Goal: Contribute content: Add original content to the website for others to see

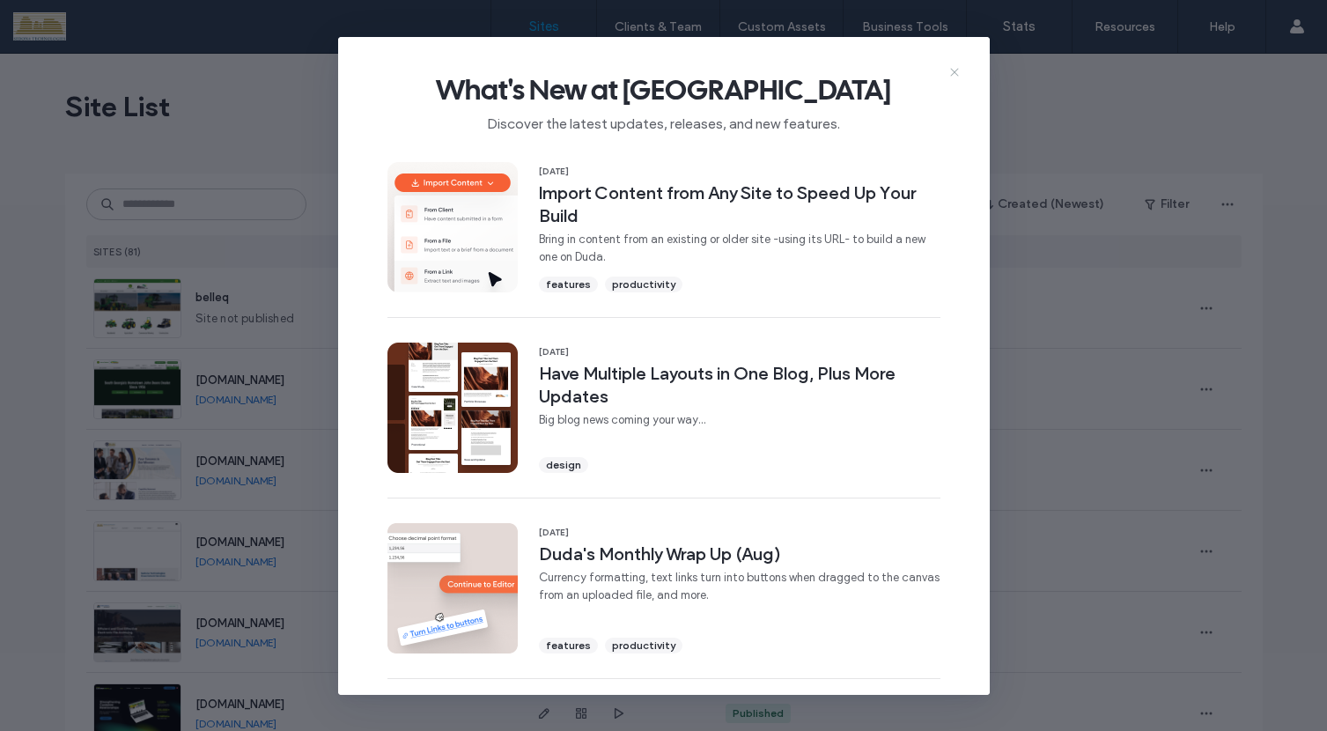
click at [951, 71] on icon at bounding box center [954, 72] width 14 height 14
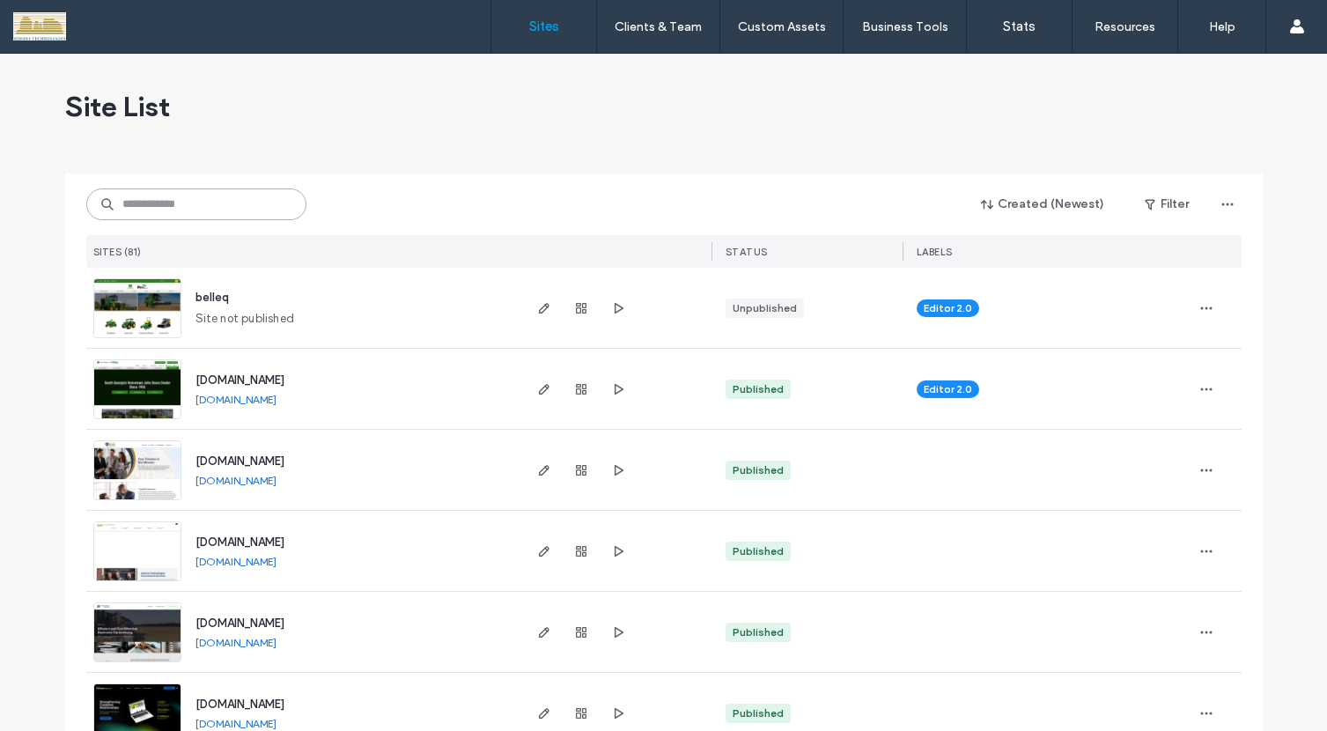
click at [242, 204] on input at bounding box center [196, 204] width 220 height 32
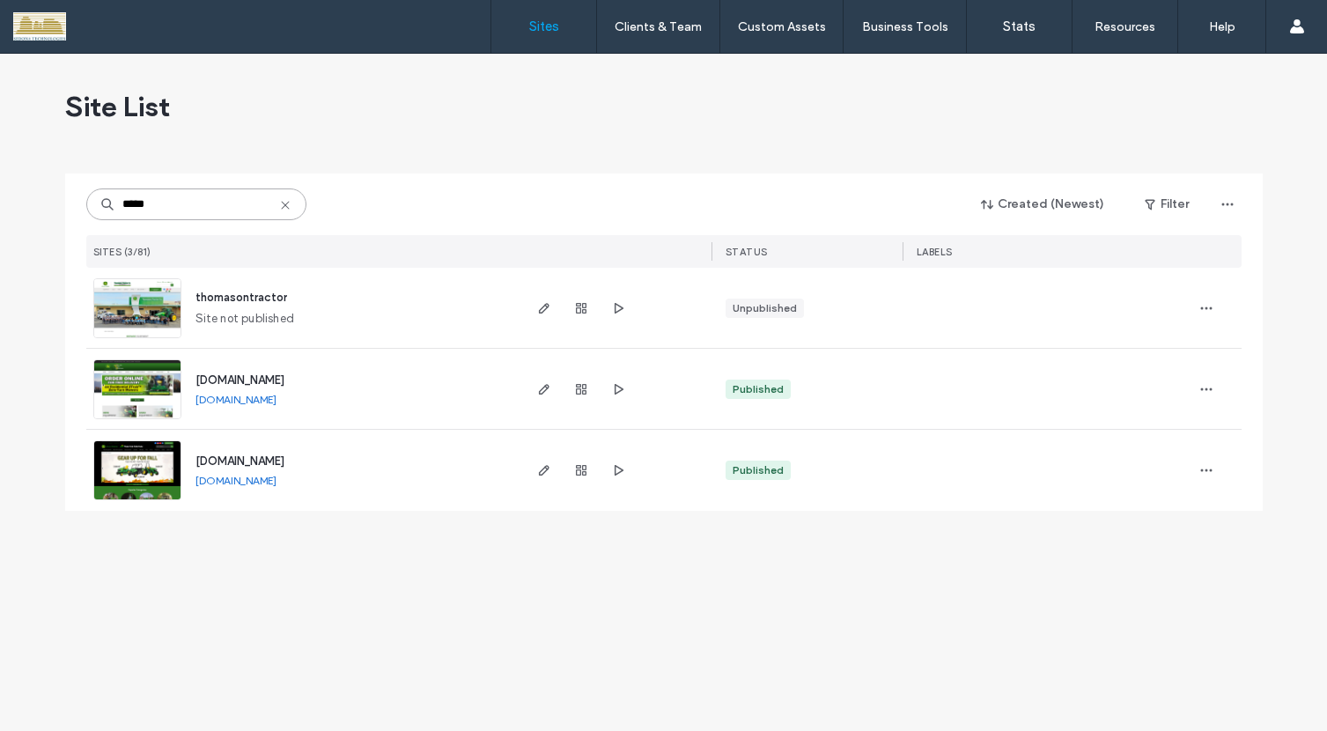
type input "*****"
click at [145, 467] on img at bounding box center [137, 501] width 86 height 120
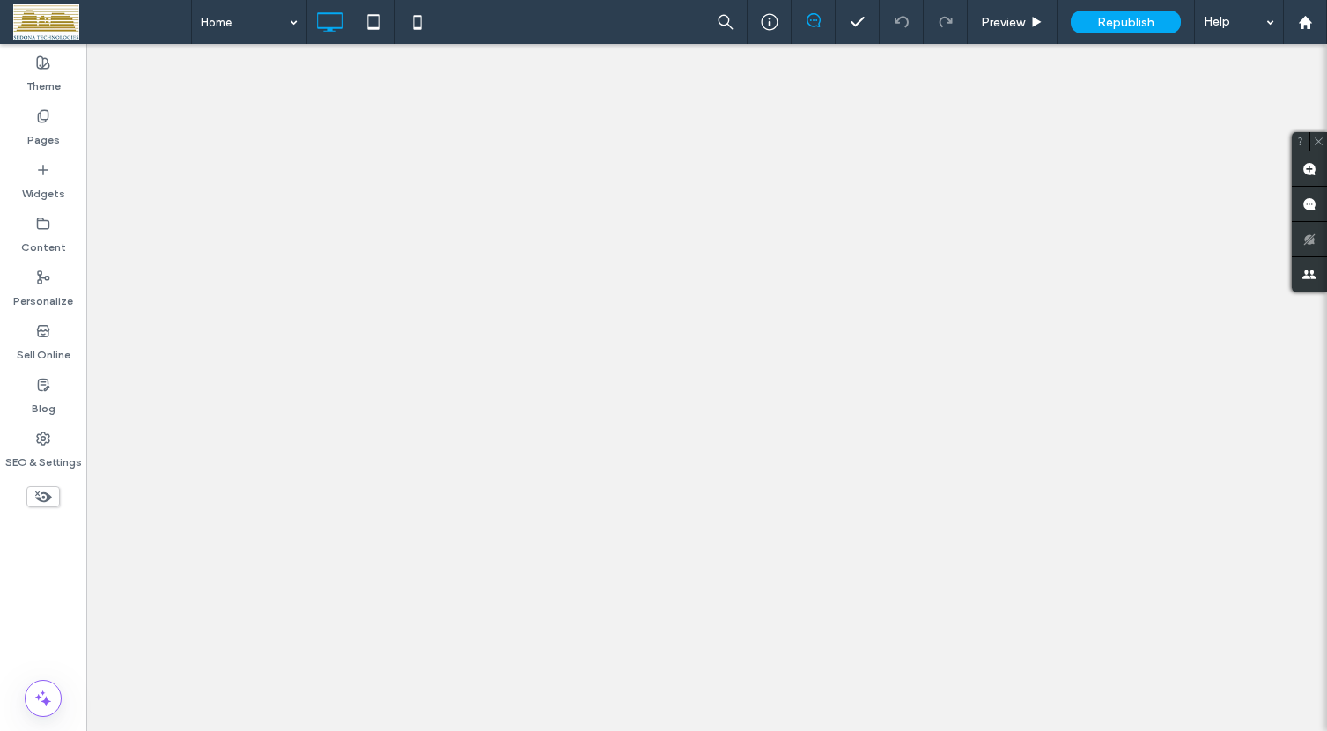
click at [45, 121] on use at bounding box center [43, 115] width 10 height 11
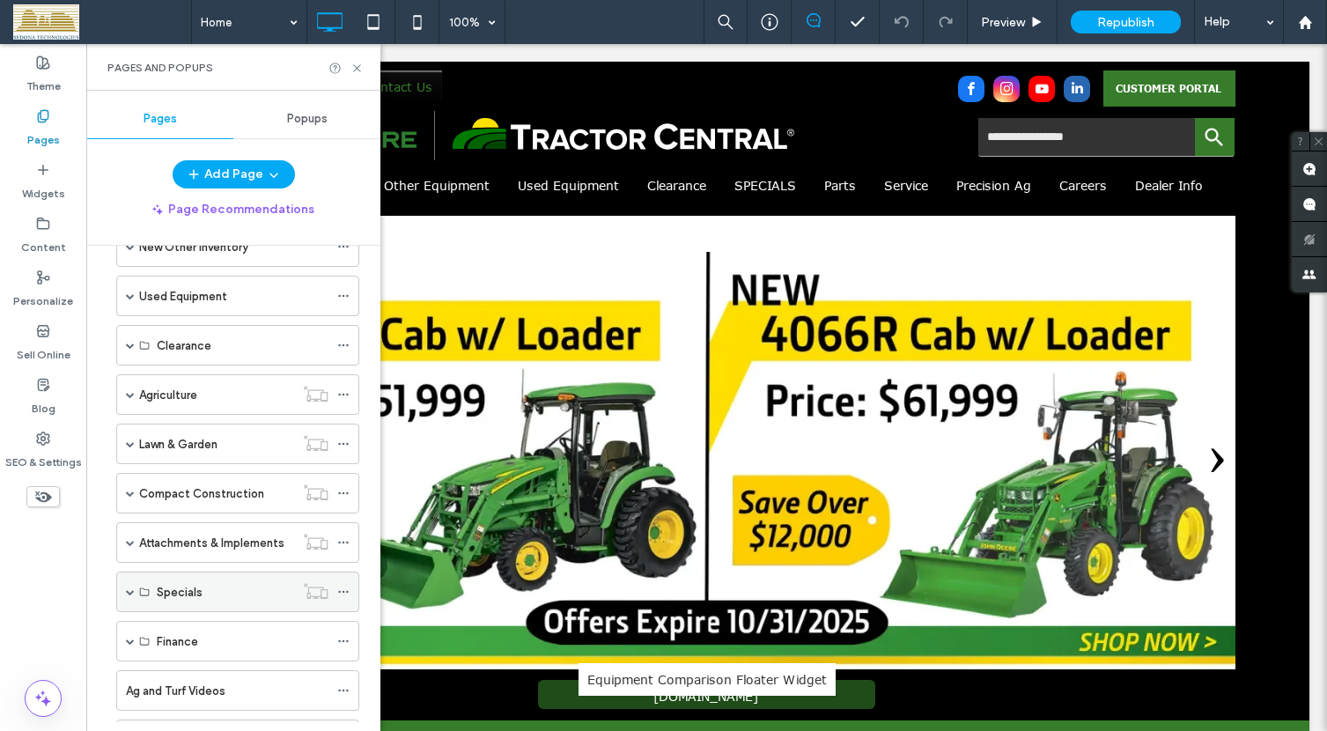
scroll to position [131, 0]
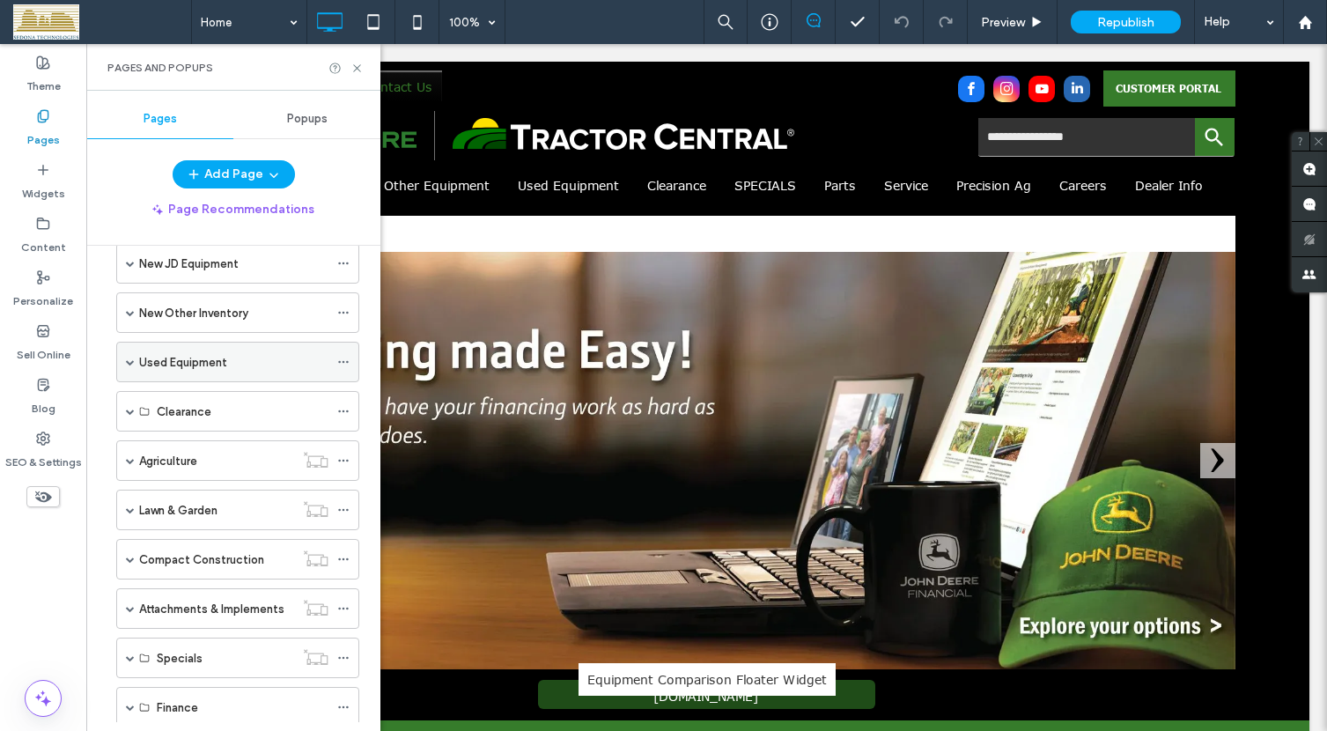
click at [126, 359] on span at bounding box center [130, 361] width 9 height 9
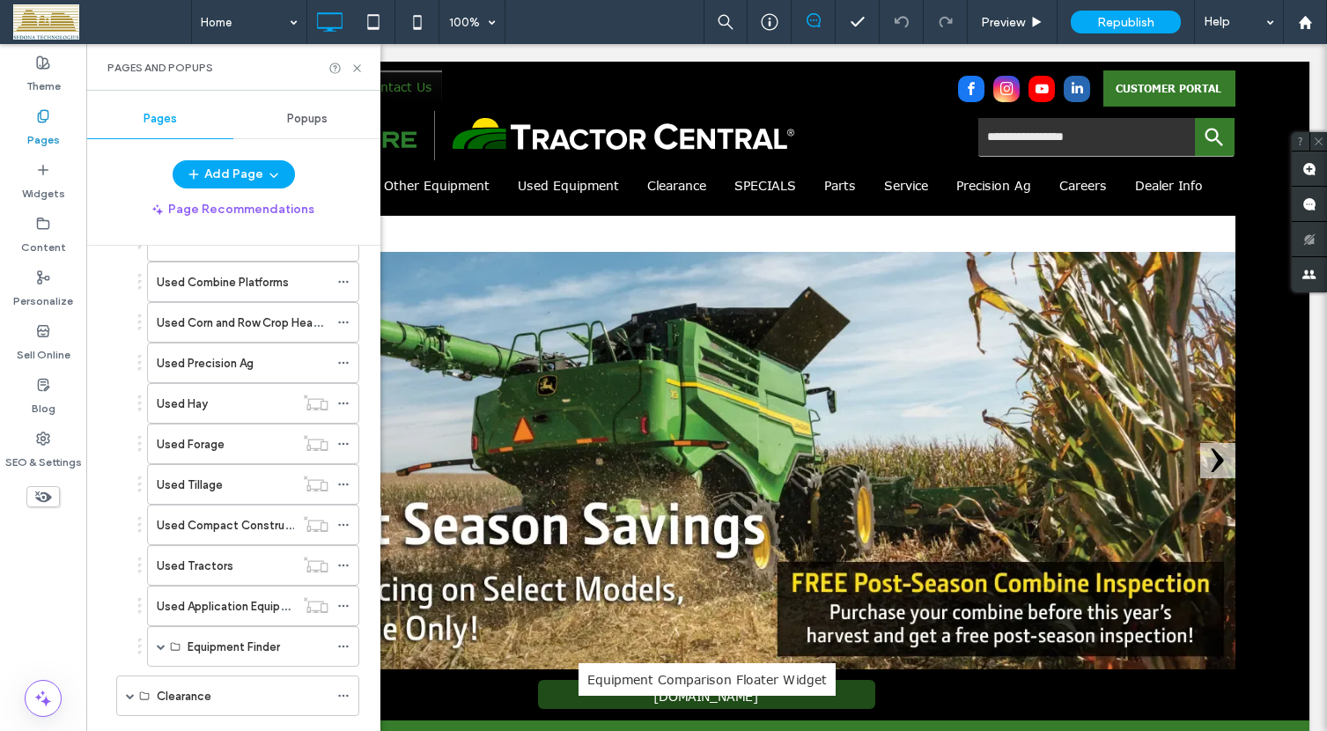
scroll to position [704, 0]
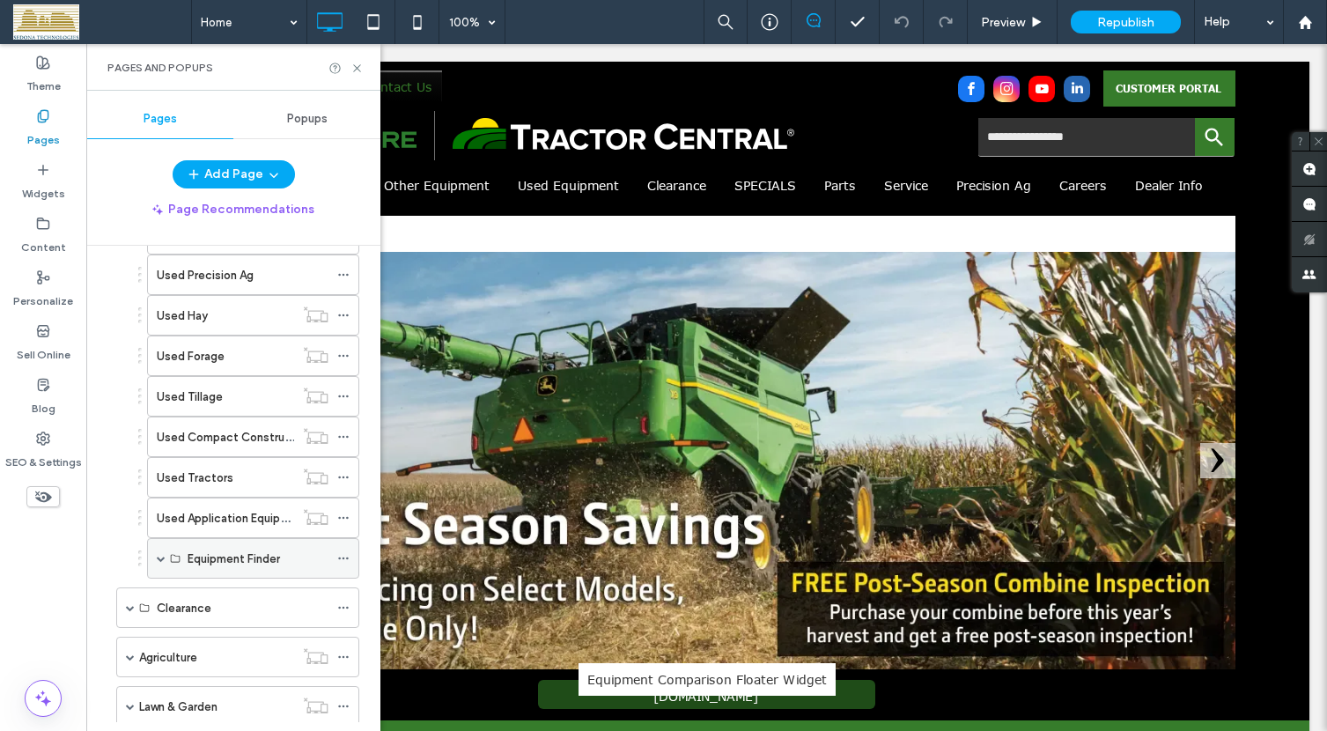
click at [161, 558] on span at bounding box center [161, 558] width 9 height 9
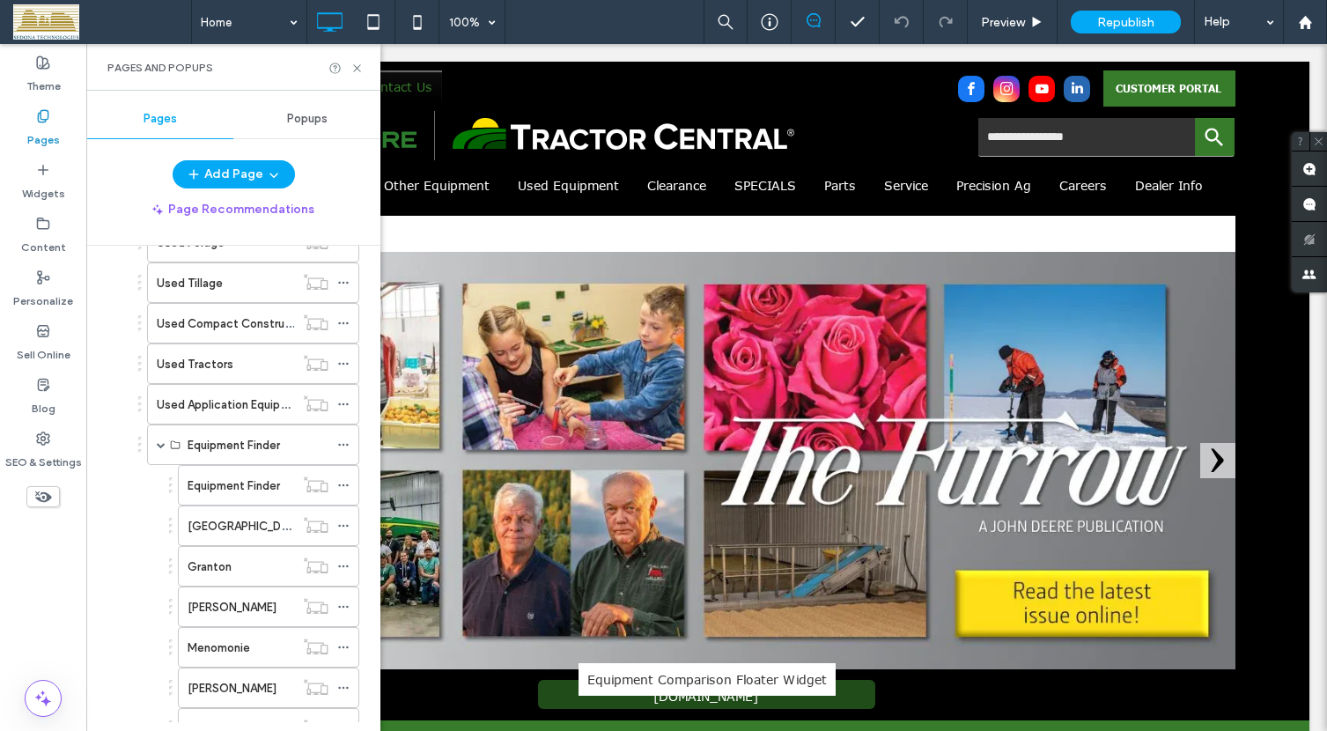
scroll to position [730, 0]
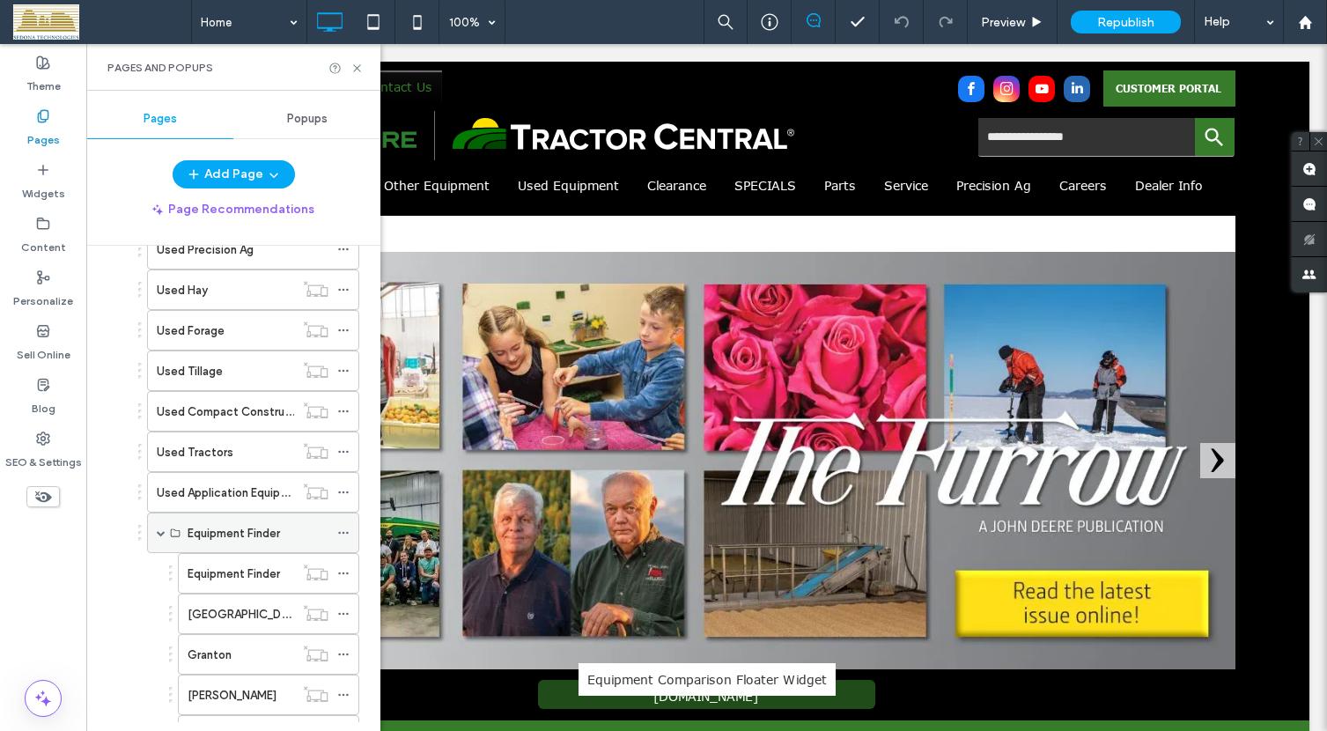
click at [164, 533] on span at bounding box center [161, 532] width 9 height 9
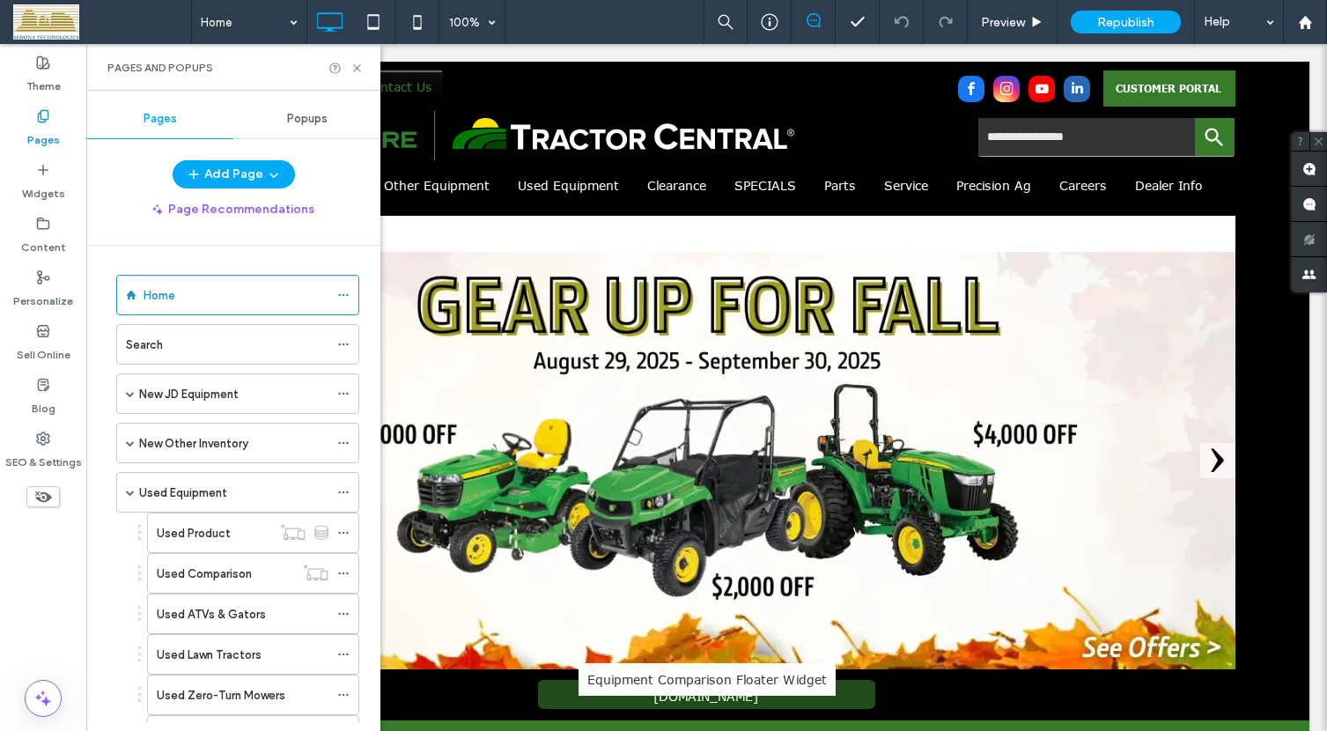
scroll to position [0, 0]
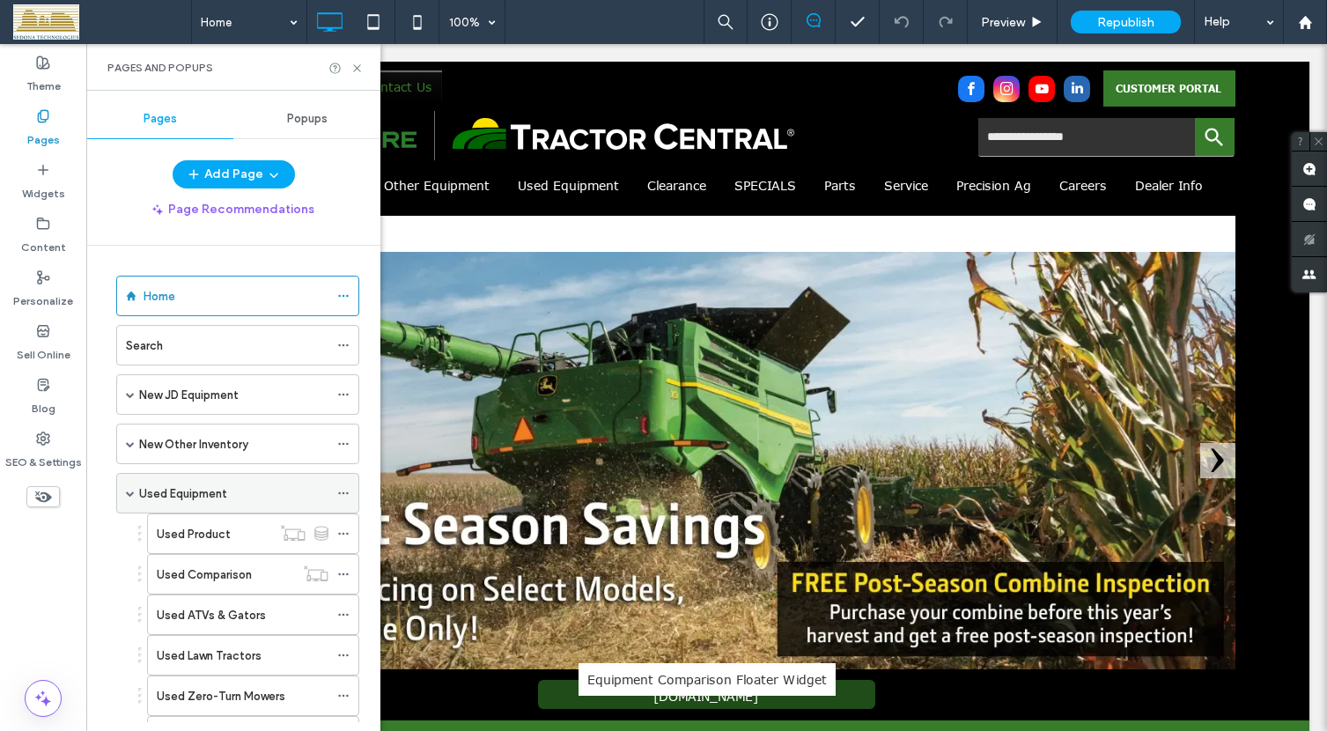
click at [343, 493] on use at bounding box center [343, 493] width 10 height 3
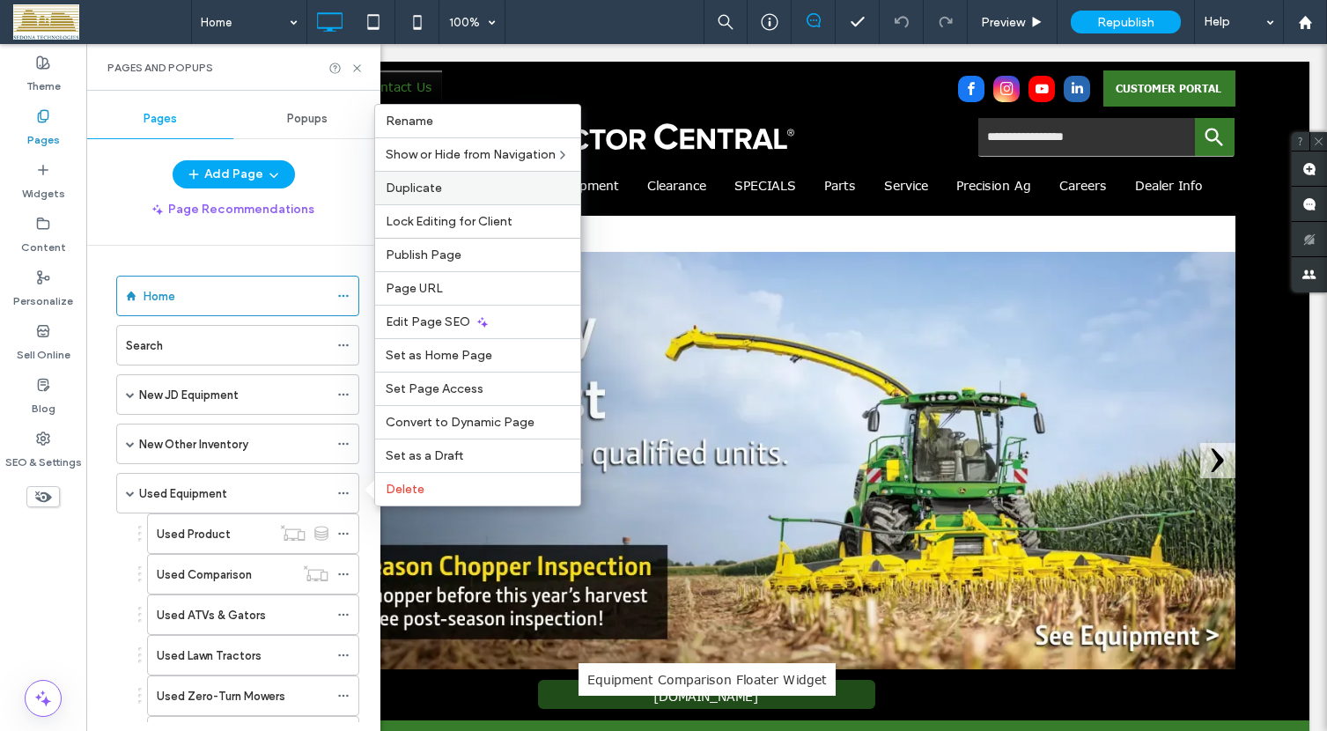
click at [423, 188] on span "Duplicate" at bounding box center [414, 187] width 56 height 15
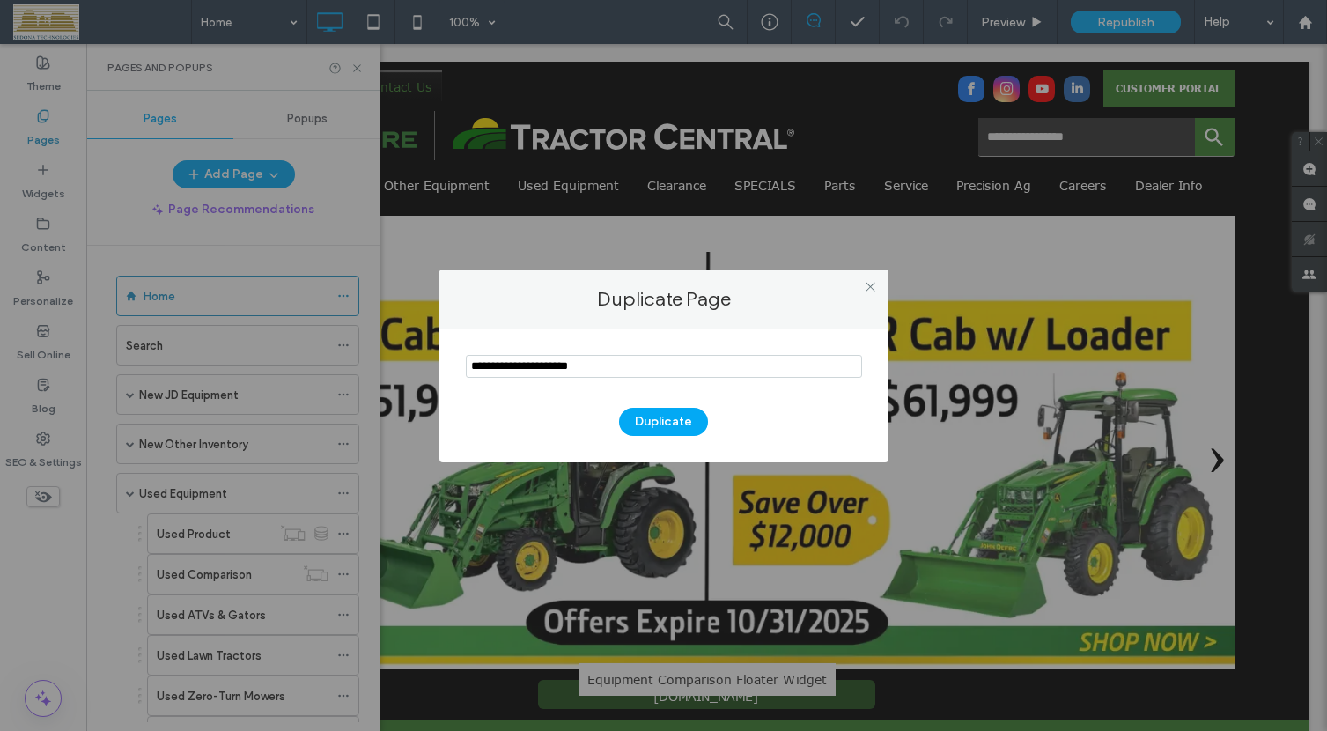
drag, startPoint x: 632, startPoint y: 367, endPoint x: 469, endPoint y: 370, distance: 162.9
click at [469, 370] on input "notEmpty" at bounding box center [664, 366] width 396 height 23
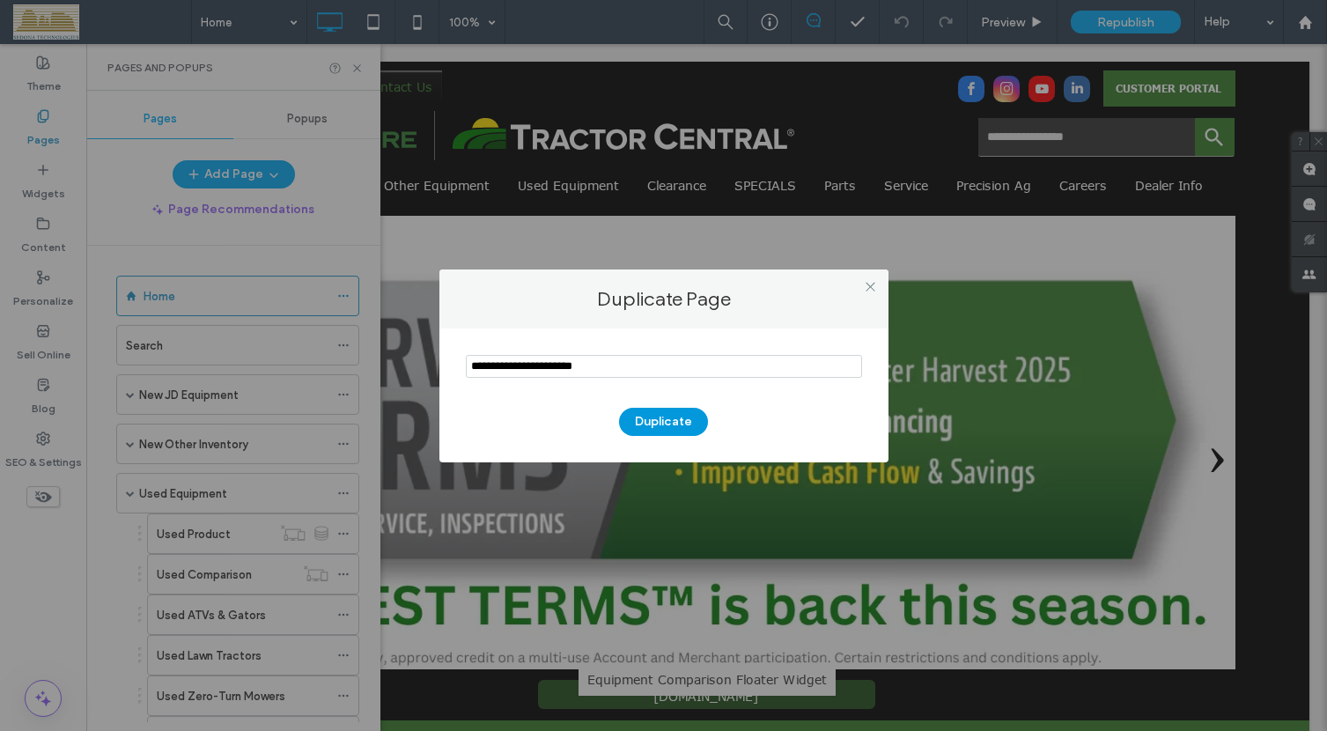
type input "**********"
click at [648, 420] on button "Duplicate" at bounding box center [663, 422] width 89 height 28
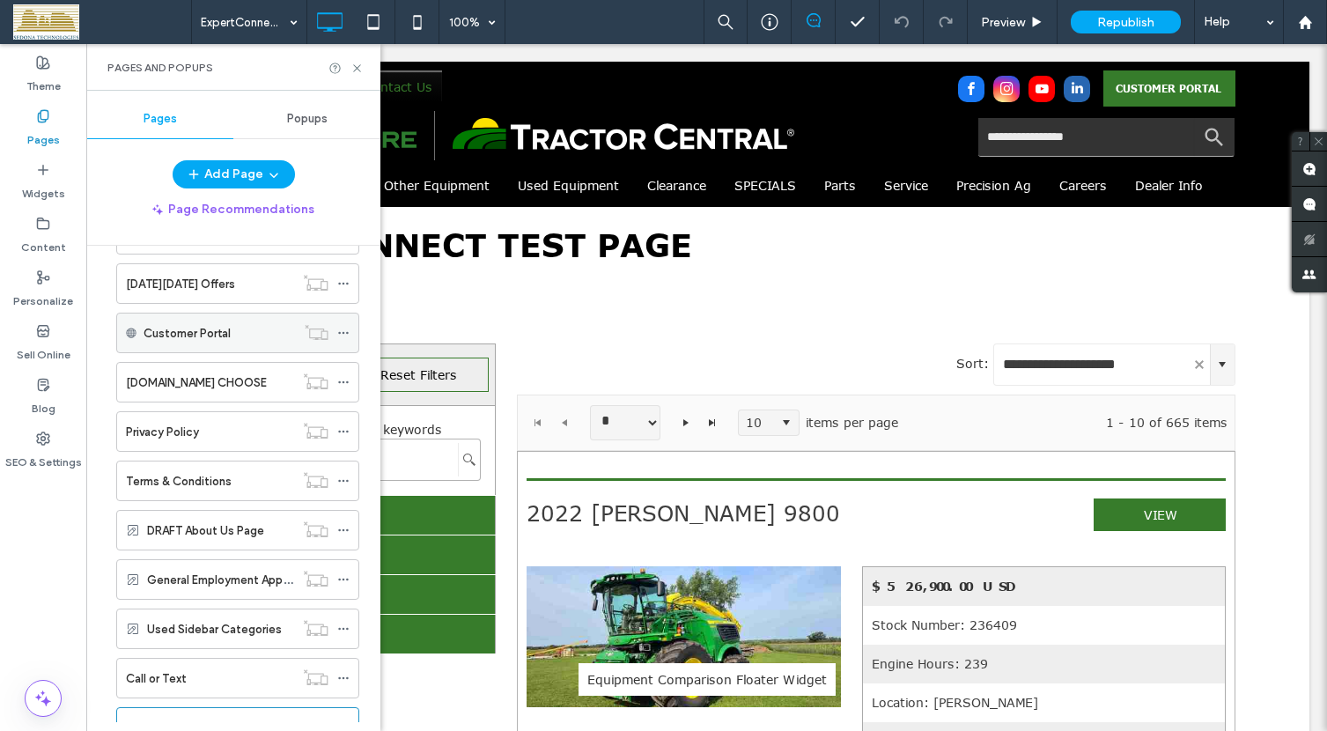
scroll to position [2183, 0]
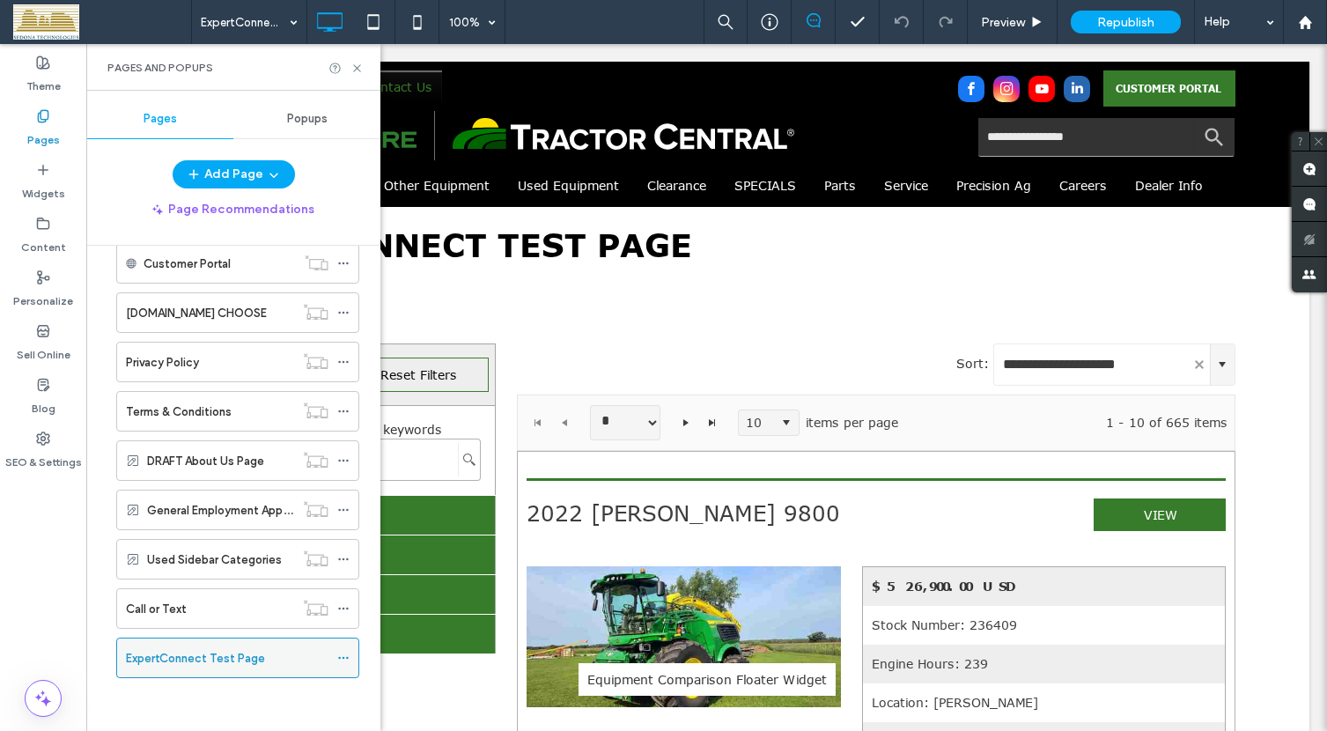
click at [151, 656] on label "ExpertConnect Test Page" at bounding box center [195, 658] width 139 height 31
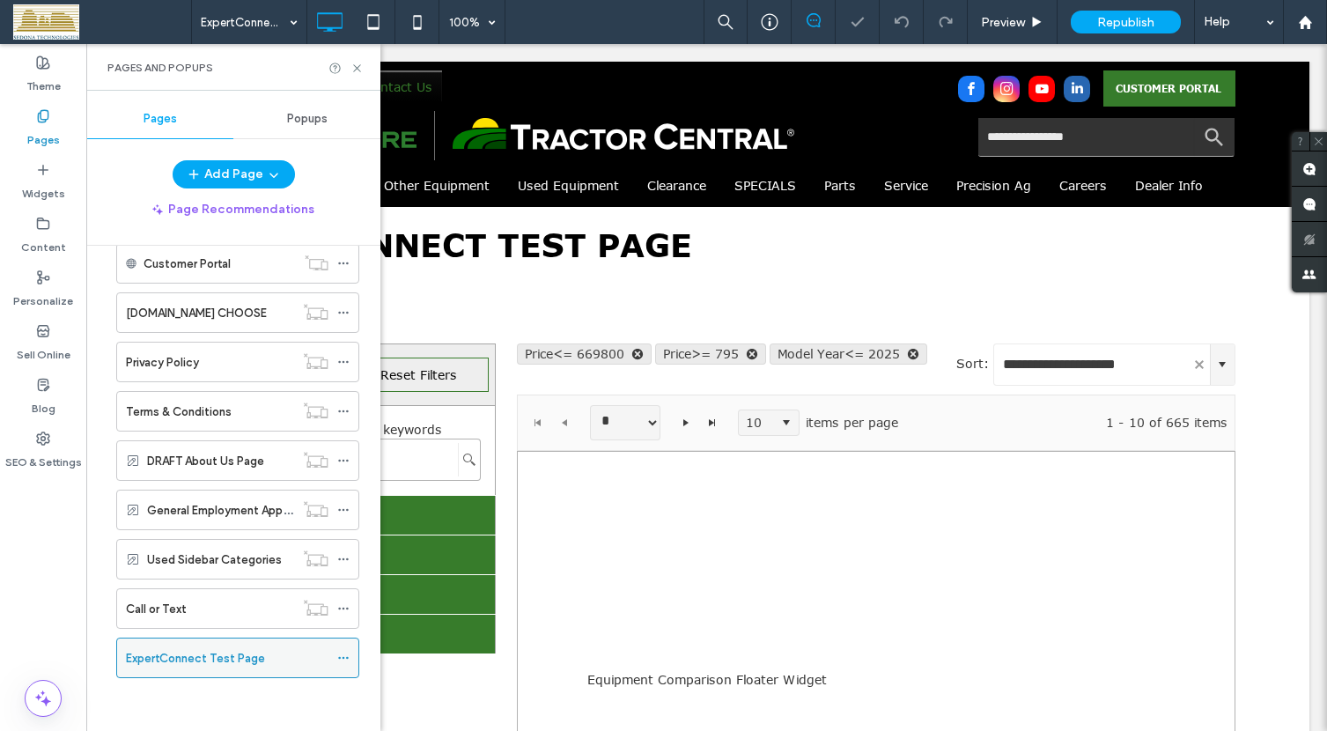
scroll to position [0, 0]
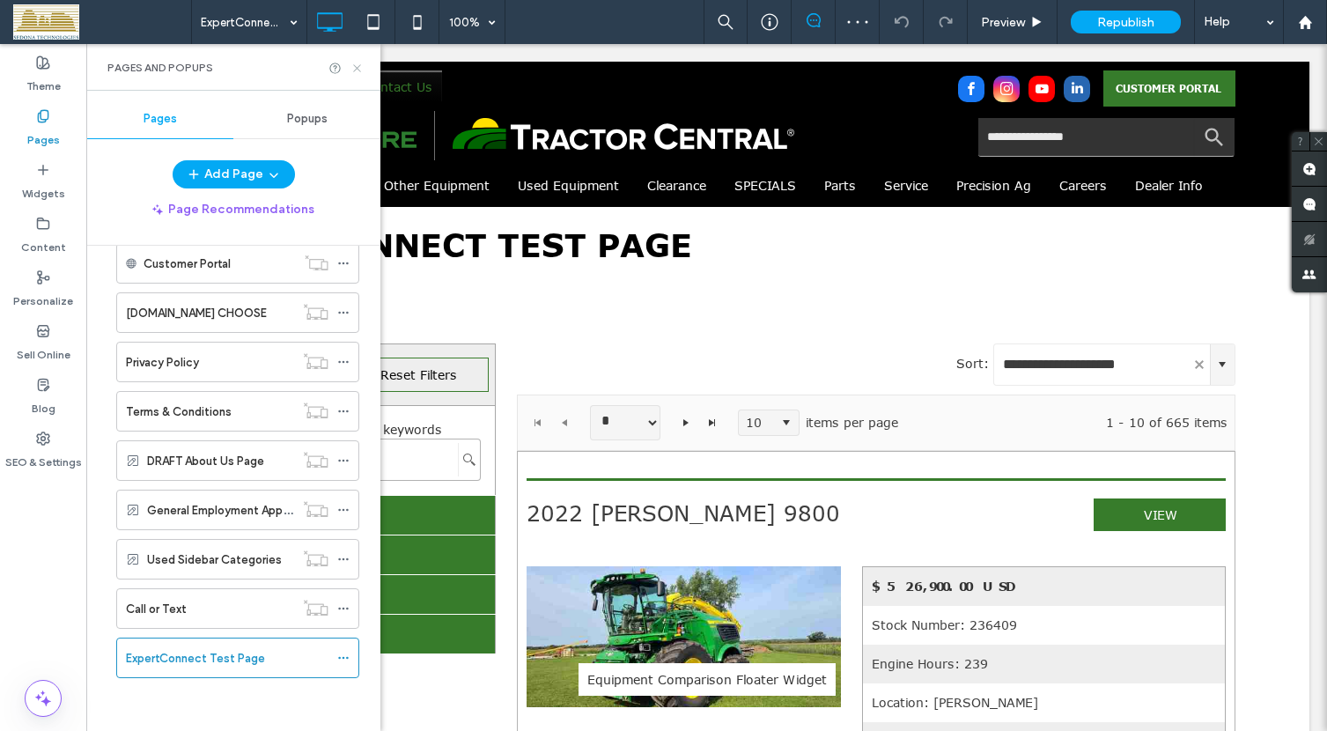
click at [358, 67] on use at bounding box center [356, 67] width 7 height 7
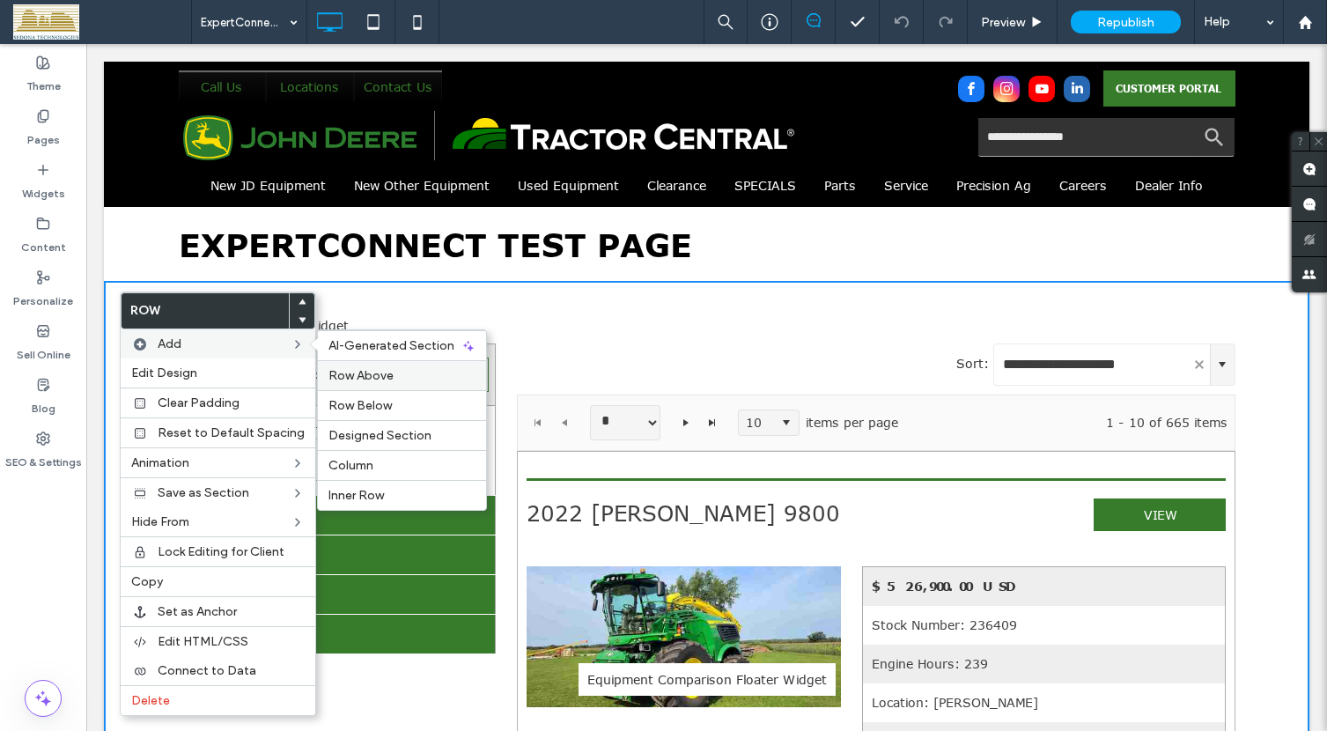
click at [351, 369] on span "Row Above" at bounding box center [360, 375] width 65 height 15
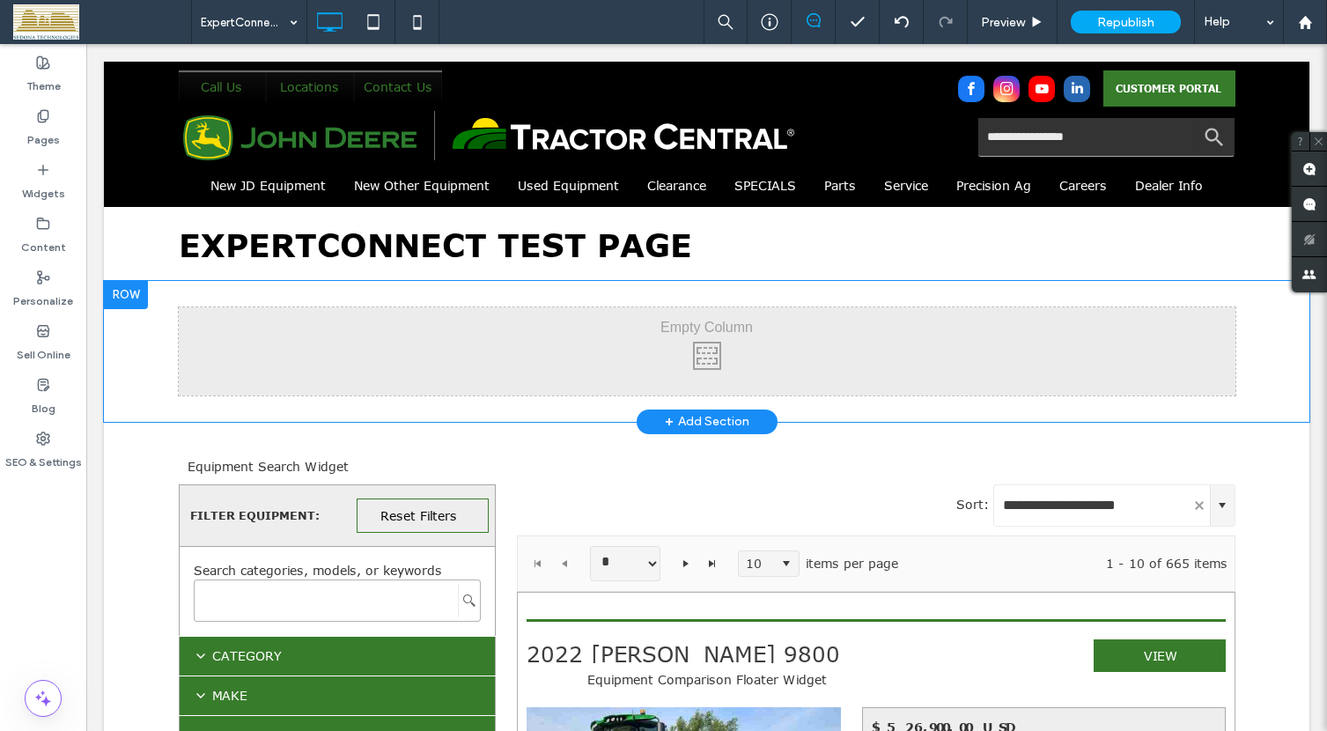
click at [649, 344] on div "Click To Paste Click To Paste" at bounding box center [707, 351] width 1057 height 88
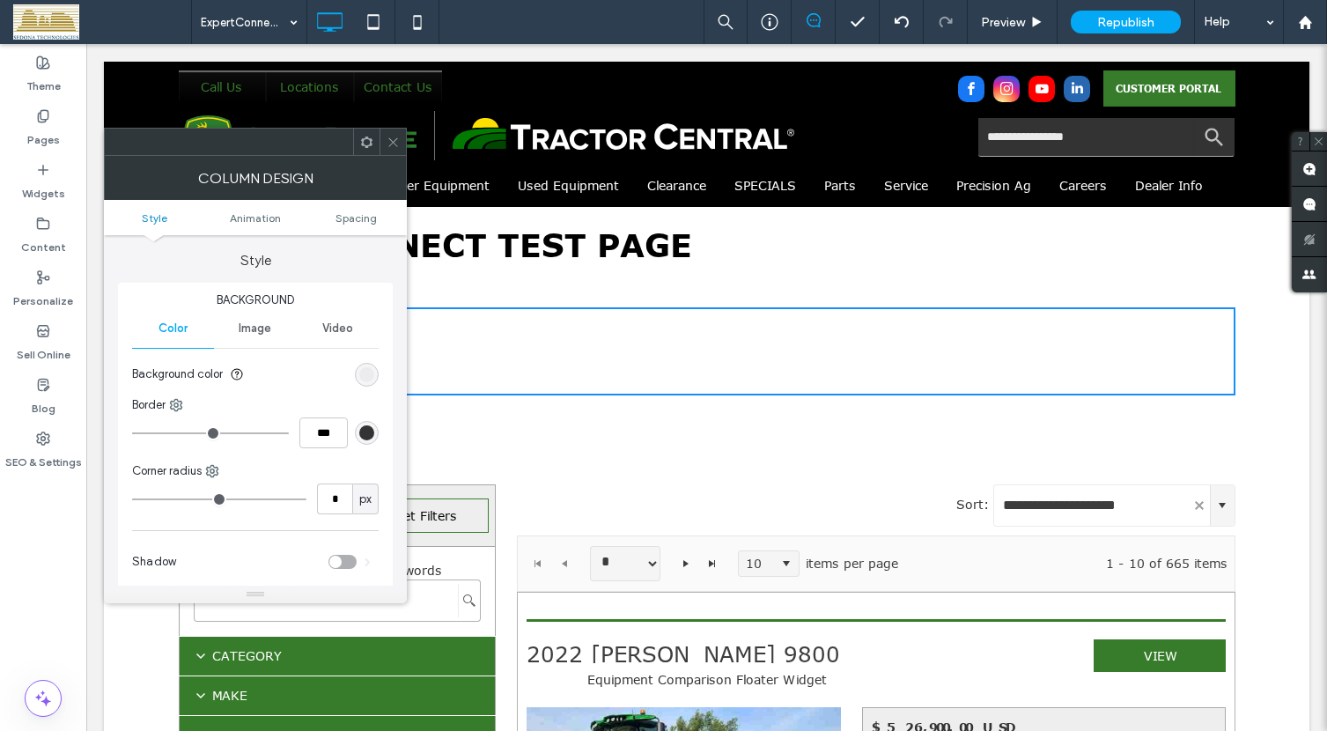
click at [370, 144] on use at bounding box center [366, 141] width 11 height 11
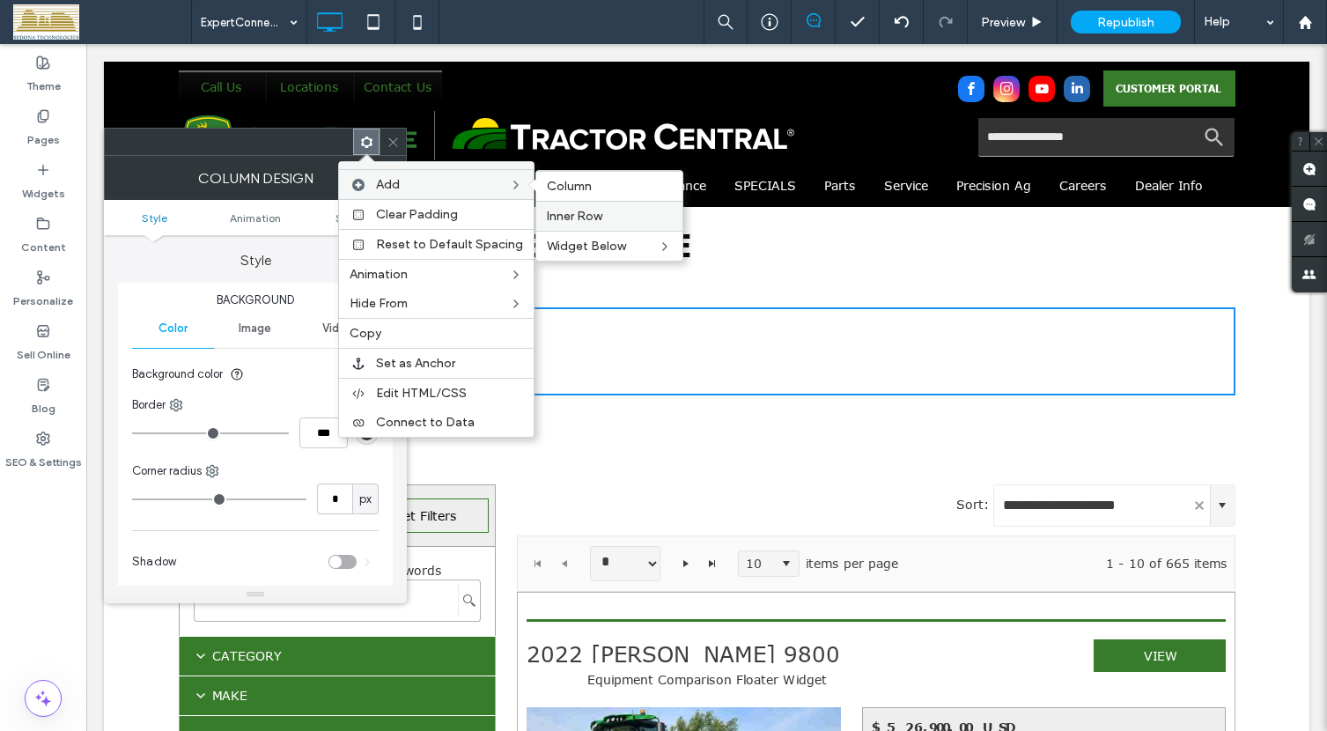
click at [570, 219] on span "Inner Row" at bounding box center [574, 216] width 55 height 15
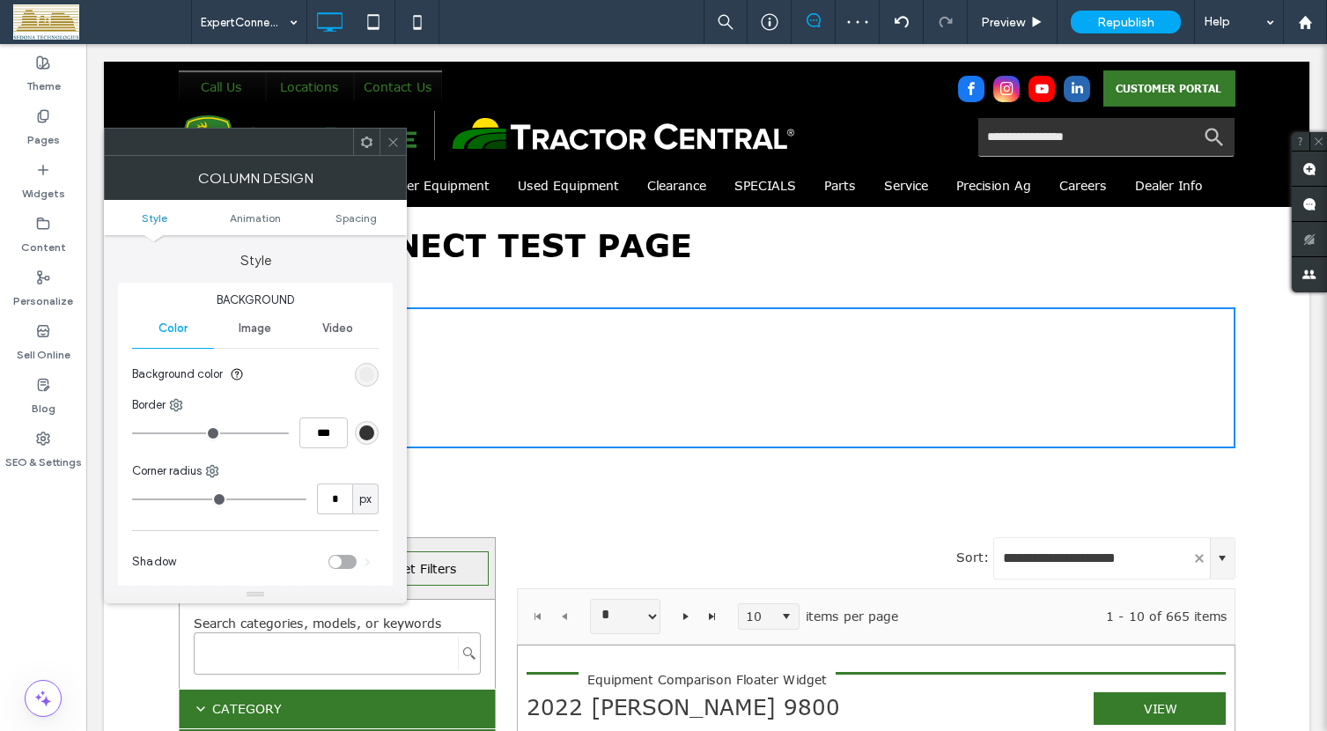
click at [393, 144] on icon at bounding box center [393, 142] width 13 height 13
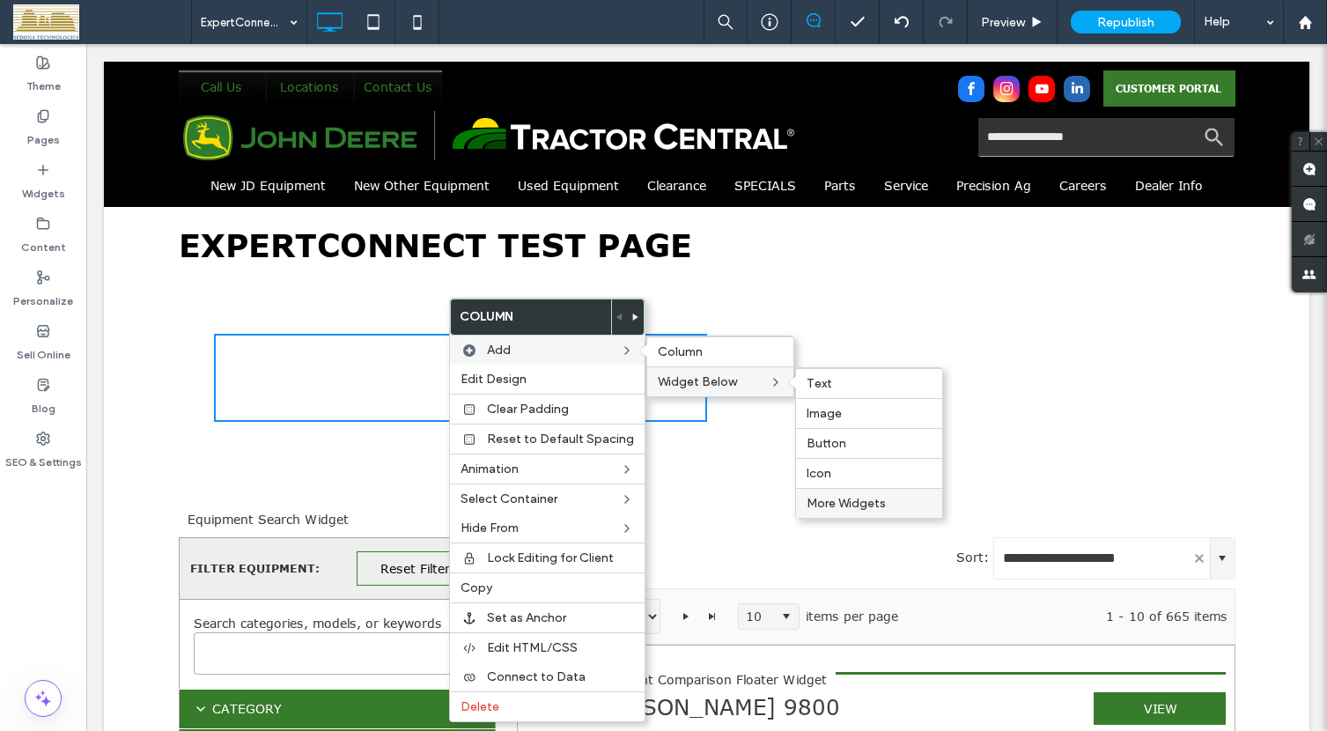
click at [828, 501] on span "More Widgets" at bounding box center [845, 503] width 79 height 15
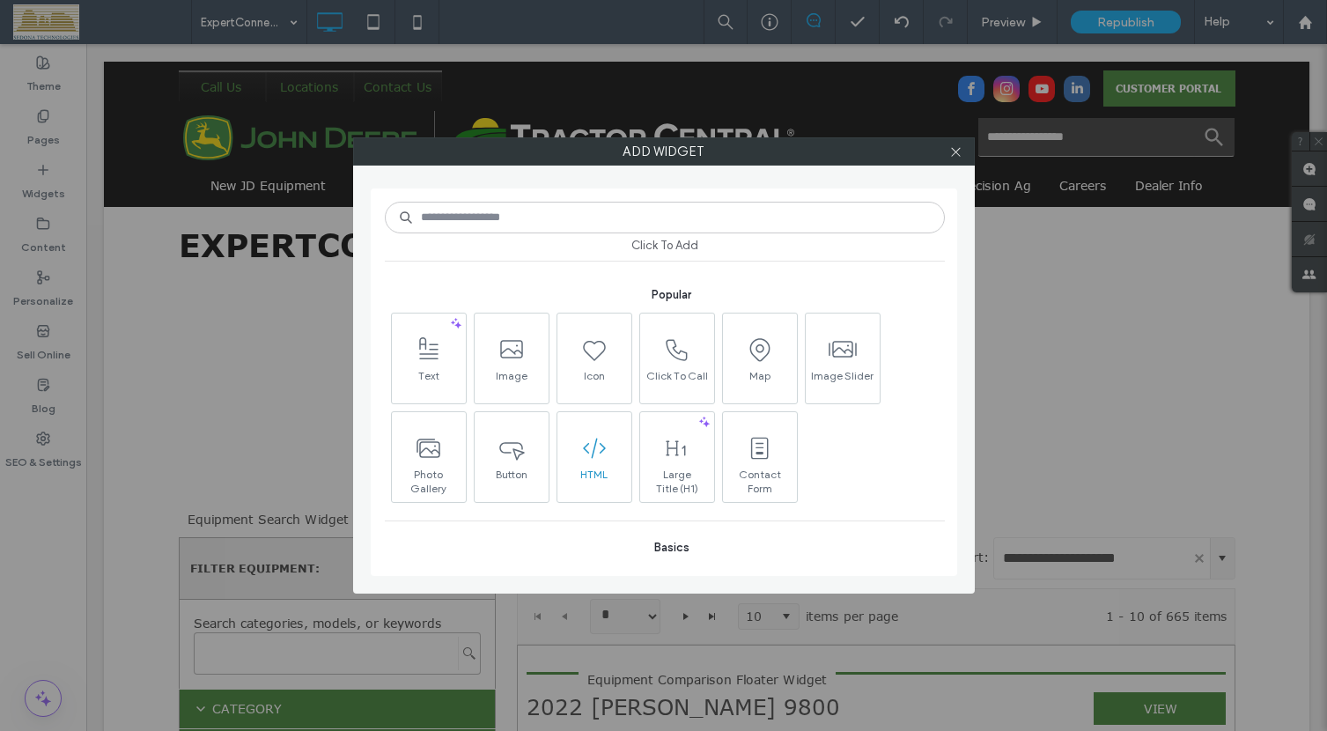
click at [597, 446] on icon at bounding box center [594, 448] width 28 height 28
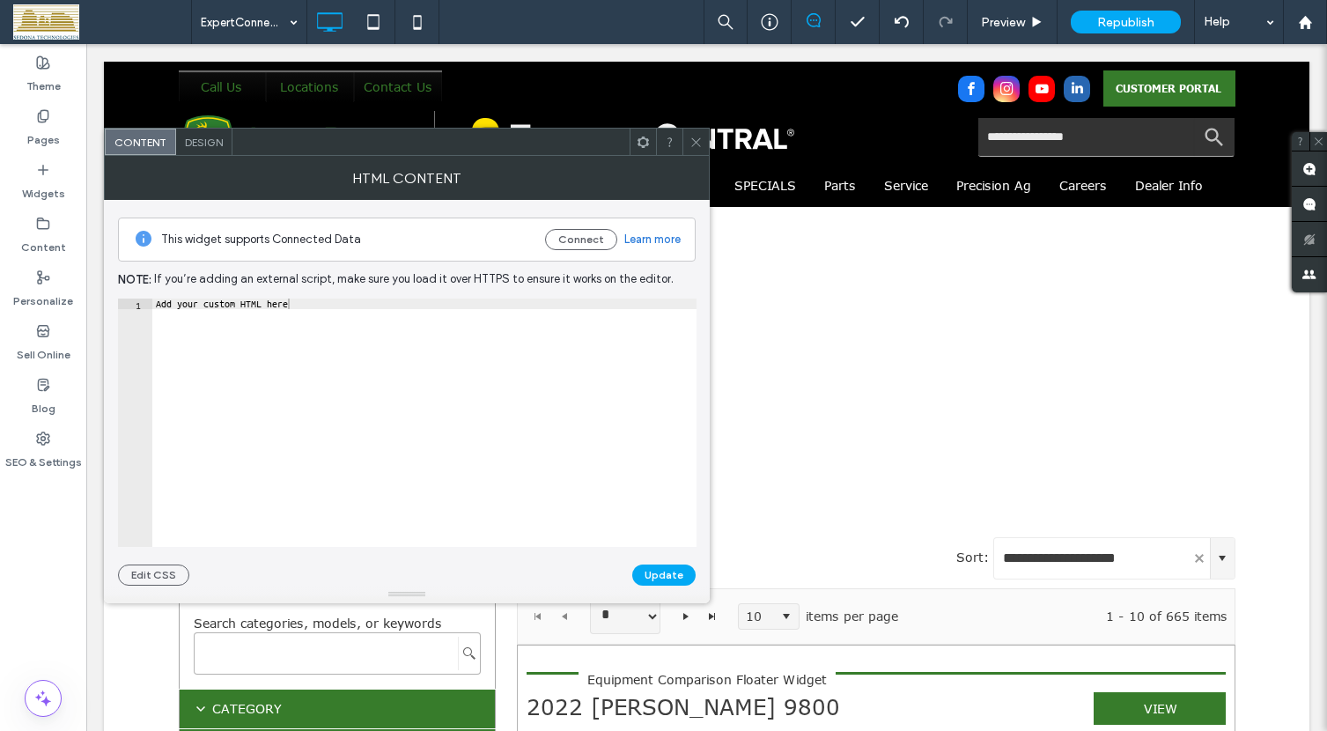
click at [296, 299] on div "Add your custom HTML here" at bounding box center [424, 432] width 544 height 269
drag, startPoint x: 296, startPoint y: 299, endPoint x: 155, endPoint y: 306, distance: 141.0
click at [155, 306] on div "Add your custom HTML here" at bounding box center [424, 432] width 544 height 269
paste textarea "Cursor at row 1"
type textarea "*********"
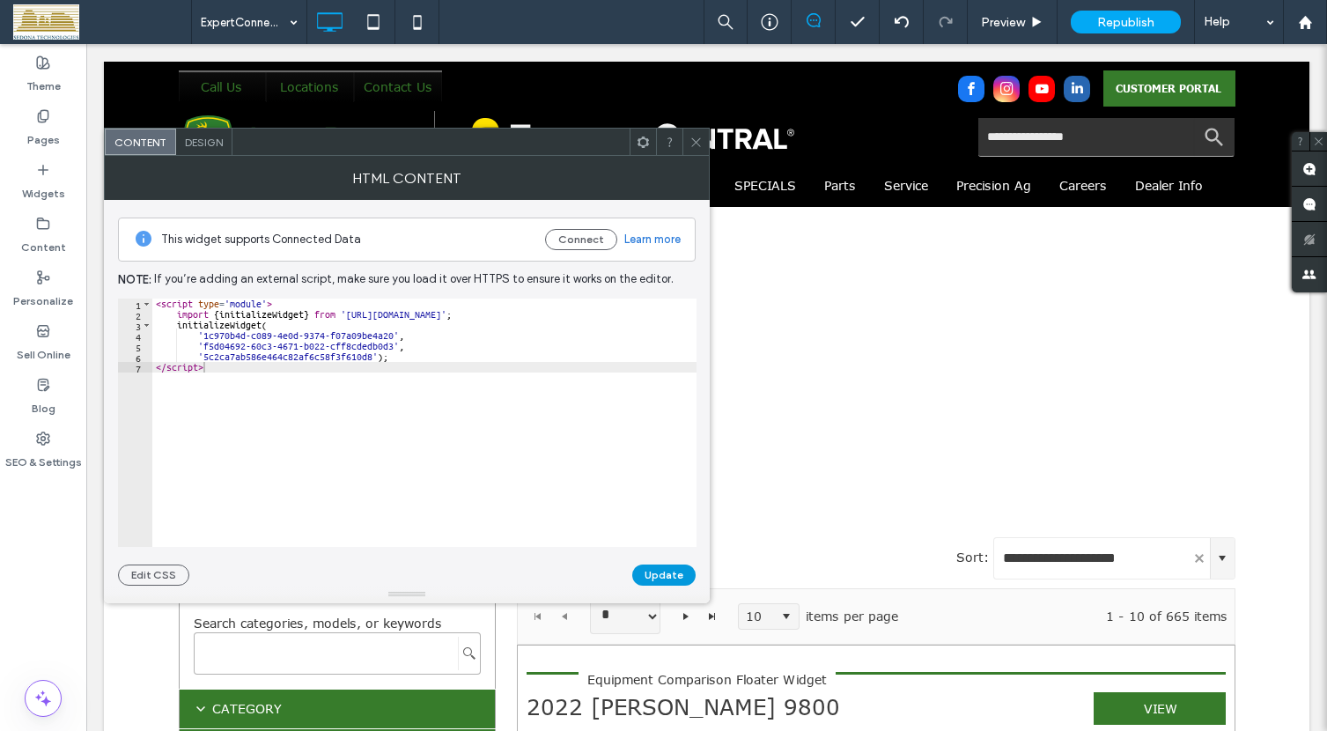
click at [652, 566] on button "Update" at bounding box center [663, 574] width 63 height 21
click at [580, 240] on button "Connect" at bounding box center [581, 239] width 72 height 21
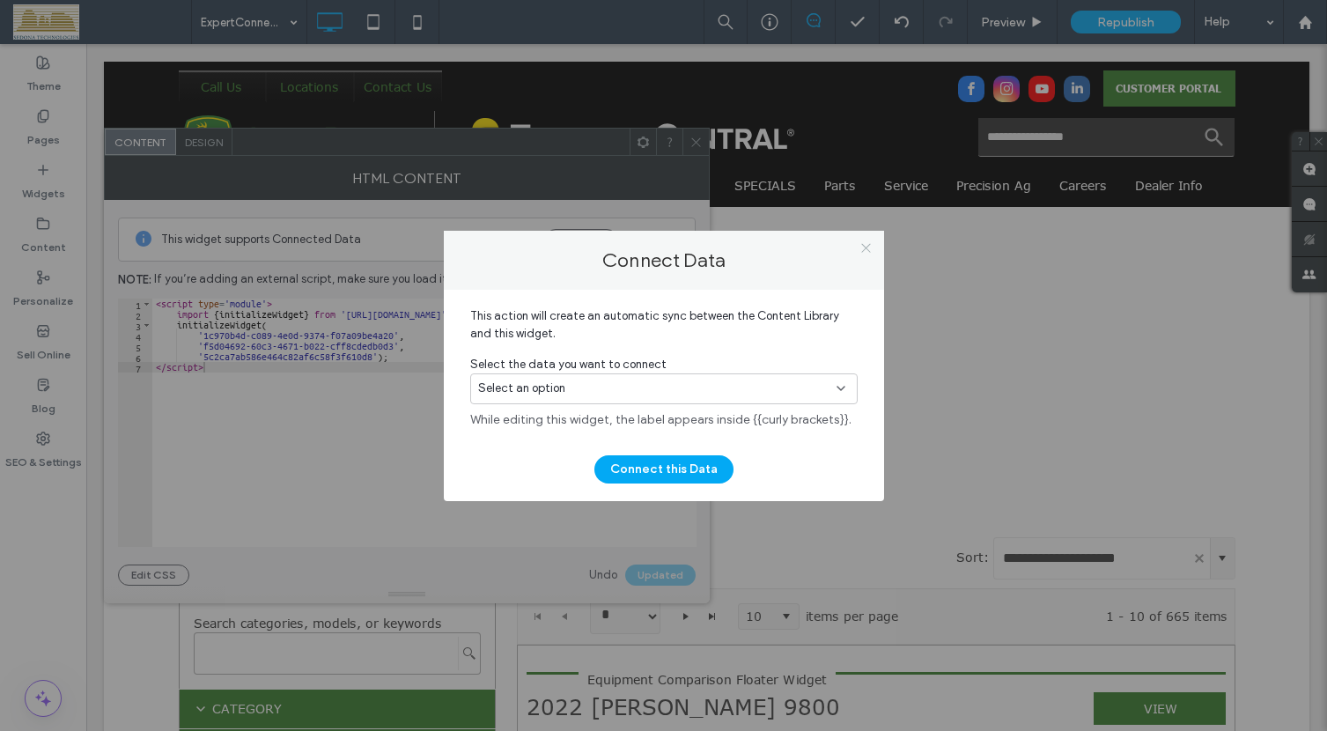
click at [865, 243] on icon at bounding box center [865, 247] width 13 height 13
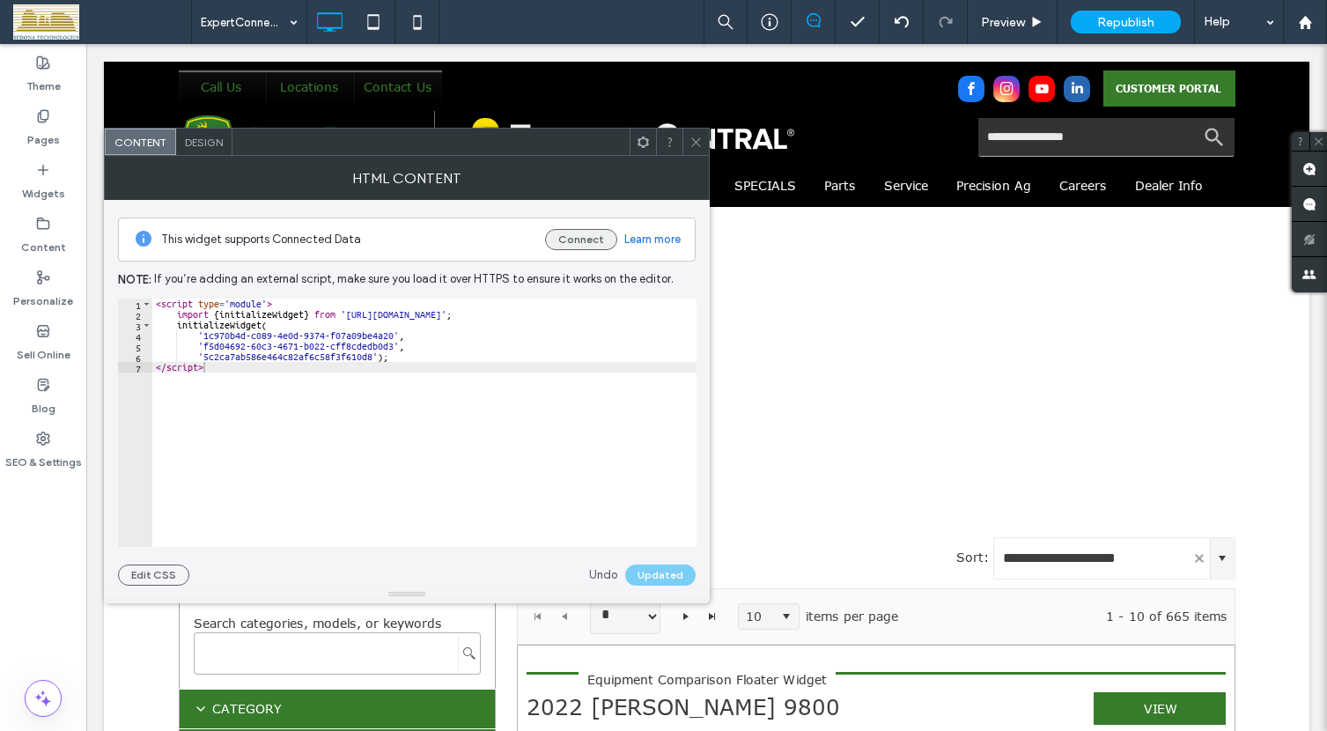
click at [592, 245] on button "Connect" at bounding box center [581, 239] width 72 height 21
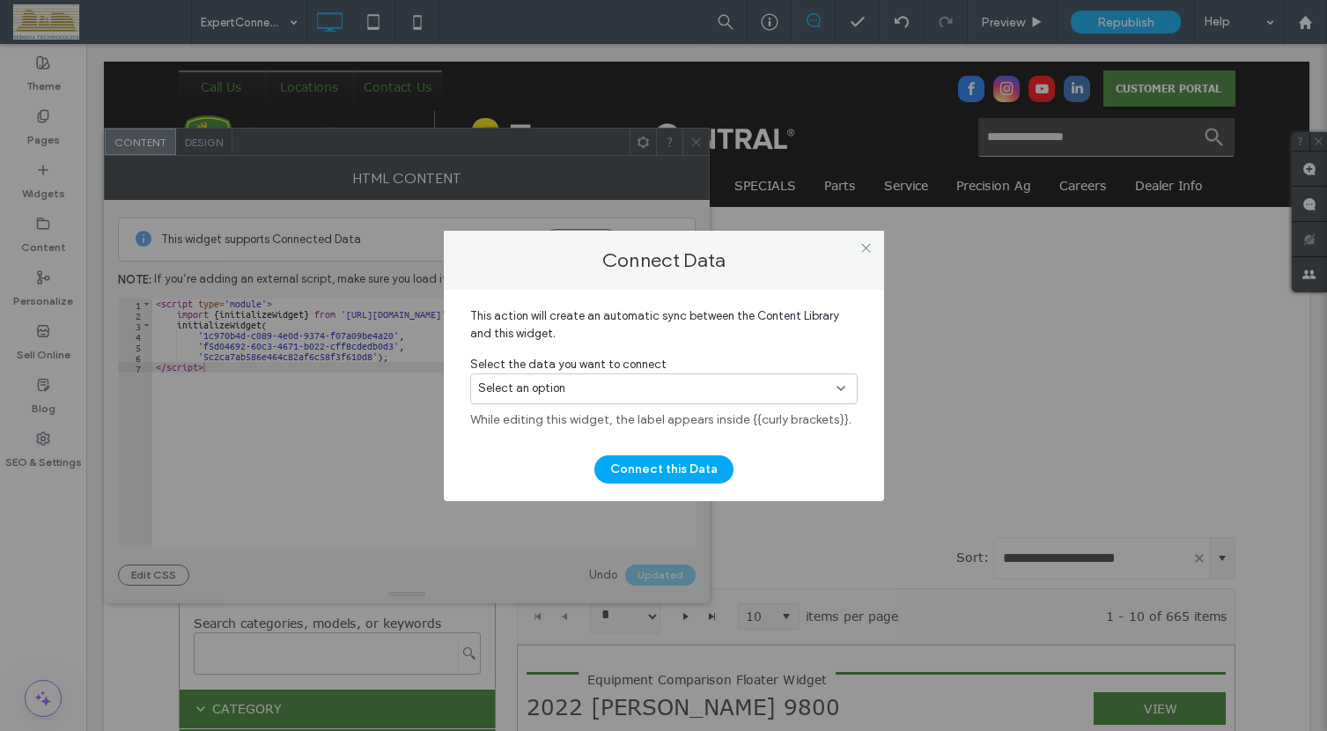
click at [840, 386] on icon at bounding box center [841, 388] width 14 height 14
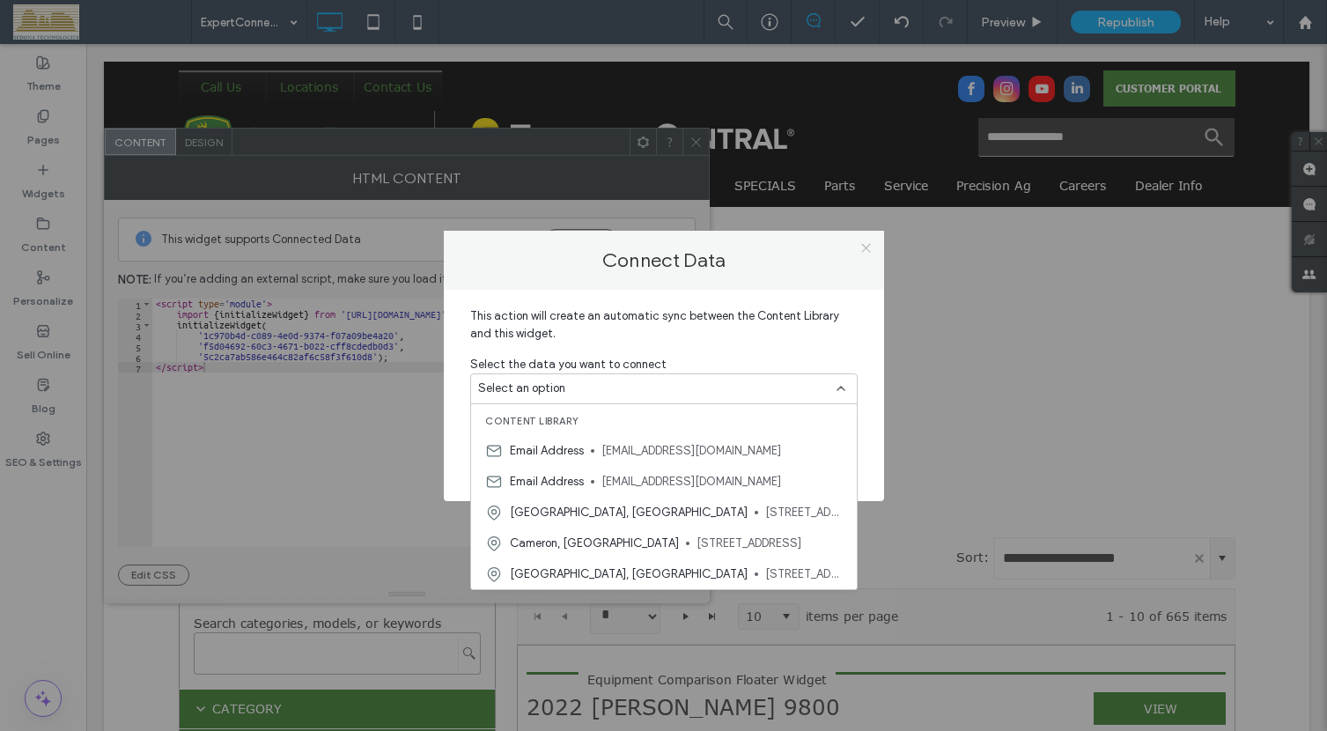
click at [859, 248] on icon at bounding box center [865, 247] width 13 height 13
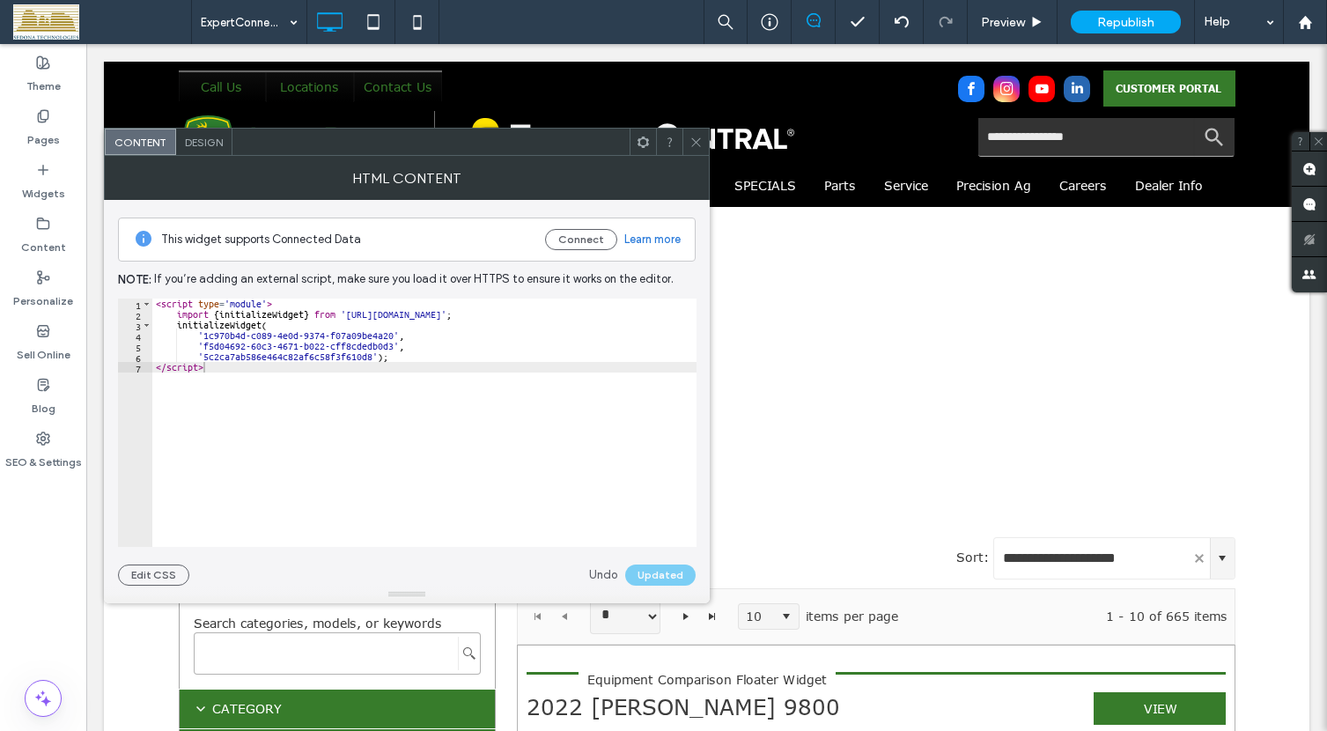
click at [692, 144] on icon at bounding box center [695, 142] width 13 height 13
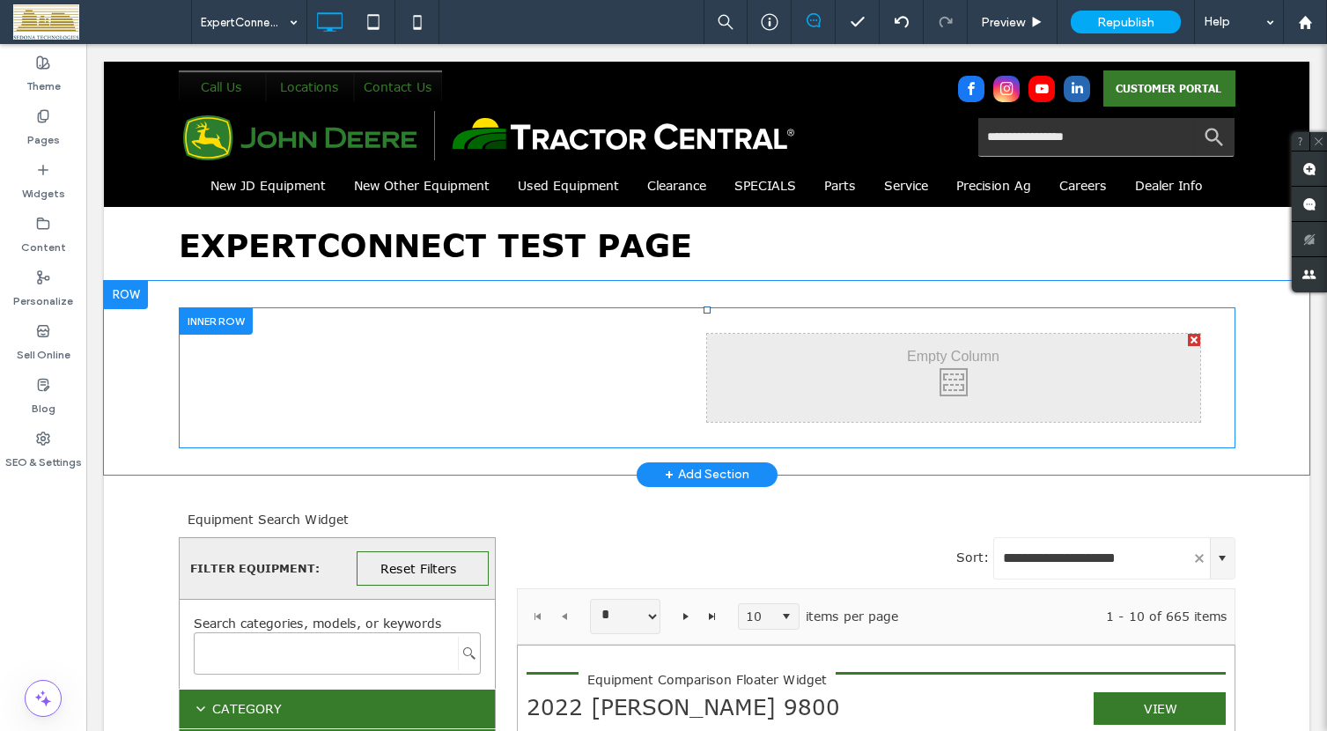
click at [453, 375] on div "Click To Paste Click To Paste" at bounding box center [460, 378] width 493 height 88
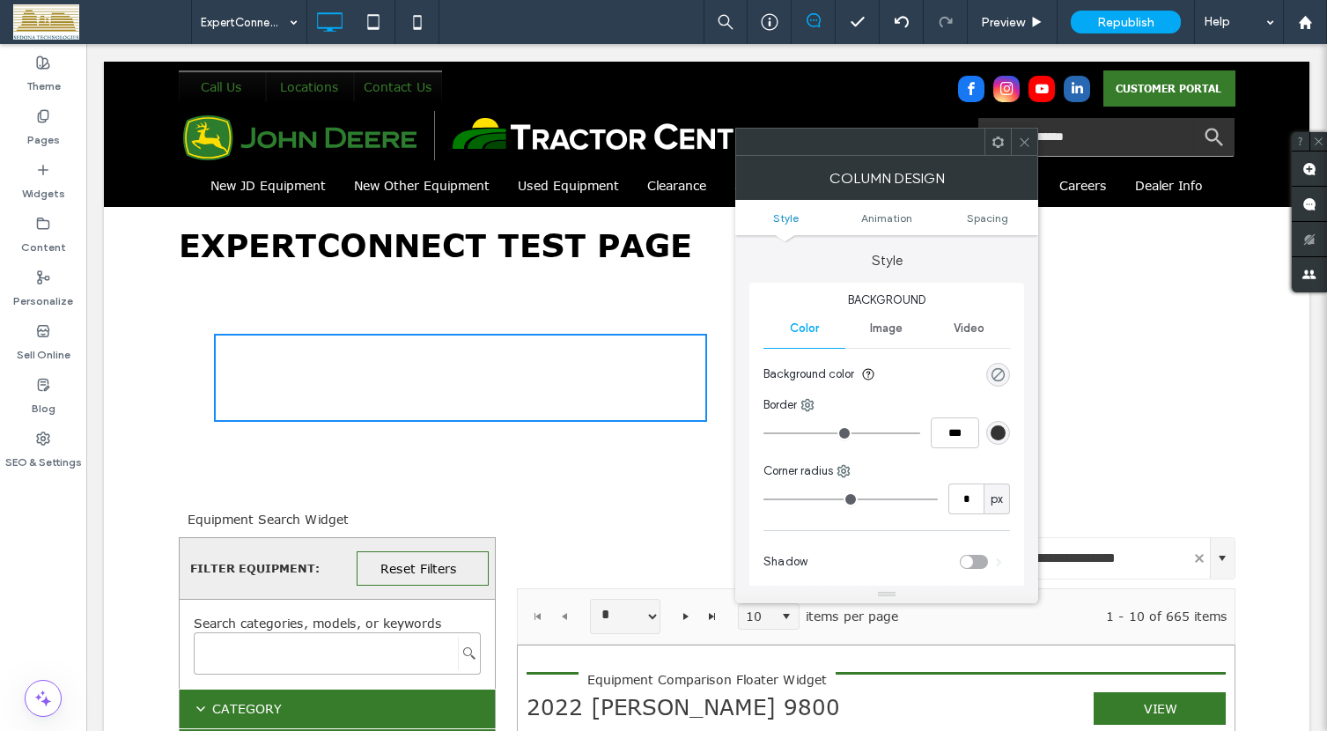
click at [995, 375] on div "rgba(0, 0, 0, 0)" at bounding box center [998, 374] width 15 height 15
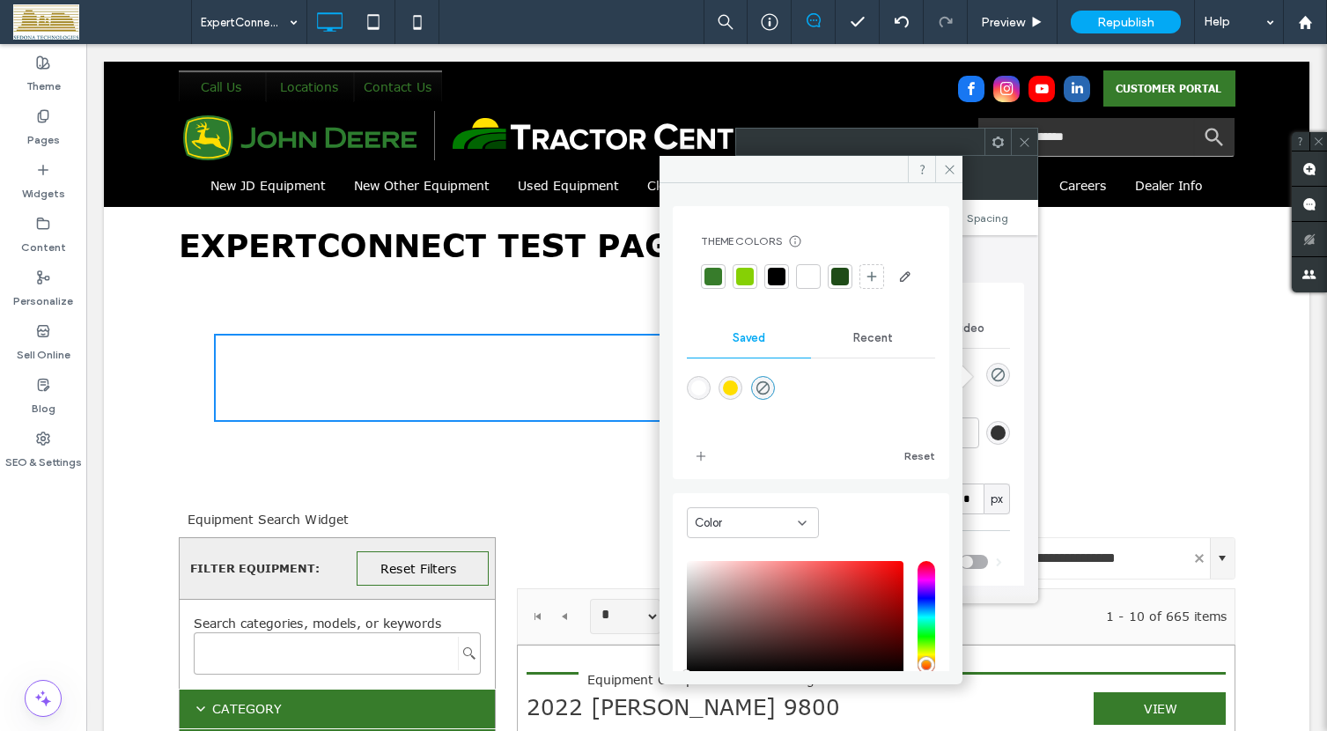
click at [747, 276] on div at bounding box center [745, 277] width 18 height 18
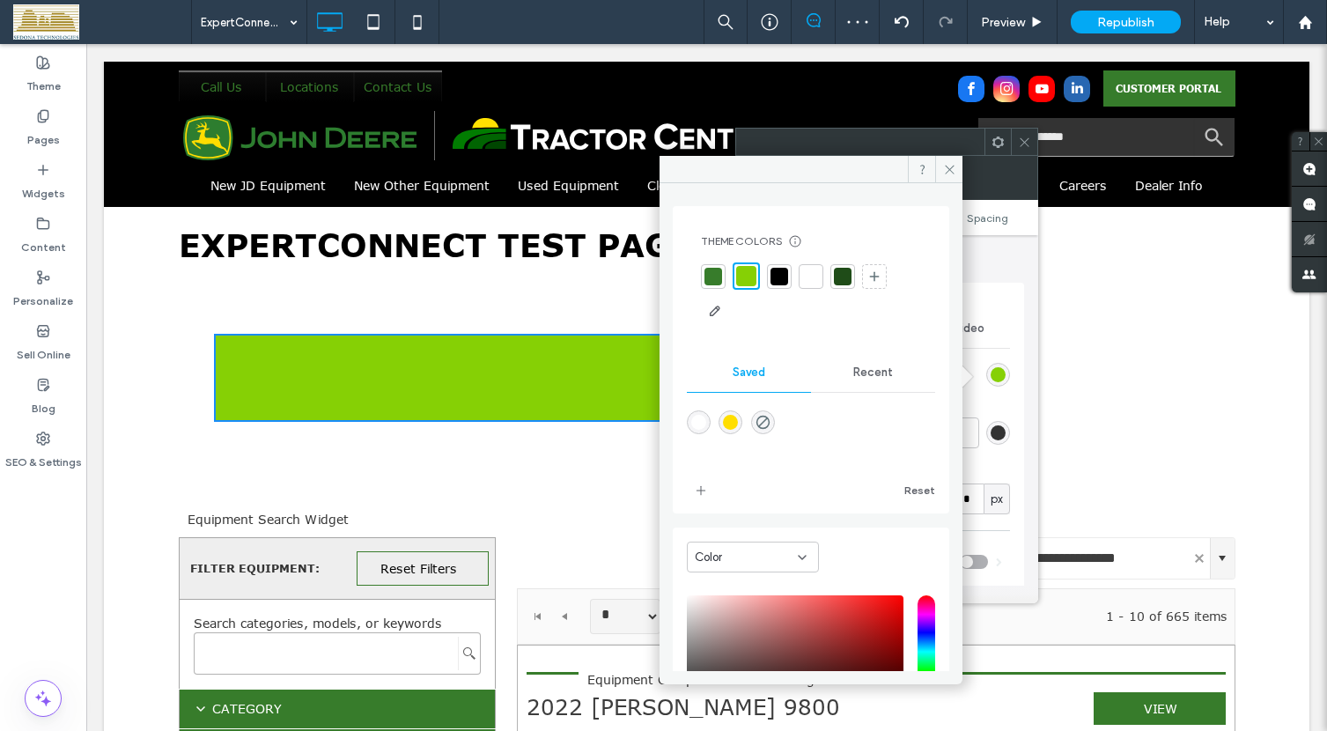
click at [1265, 341] on div "Click To Paste Click To Paste Click To Paste Click To Paste Click To Paste Clic…" at bounding box center [706, 378] width 1205 height 194
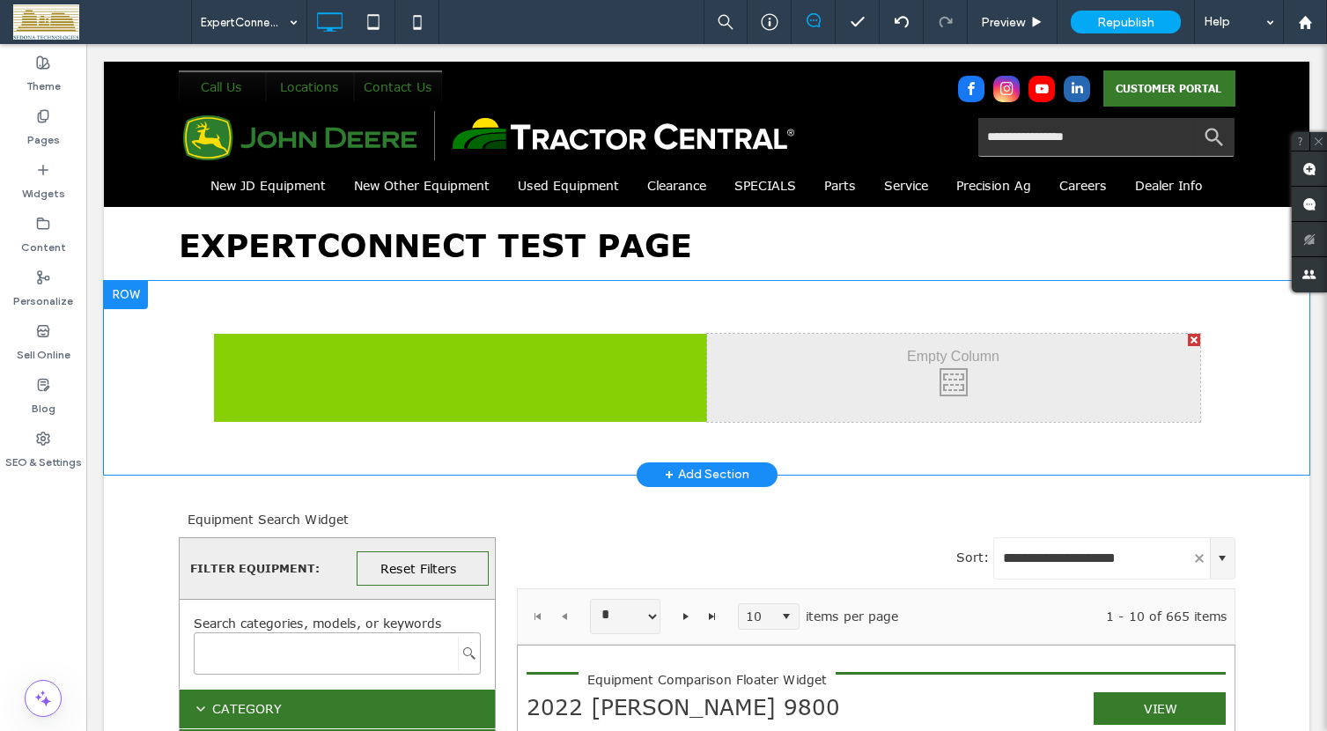
click at [446, 457] on div "Click To Paste Click To Paste Click To Paste Click To Paste Click To Paste Clic…" at bounding box center [706, 378] width 1205 height 194
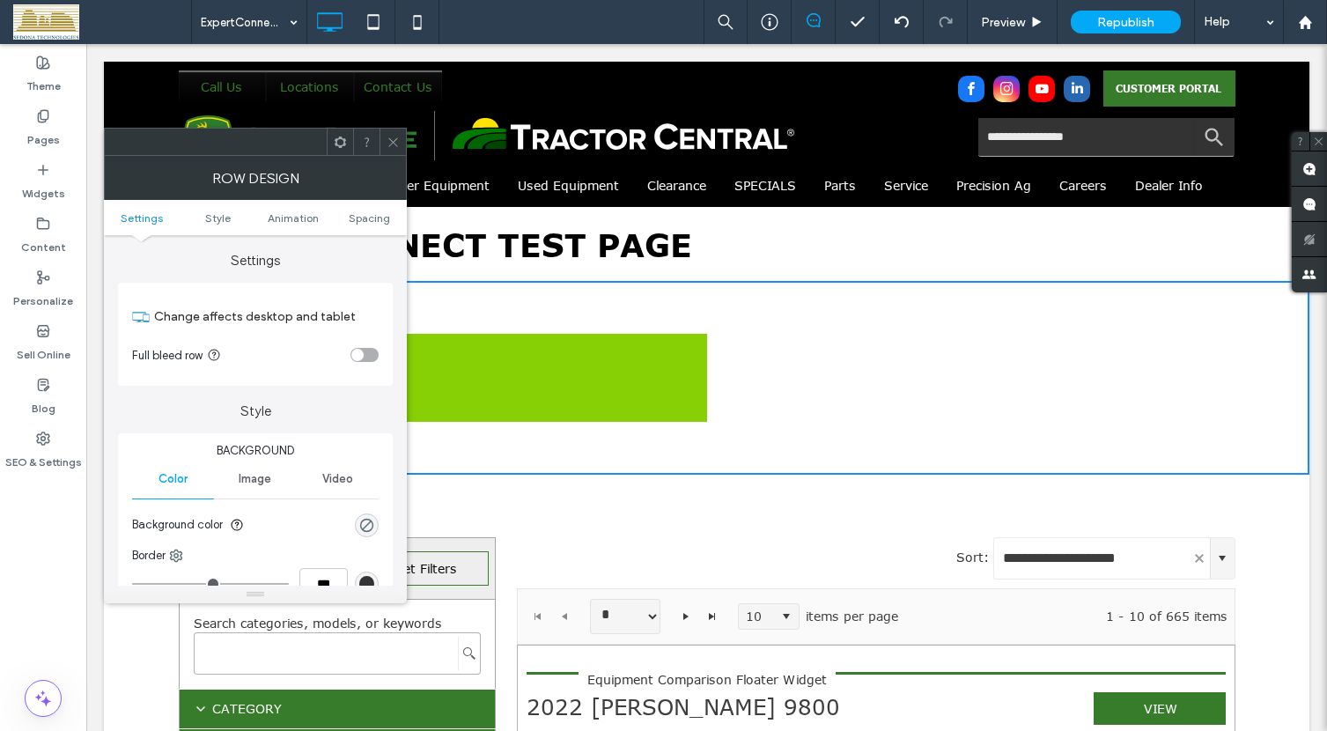
click at [393, 140] on icon at bounding box center [393, 142] width 13 height 13
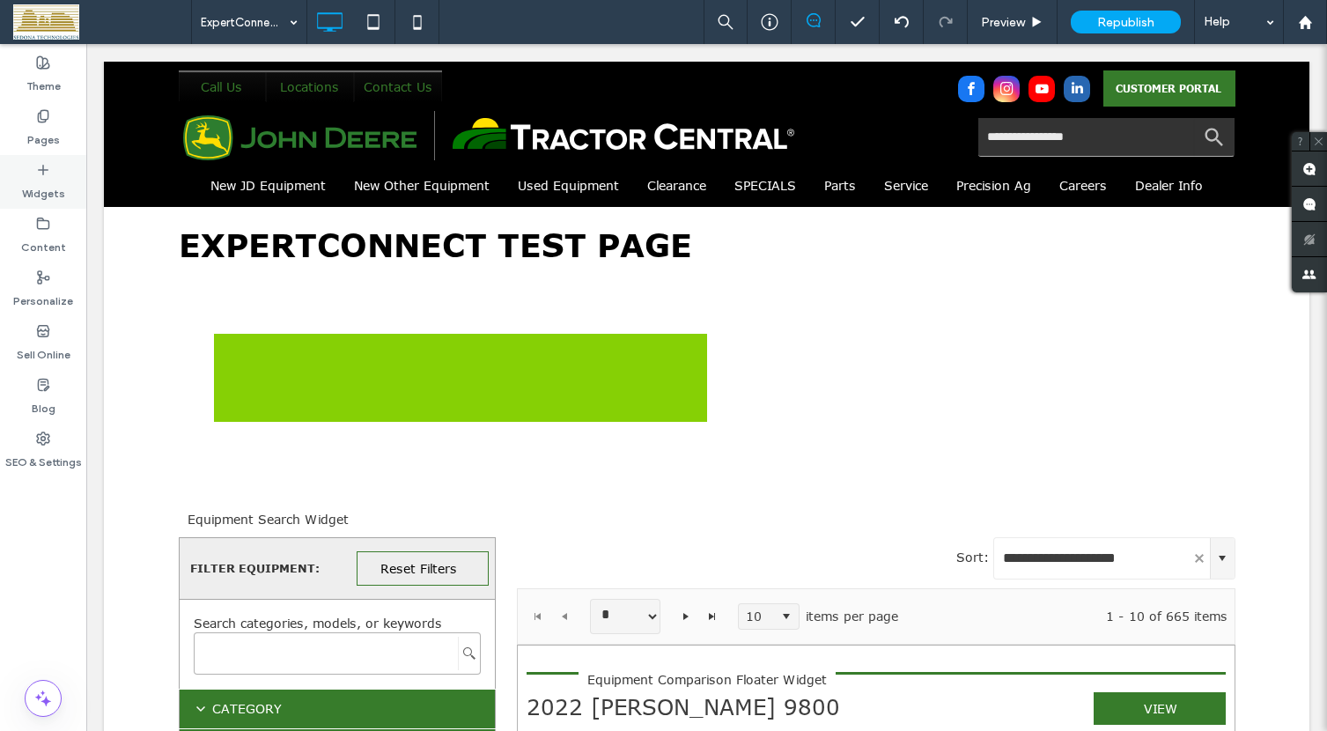
click at [40, 169] on use at bounding box center [43, 169] width 9 height 9
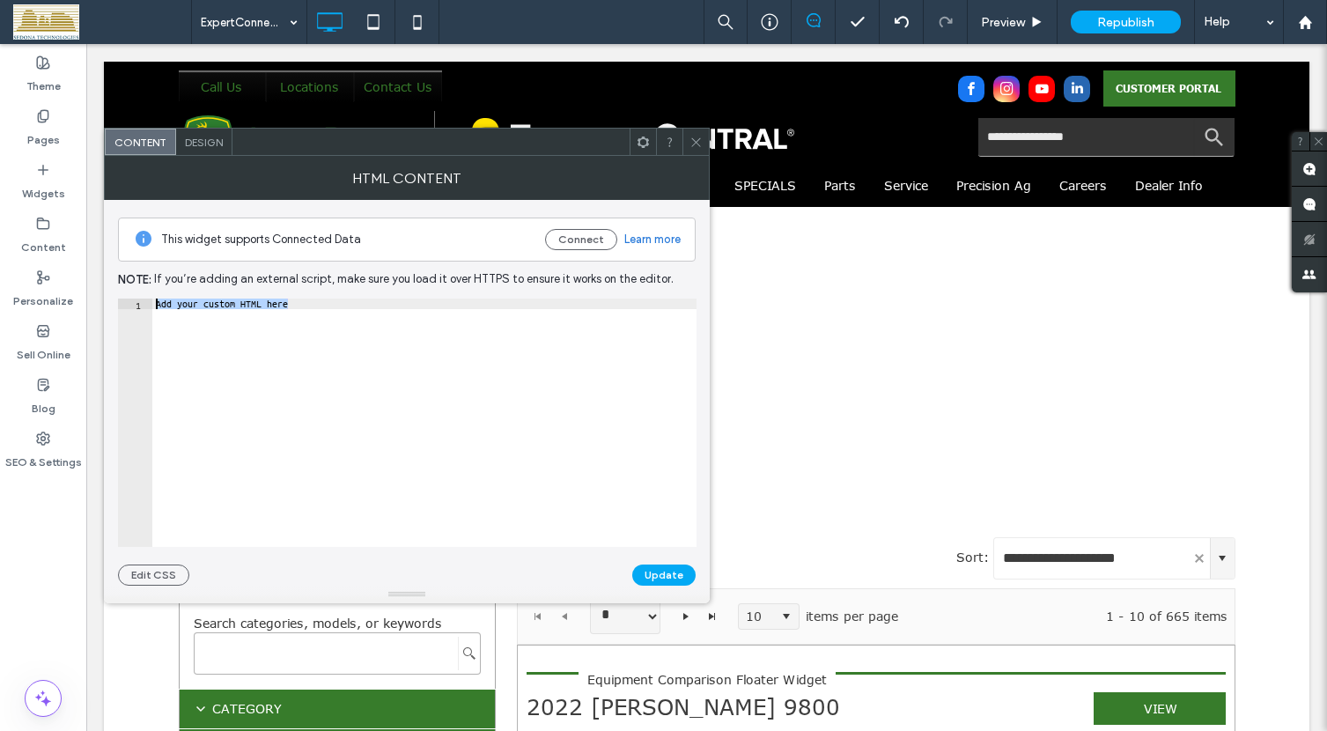
drag, startPoint x: 298, startPoint y: 302, endPoint x: 158, endPoint y: 304, distance: 140.9
click at [158, 304] on div "Add your custom HTML here" at bounding box center [424, 432] width 544 height 269
paste textarea "Cursor at row 1"
type textarea "*********"
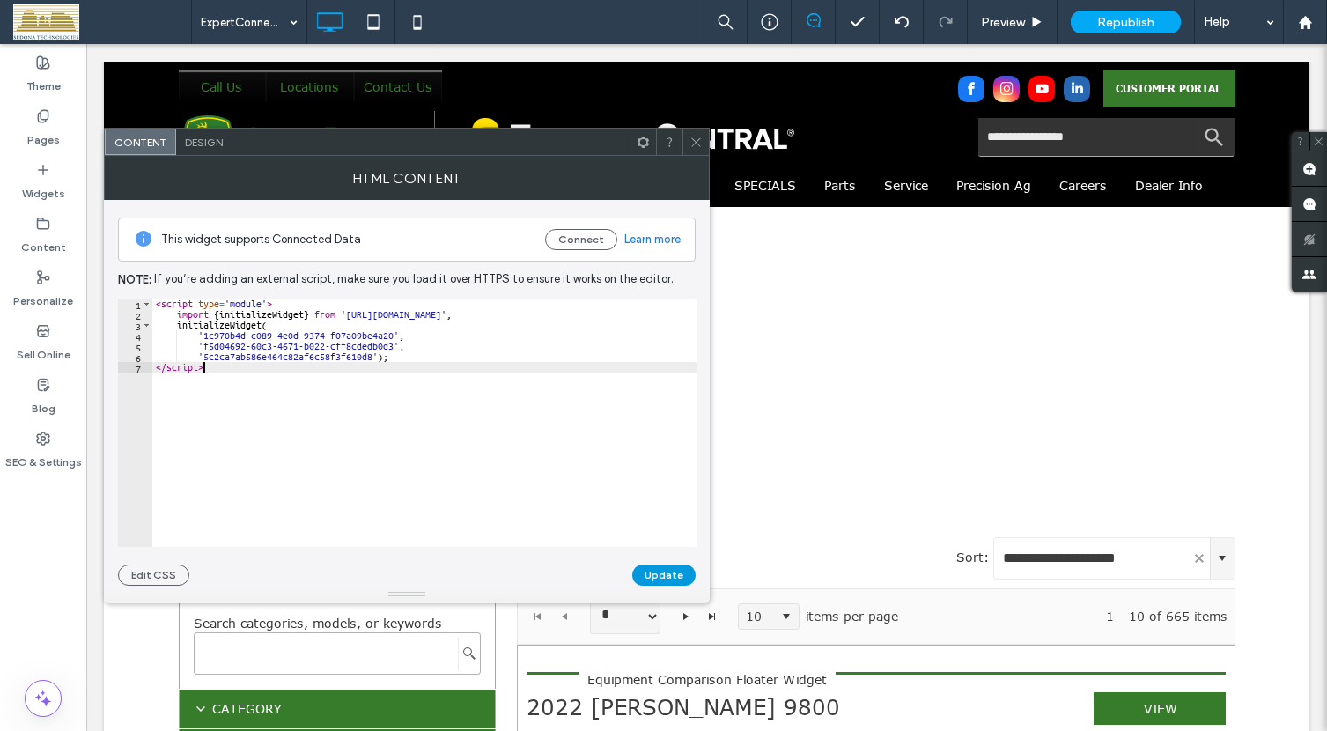
click at [655, 575] on button "Update" at bounding box center [663, 574] width 63 height 21
click at [696, 145] on icon at bounding box center [695, 142] width 13 height 13
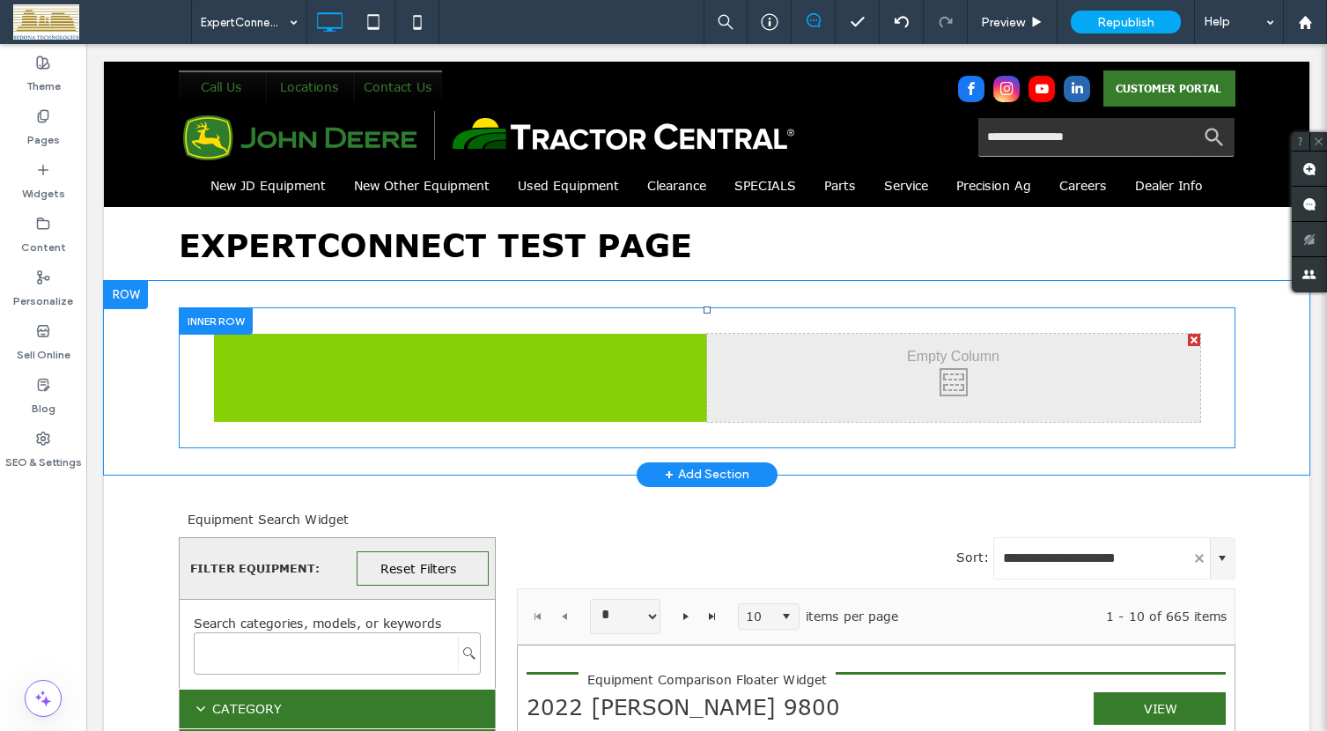
click at [437, 365] on div "Click To Paste Click To Paste" at bounding box center [460, 378] width 493 height 88
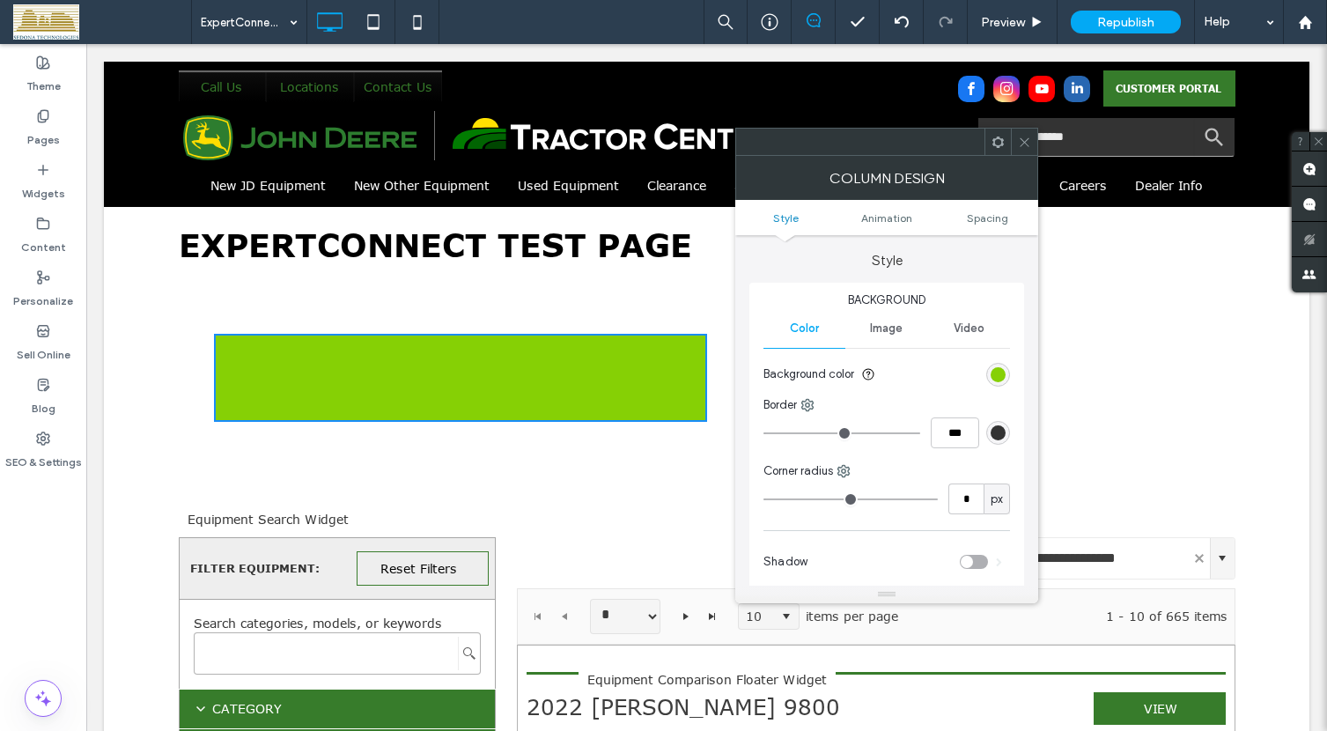
click at [1024, 145] on icon at bounding box center [1024, 142] width 13 height 13
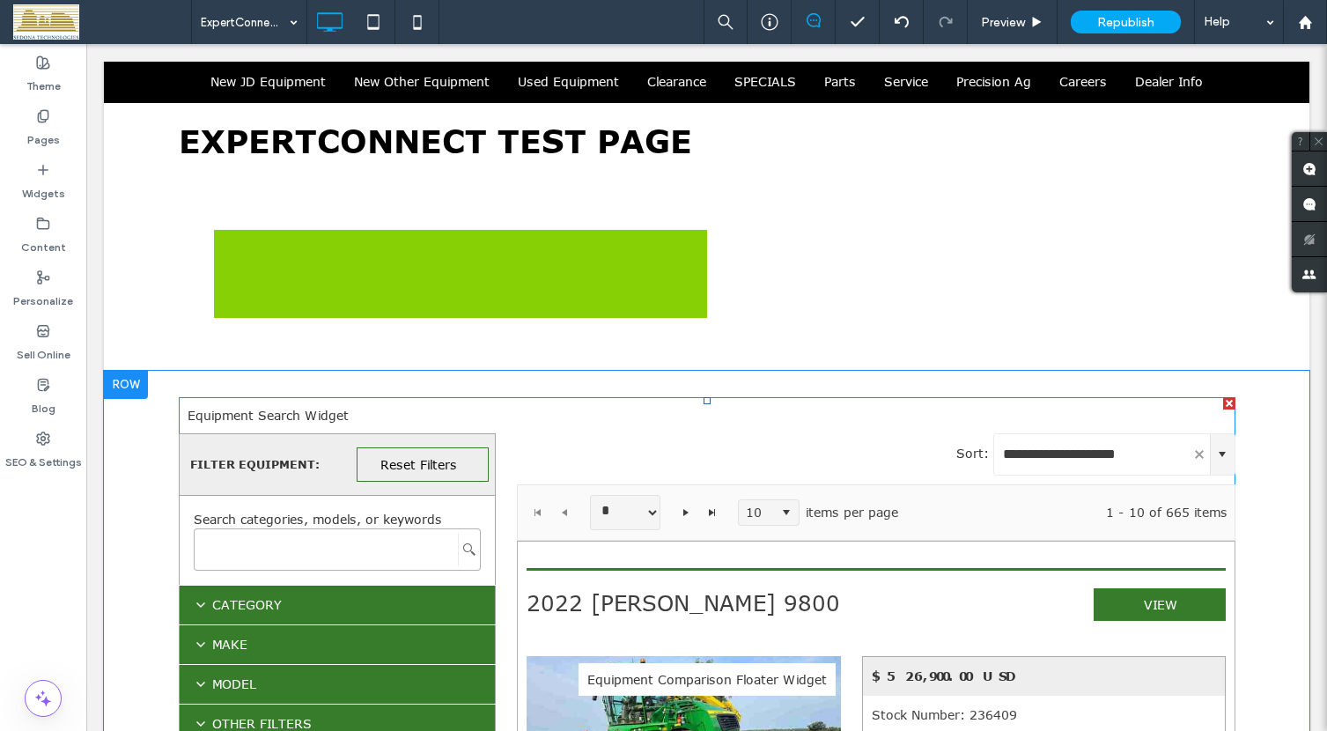
scroll to position [88, 0]
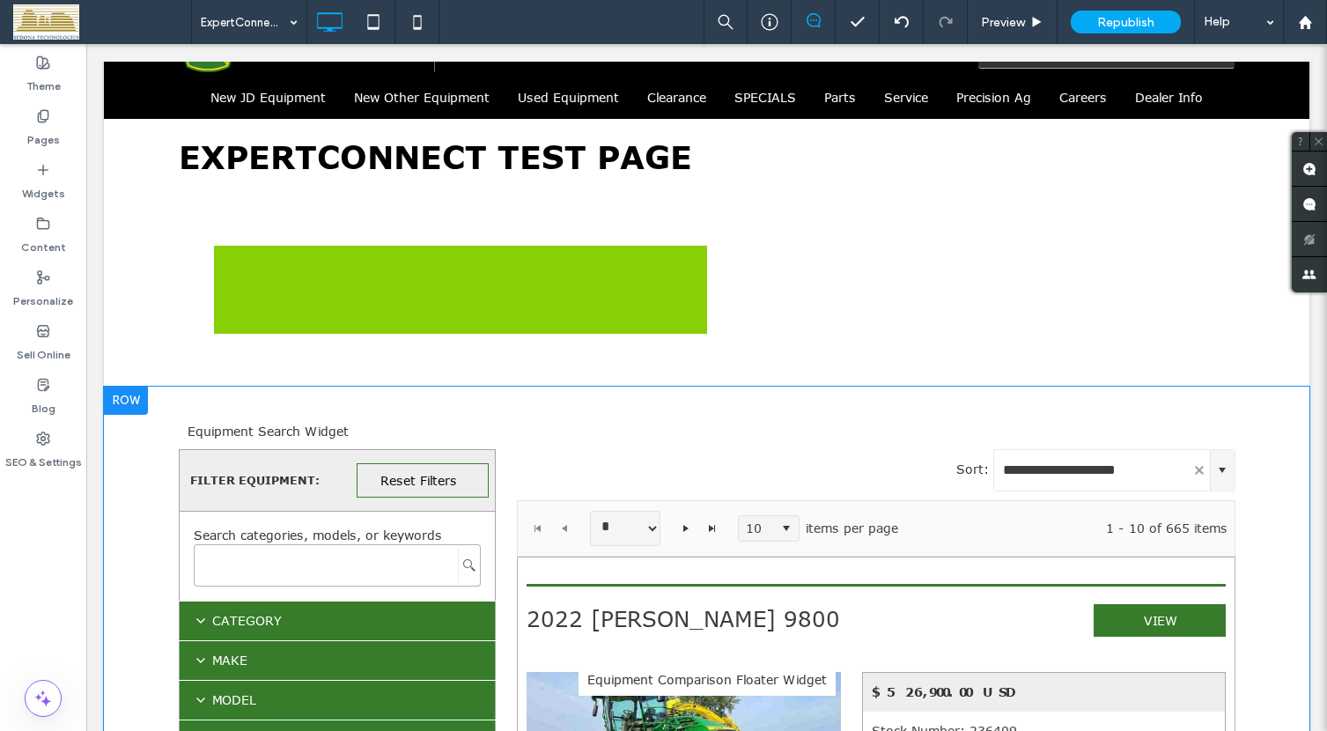
click at [125, 394] on div at bounding box center [126, 401] width 44 height 28
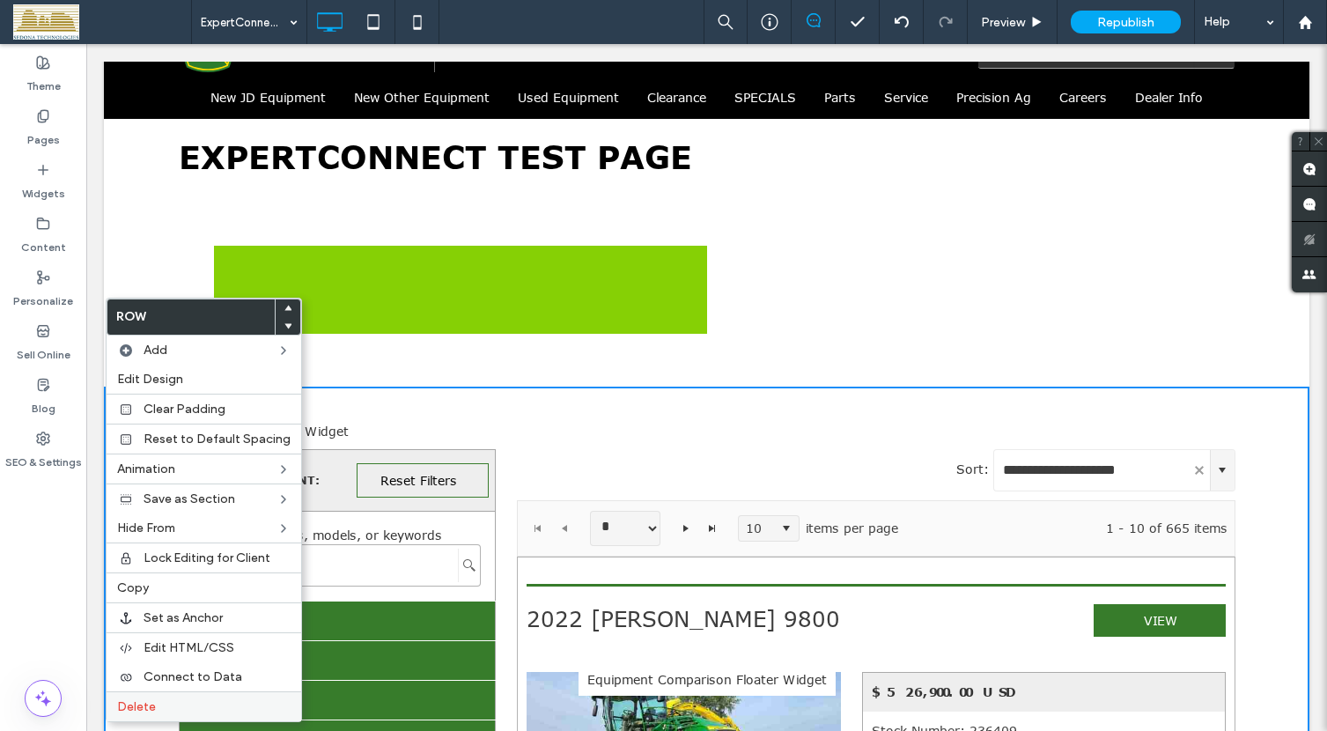
click at [136, 698] on div "Delete" at bounding box center [204, 706] width 195 height 30
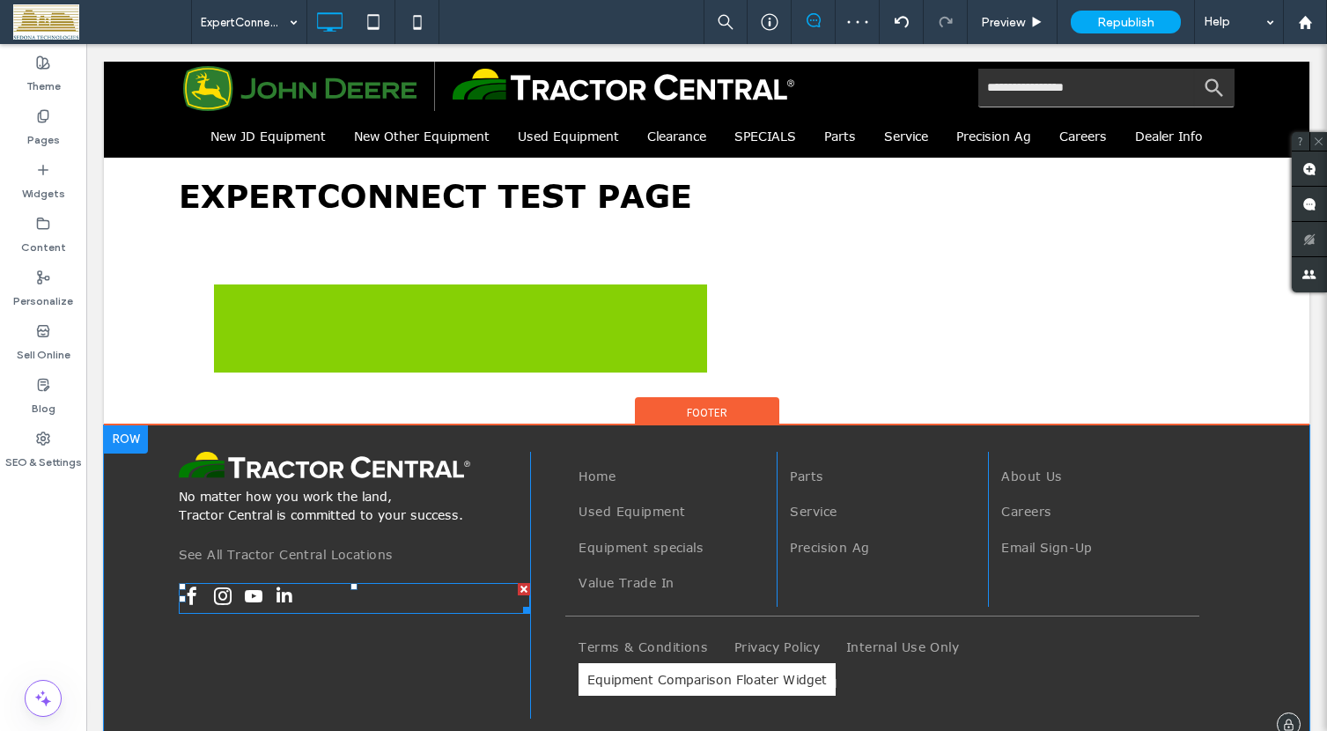
scroll to position [0, 0]
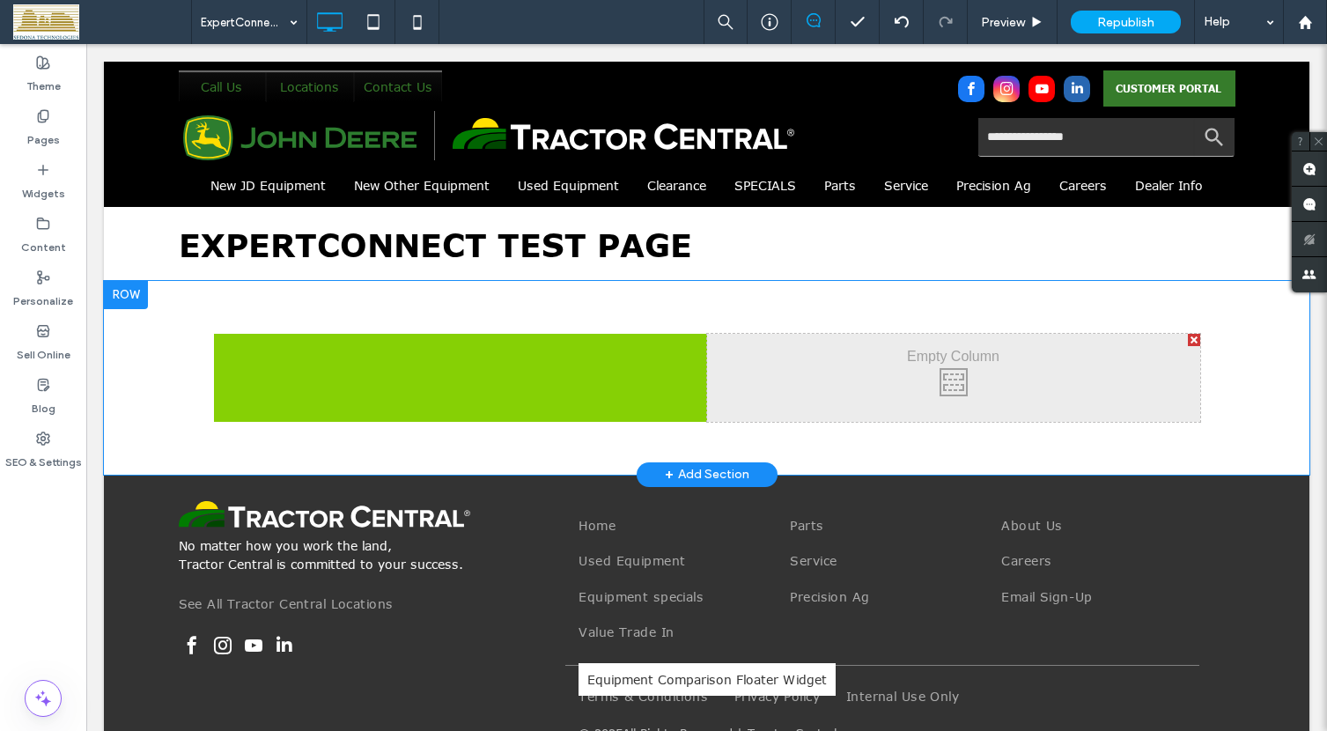
click at [119, 284] on div at bounding box center [126, 295] width 44 height 28
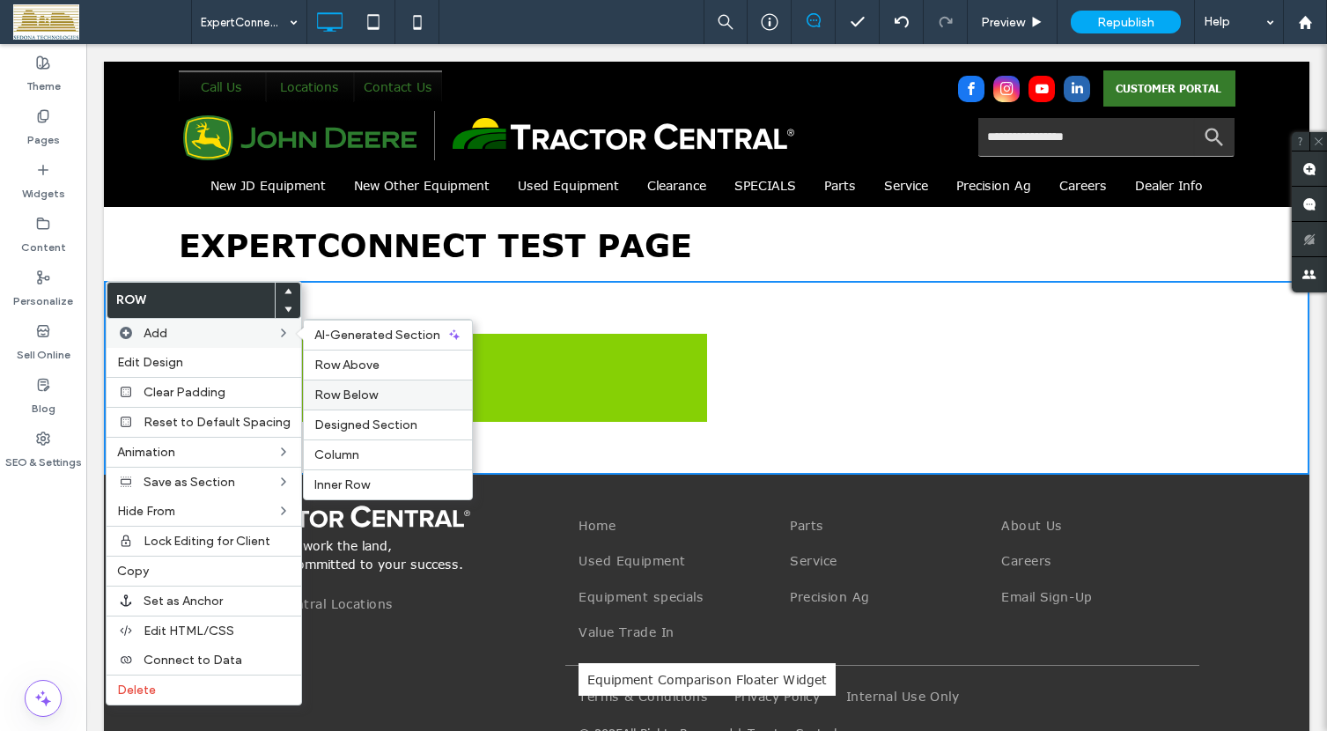
click at [355, 387] on span "Row Below" at bounding box center [345, 394] width 63 height 15
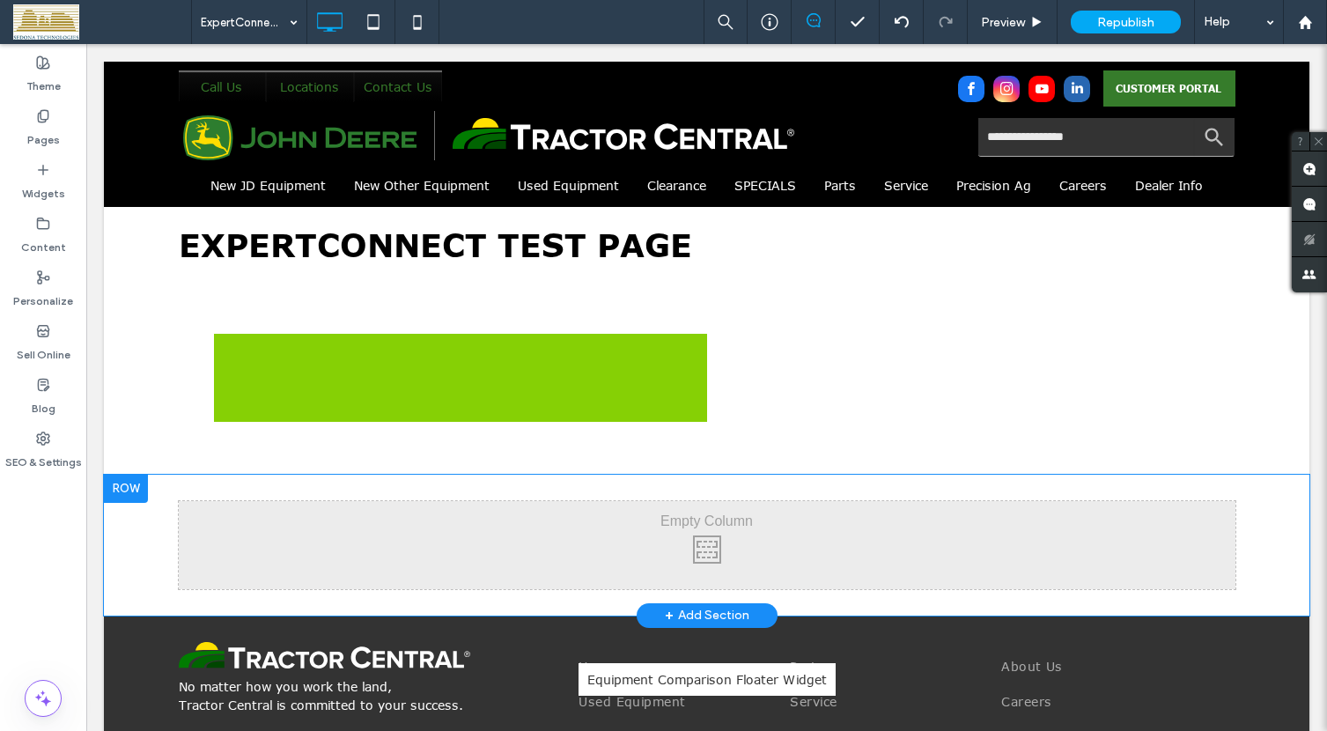
click at [135, 486] on div at bounding box center [126, 489] width 44 height 28
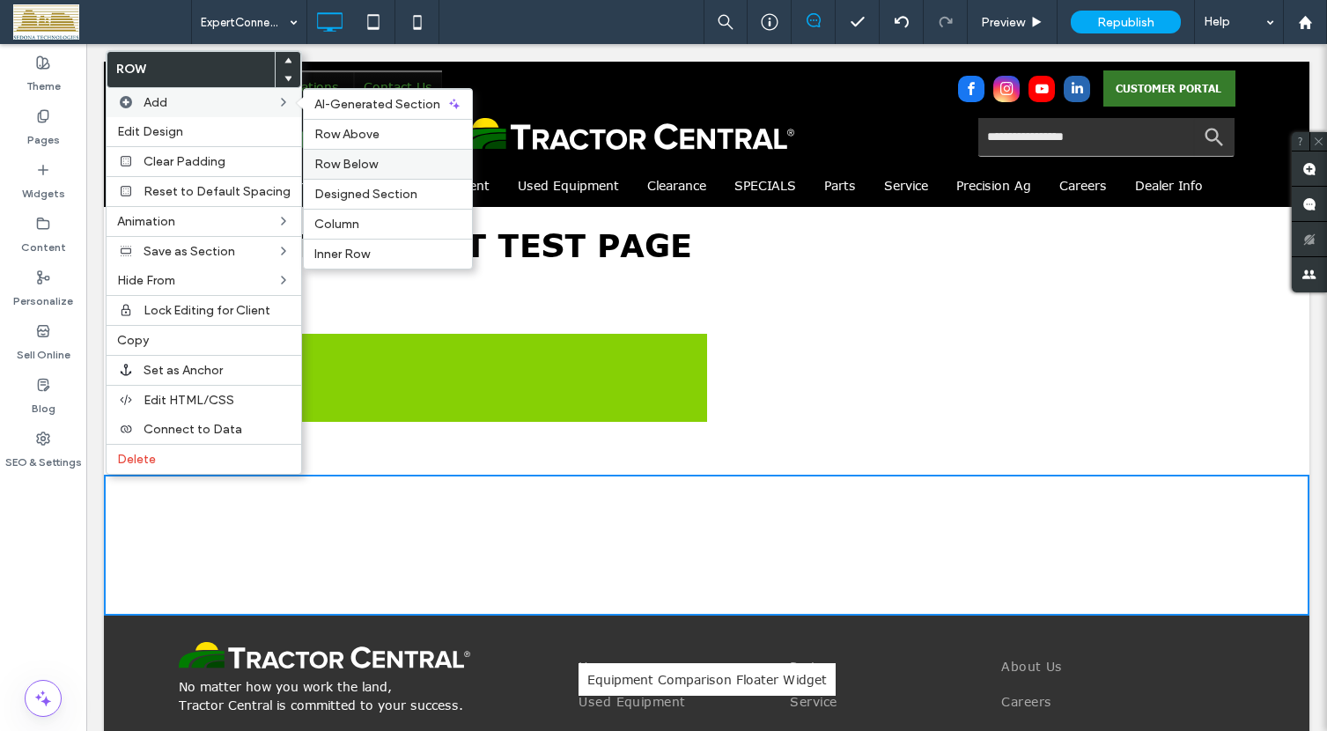
click at [356, 158] on span "Row Below" at bounding box center [345, 164] width 63 height 15
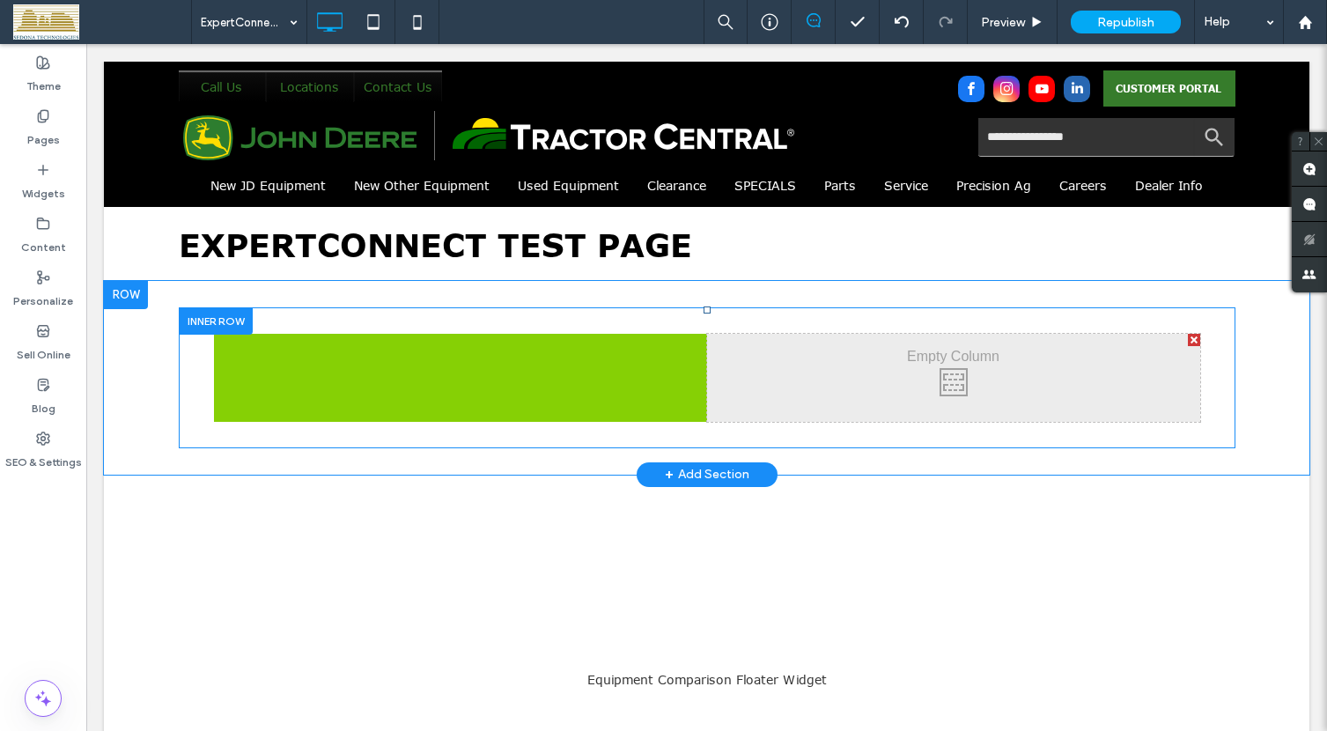
click at [945, 373] on div "Click To Paste Click To Paste" at bounding box center [953, 378] width 493 height 88
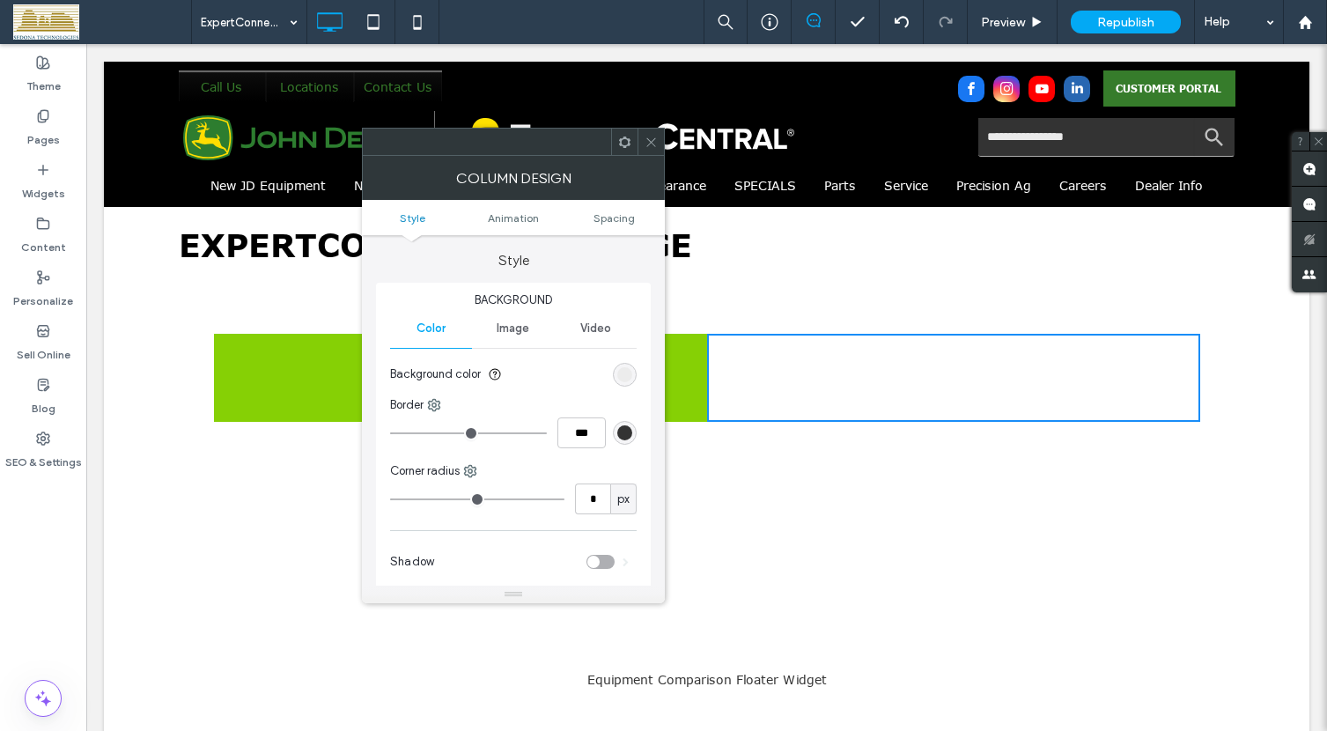
click at [622, 146] on icon at bounding box center [624, 142] width 13 height 13
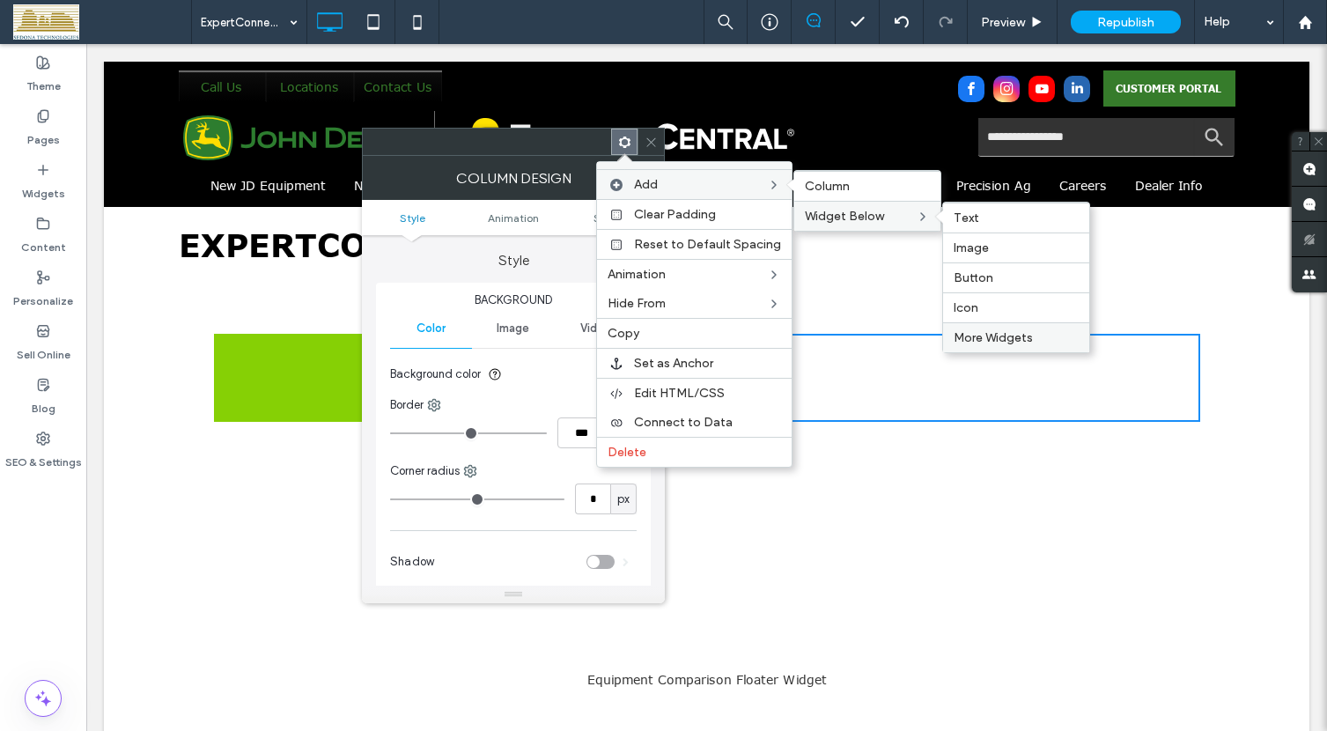
click at [981, 340] on span "More Widgets" at bounding box center [993, 337] width 79 height 15
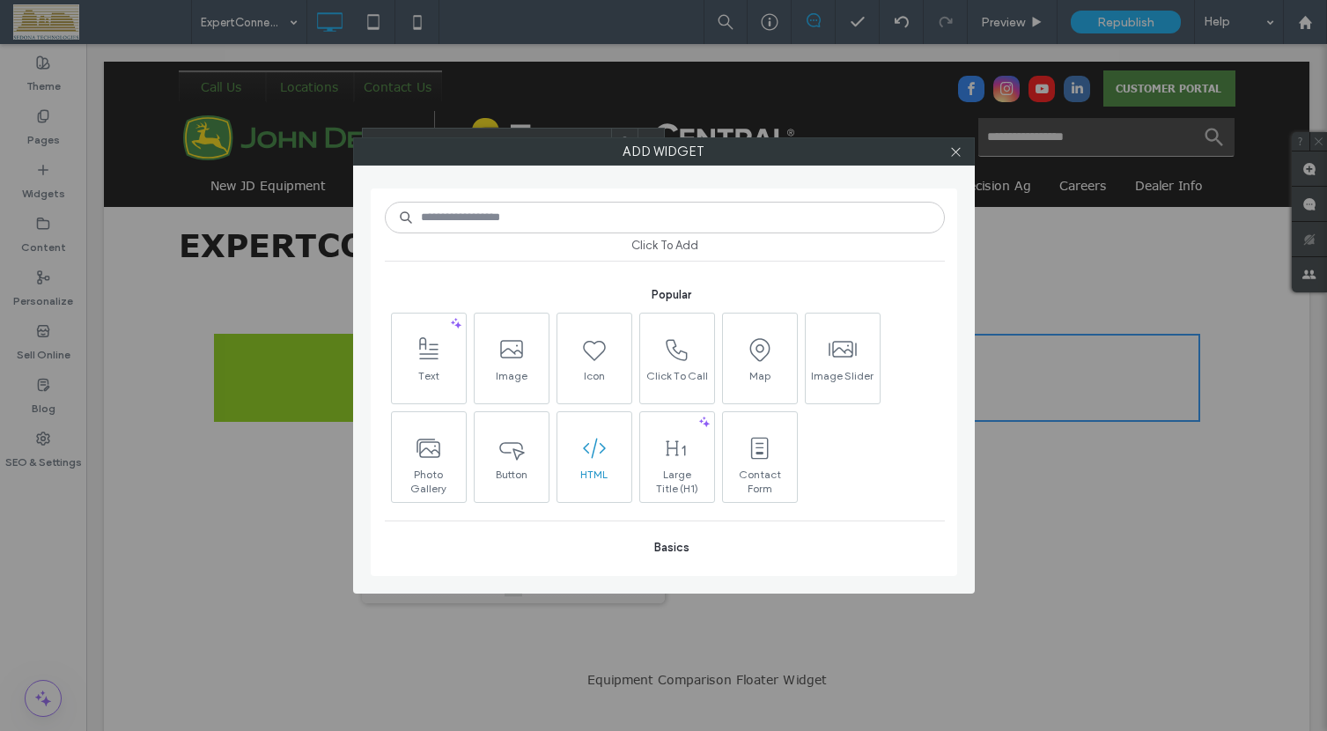
click at [594, 454] on icon at bounding box center [594, 448] width 28 height 28
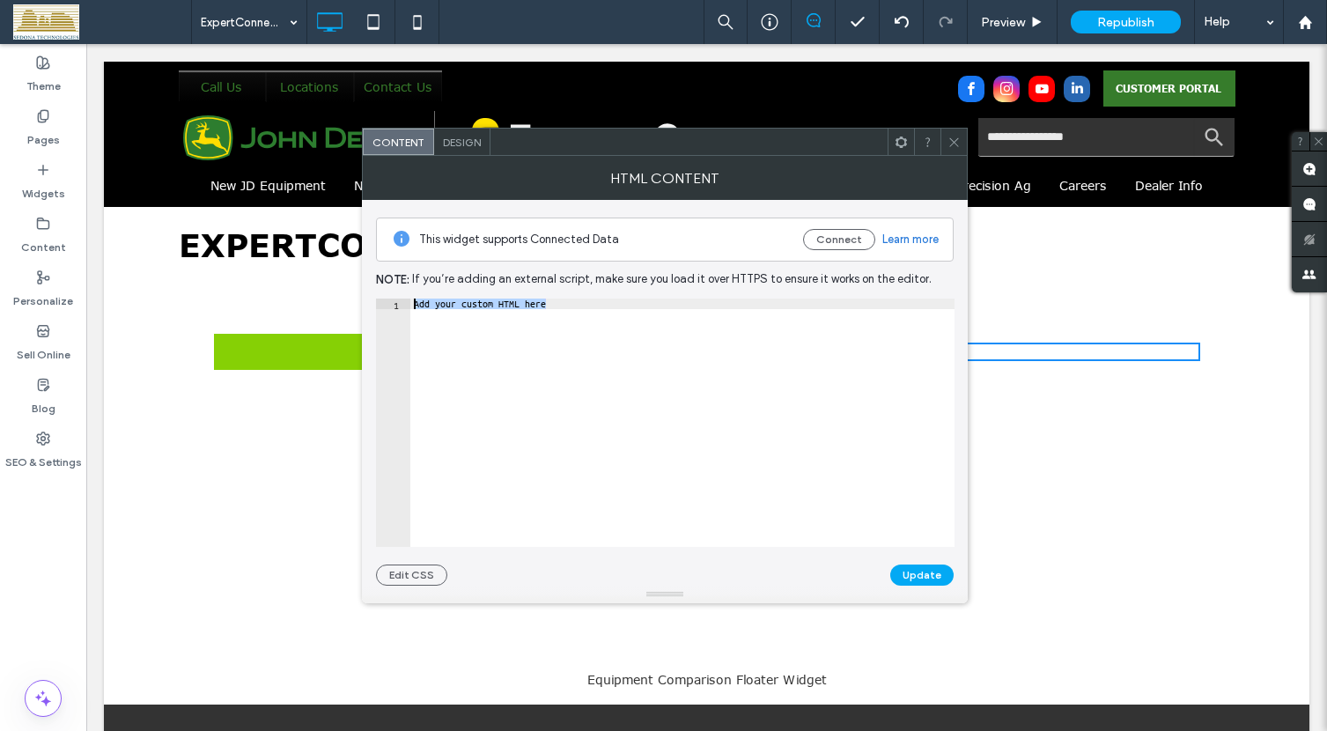
drag, startPoint x: 537, startPoint y: 309, endPoint x: 409, endPoint y: 298, distance: 129.1
click at [409, 298] on div "**********" at bounding box center [665, 393] width 578 height 386
paste textarea "Cursor at row 1"
type textarea "*********"
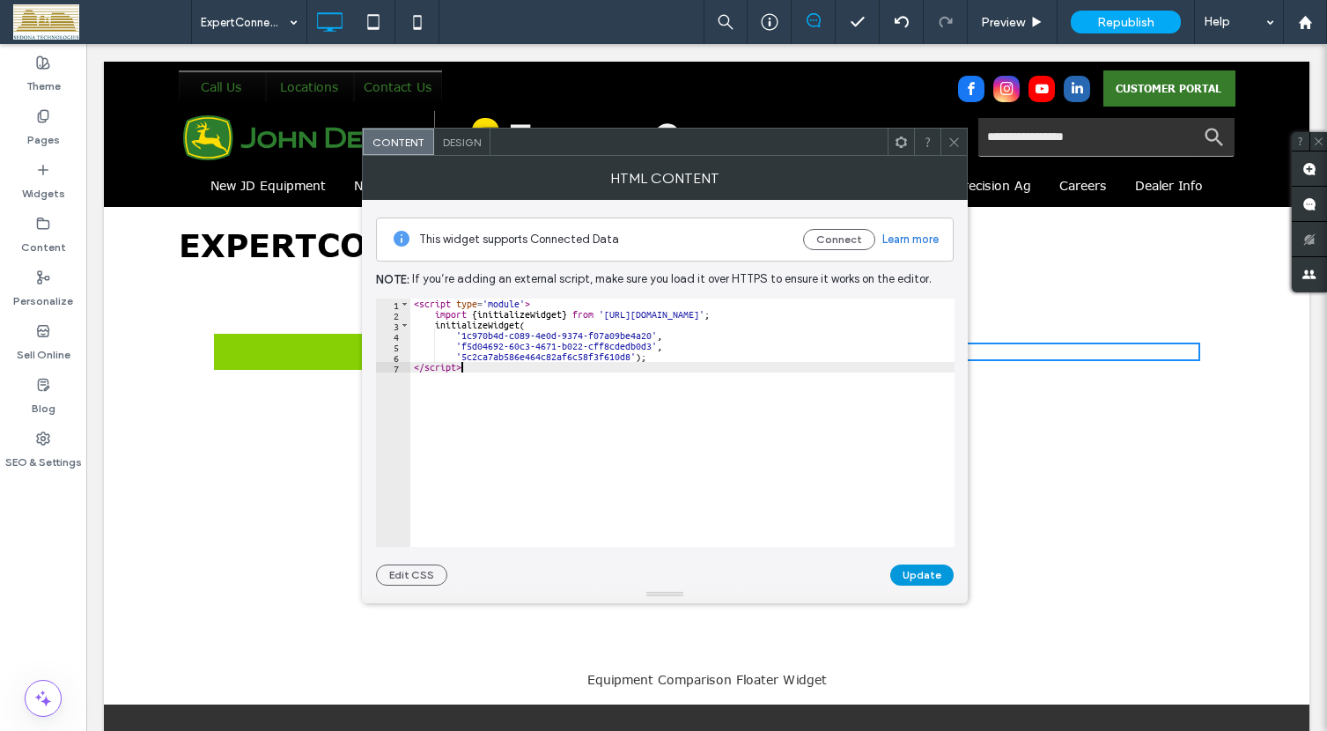
click at [923, 571] on button "Update" at bounding box center [921, 574] width 63 height 21
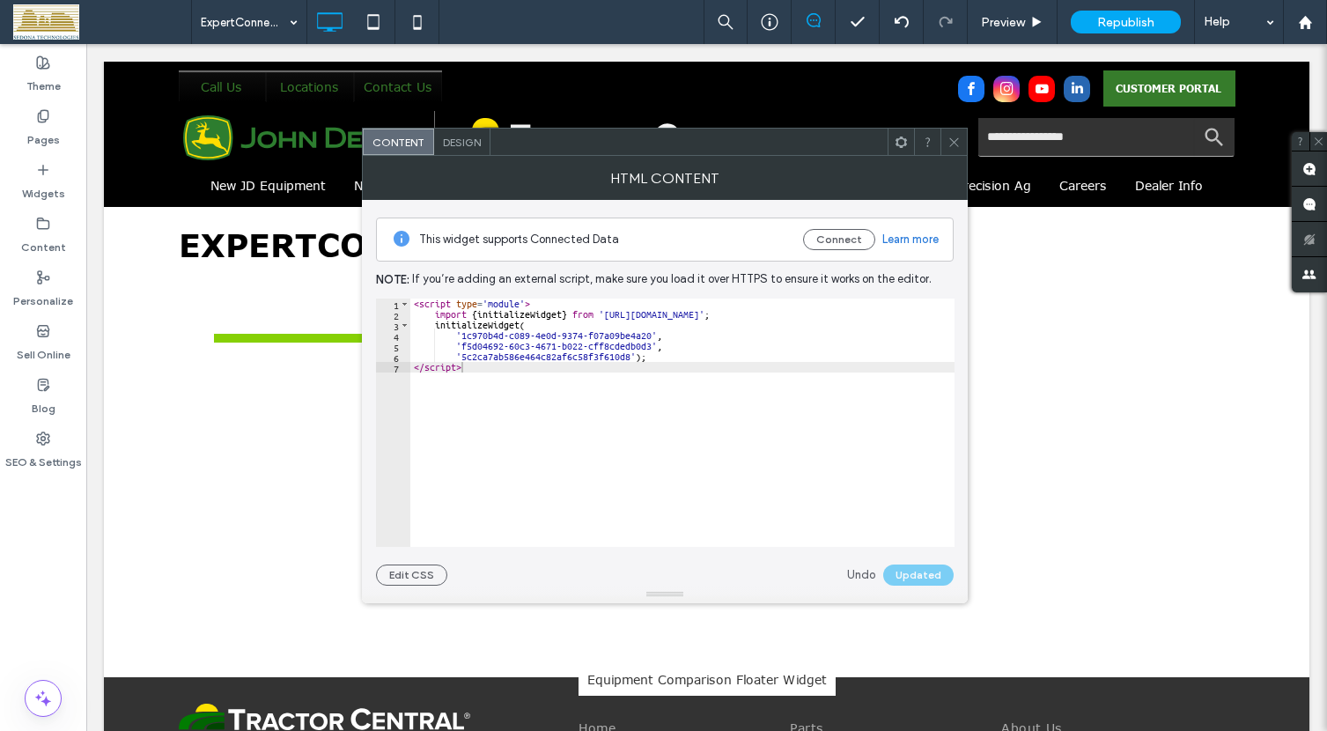
click at [957, 142] on icon at bounding box center [953, 142] width 13 height 13
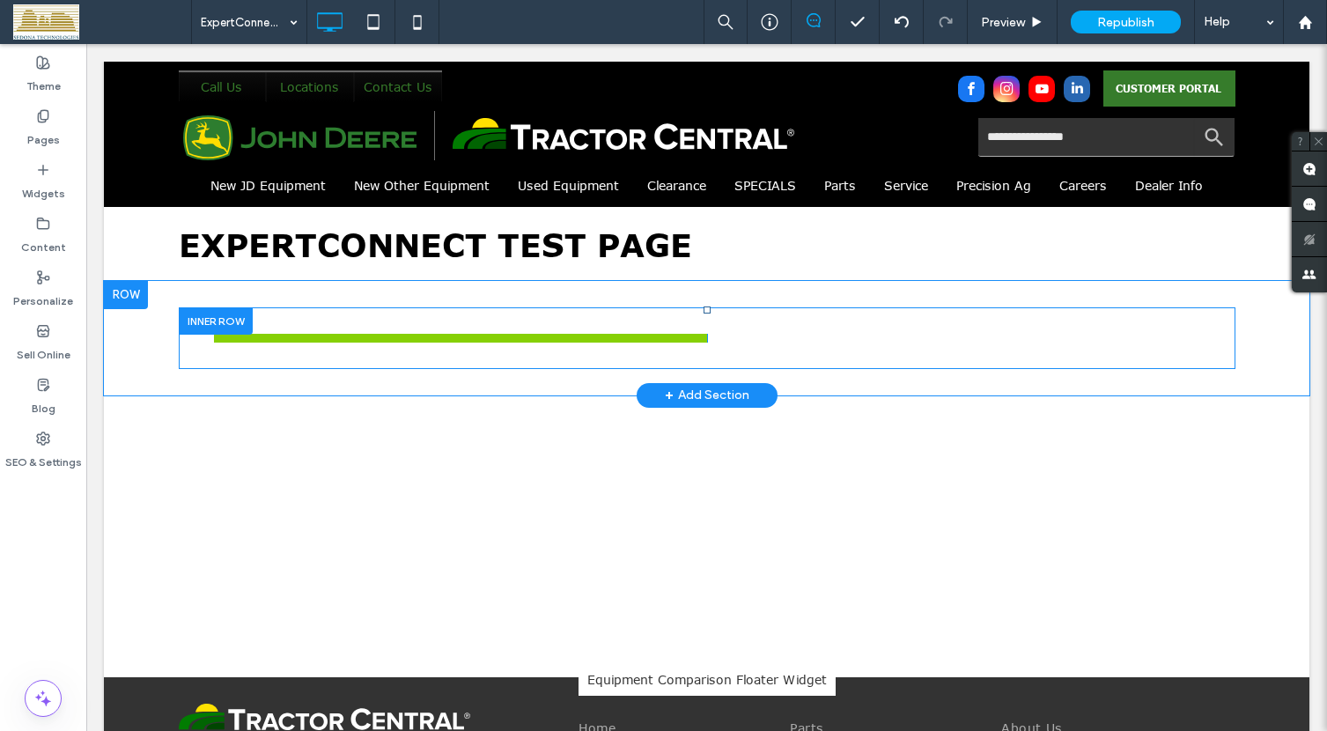
click at [982, 337] on div "Click To Paste Click To Paste" at bounding box center [953, 338] width 493 height 9
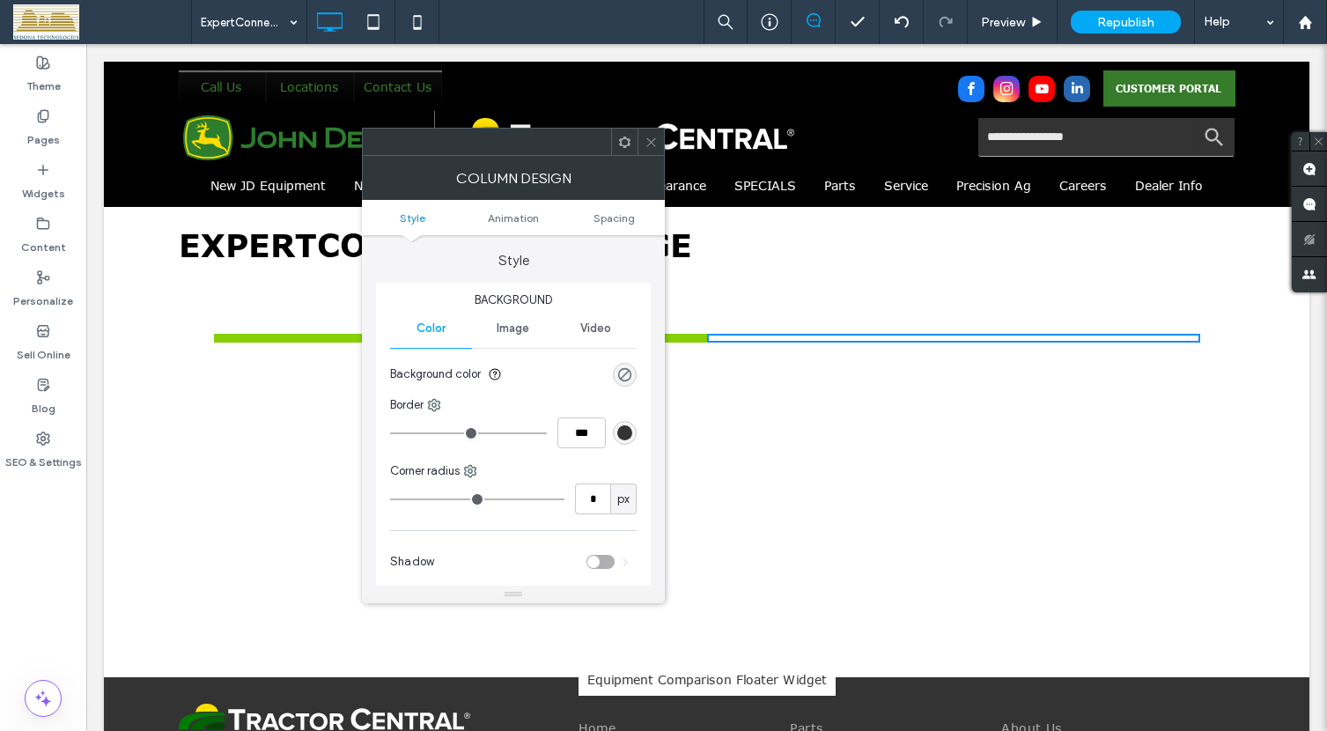
click at [1032, 443] on div "Click To Paste Click To Paste" at bounding box center [707, 466] width 1057 height 88
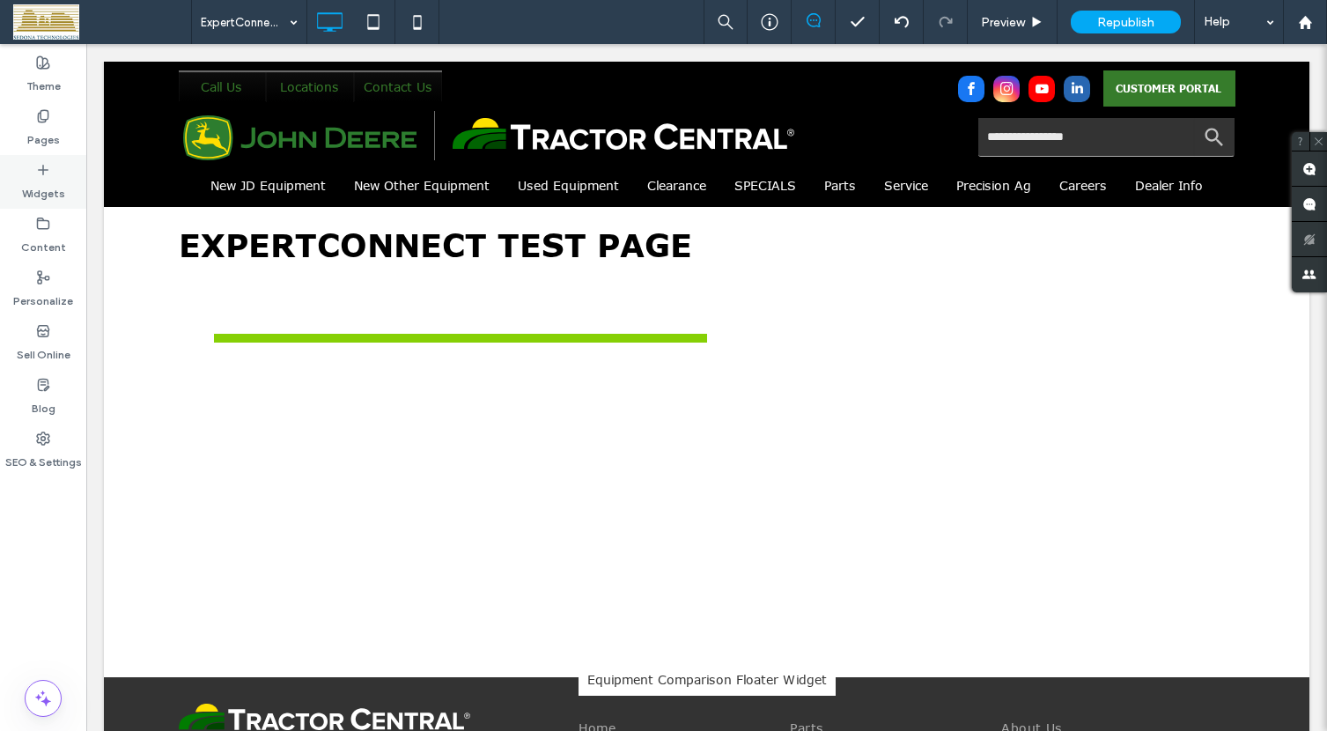
click at [45, 173] on icon at bounding box center [43, 170] width 14 height 14
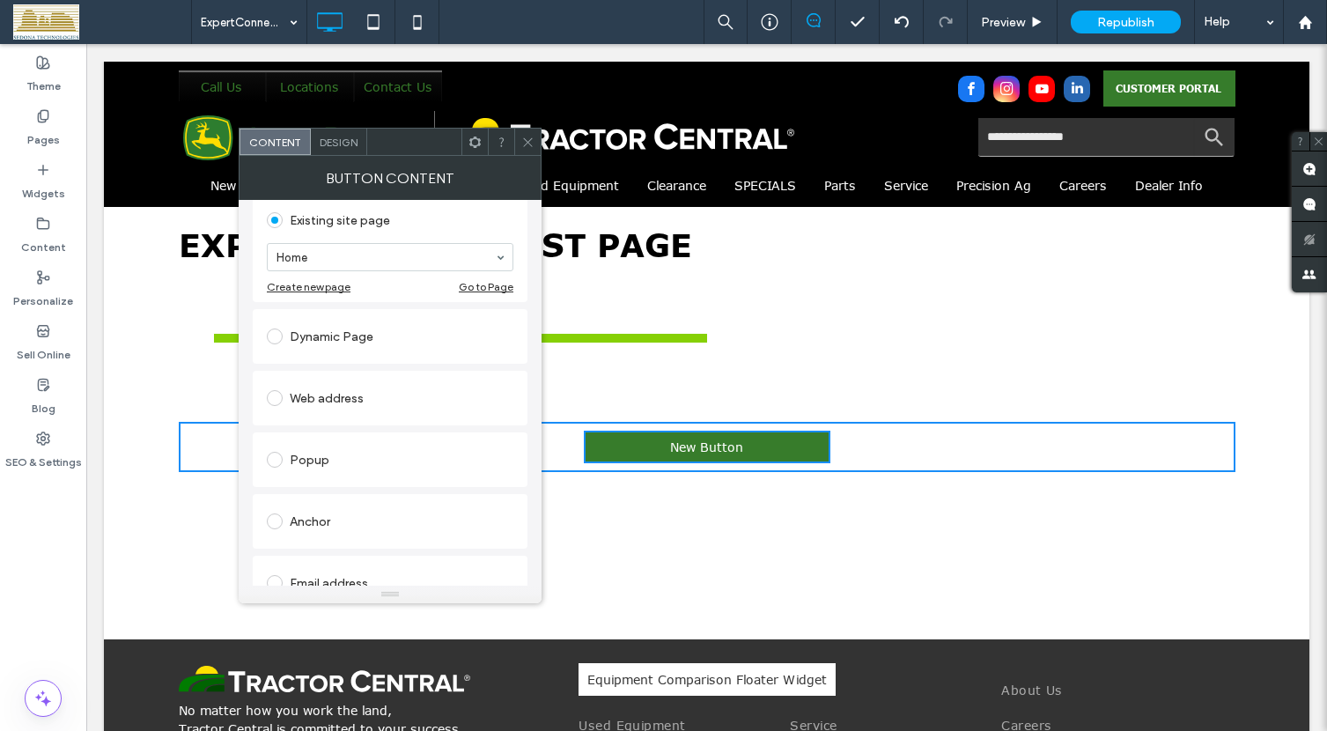
scroll to position [166, 0]
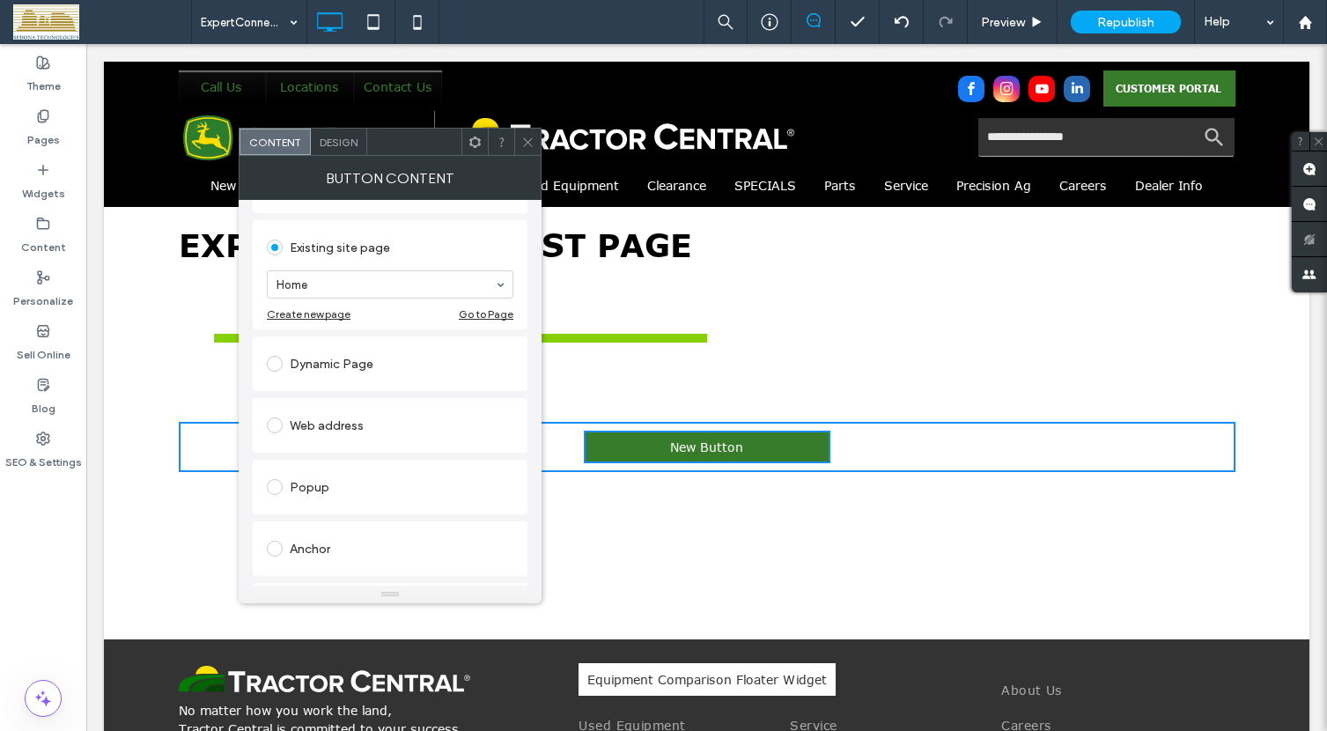
click at [275, 423] on span at bounding box center [275, 425] width 16 height 16
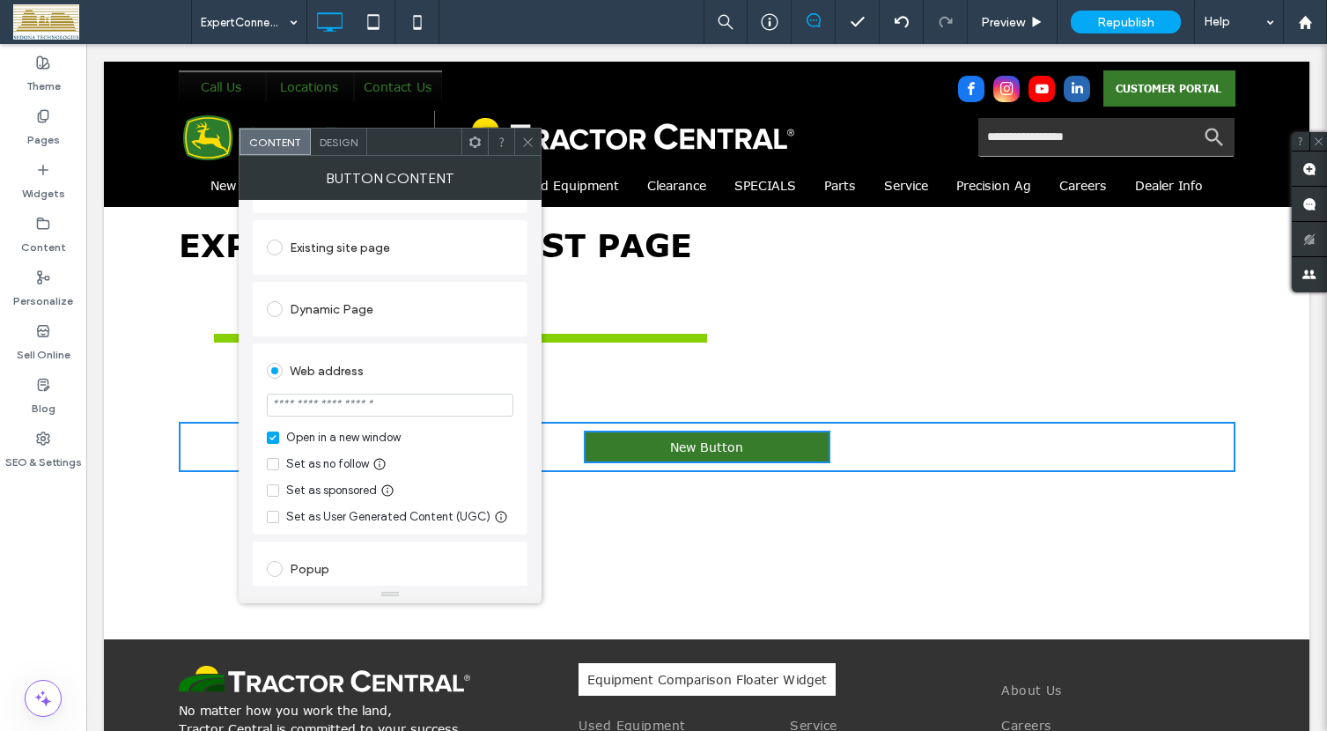
click at [275, 369] on span at bounding box center [275, 371] width 16 height 16
click at [275, 371] on span at bounding box center [275, 371] width 16 height 16
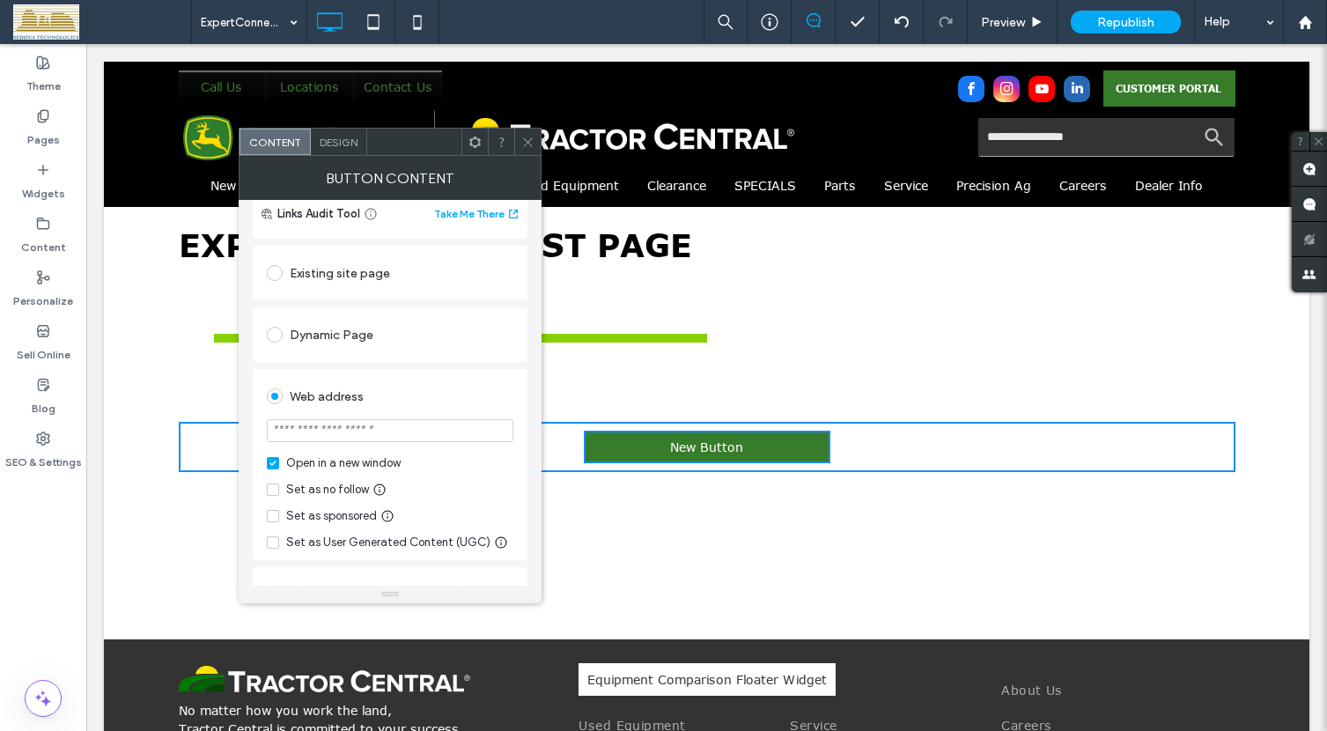
scroll to position [0, 0]
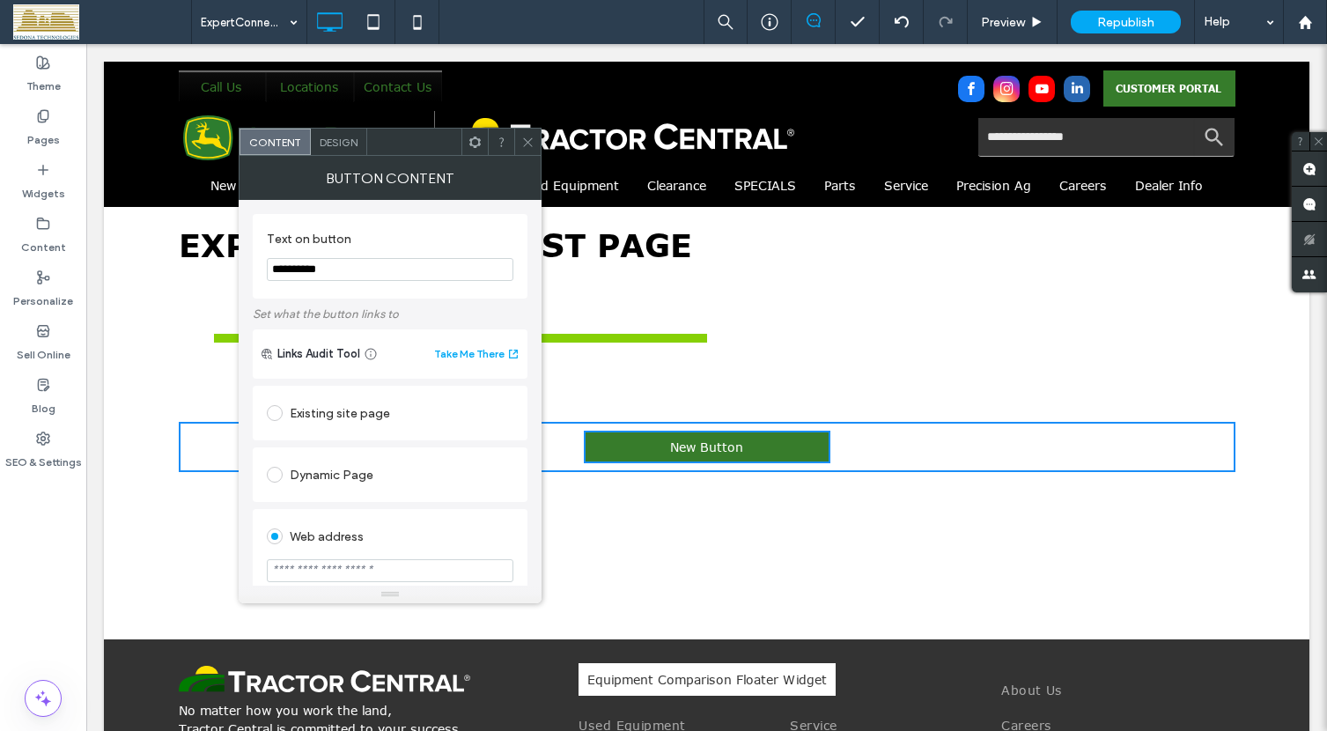
click at [525, 144] on icon at bounding box center [527, 142] width 13 height 13
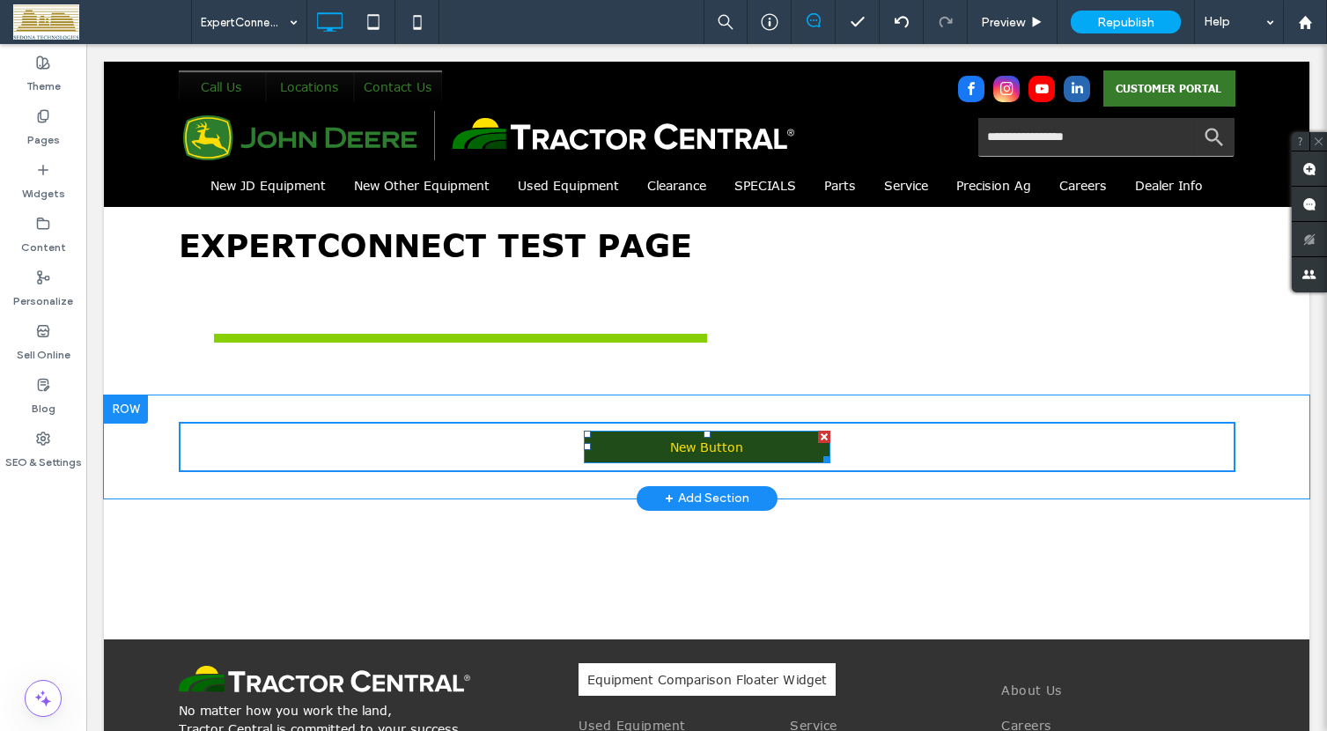
click at [679, 438] on link "New Button" at bounding box center [707, 447] width 247 height 33
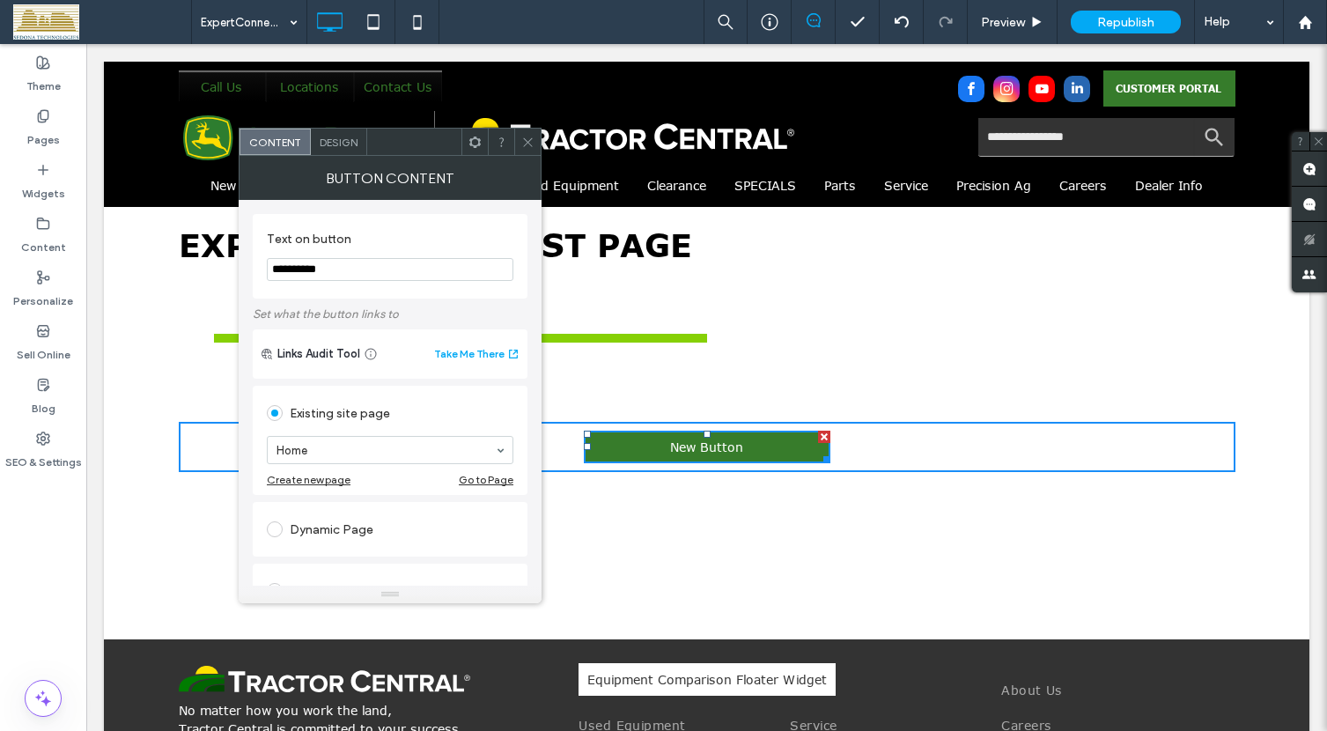
drag, startPoint x: 528, startPoint y: 137, endPoint x: 468, endPoint y: 163, distance: 65.1
click at [528, 137] on icon at bounding box center [527, 142] width 13 height 13
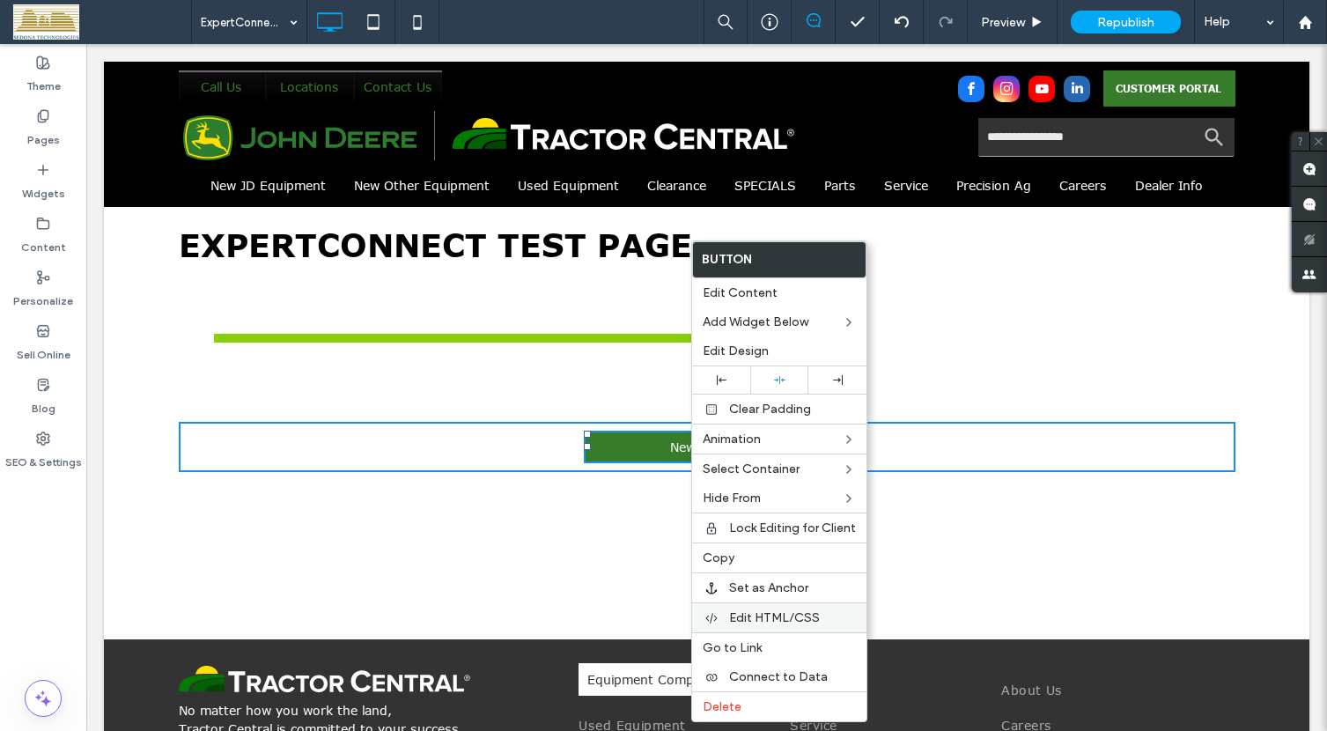
click at [771, 613] on span "Edit HTML/CSS" at bounding box center [774, 617] width 91 height 15
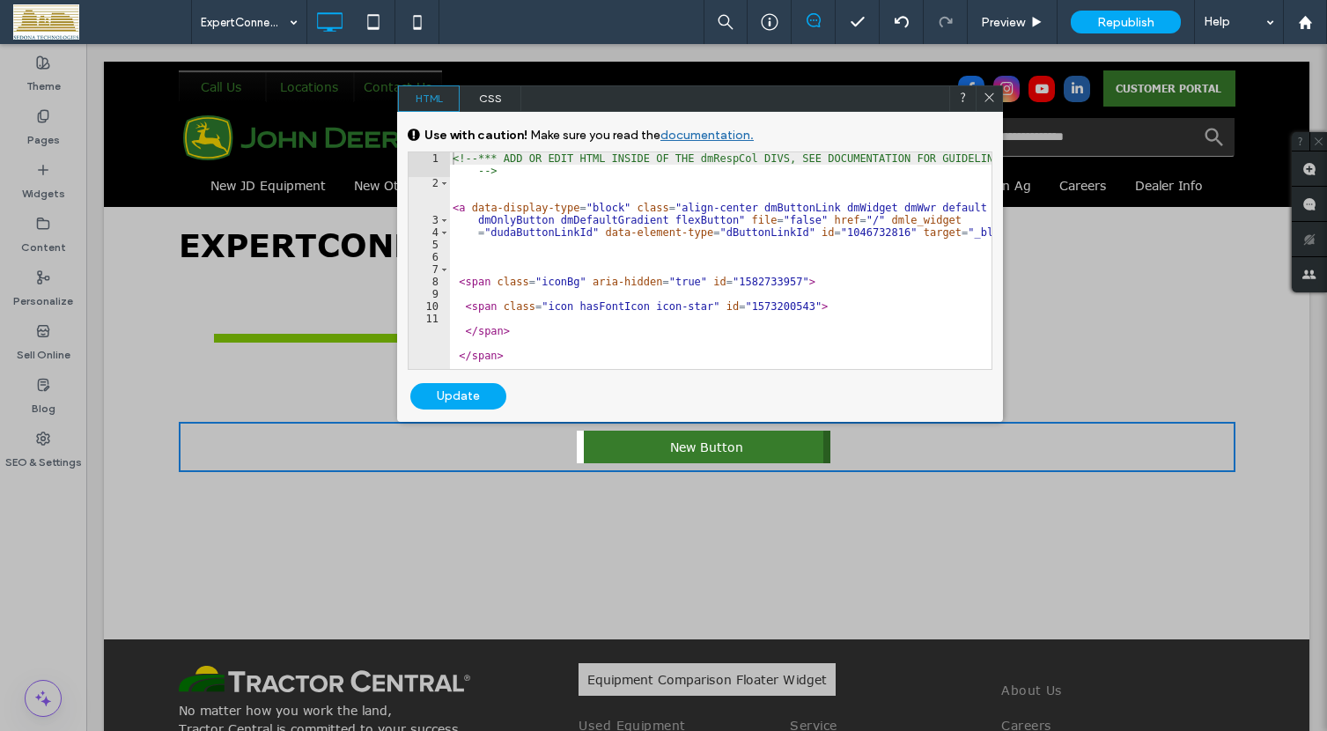
click at [460, 321] on div "<!-- *** ADD OR EDIT HTML INSIDE OF THE dmRespCol DIVS, SEE DOCUMENTATION FOR G…" at bounding box center [720, 279] width 542 height 254
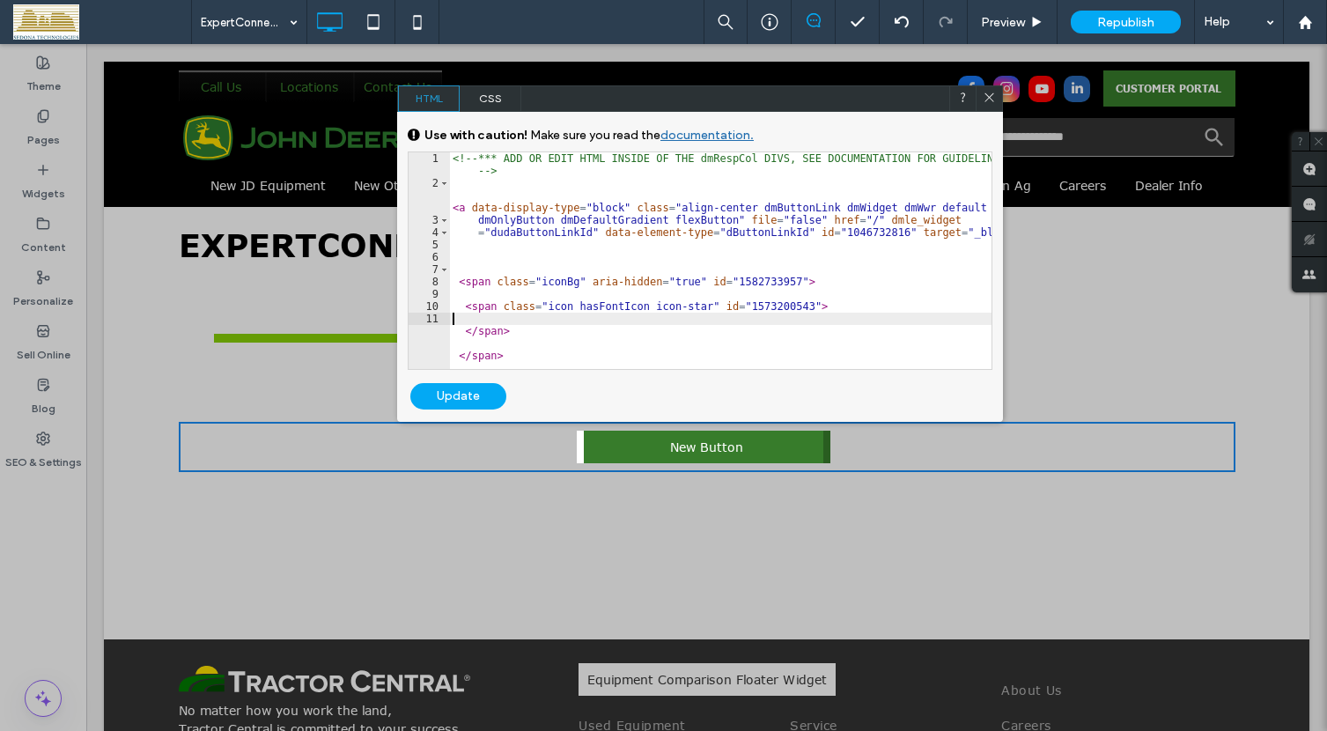
click at [538, 357] on div "<!-- *** ADD OR EDIT HTML INSIDE OF THE dmRespCol DIVS, SEE DOCUMENTATION FOR G…" at bounding box center [720, 279] width 542 height 254
click at [511, 355] on div "<!-- *** ADD OR EDIT HTML INSIDE OF THE dmRespCol DIVS, SEE DOCUMENTATION FOR G…" at bounding box center [720, 279] width 542 height 254
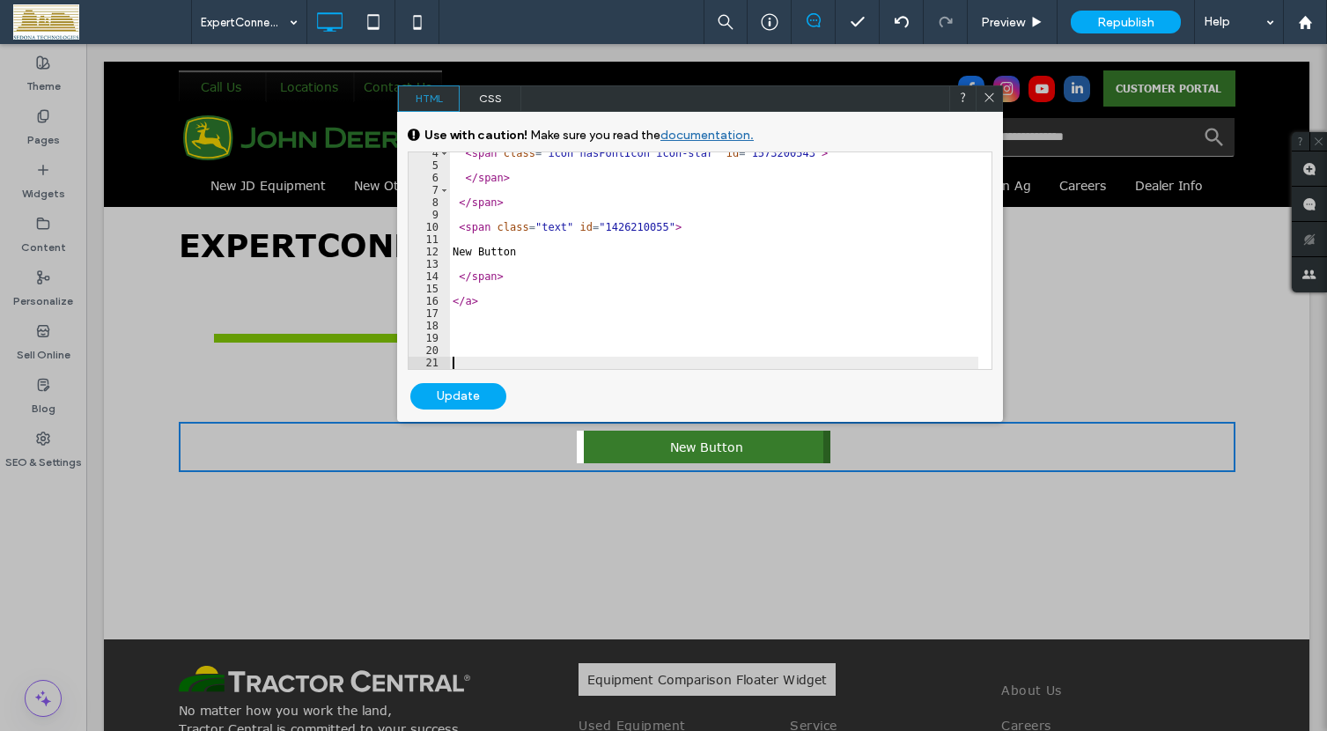
scroll to position [92, 0]
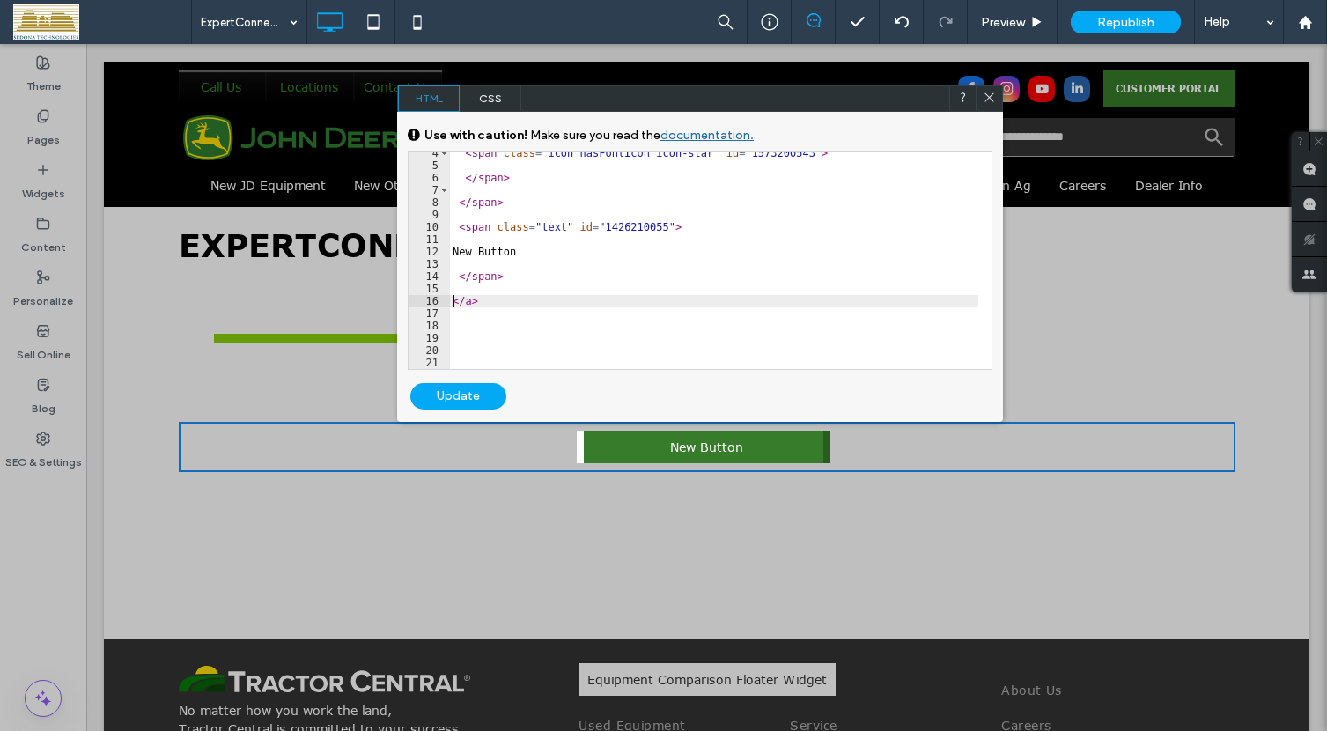
click at [487, 295] on div "< span class = "icon hasFontIcon icon-star" id = "1573200543" > </ span > </ sp…" at bounding box center [713, 267] width 529 height 241
paste textarea "*********"
type textarea "*********"
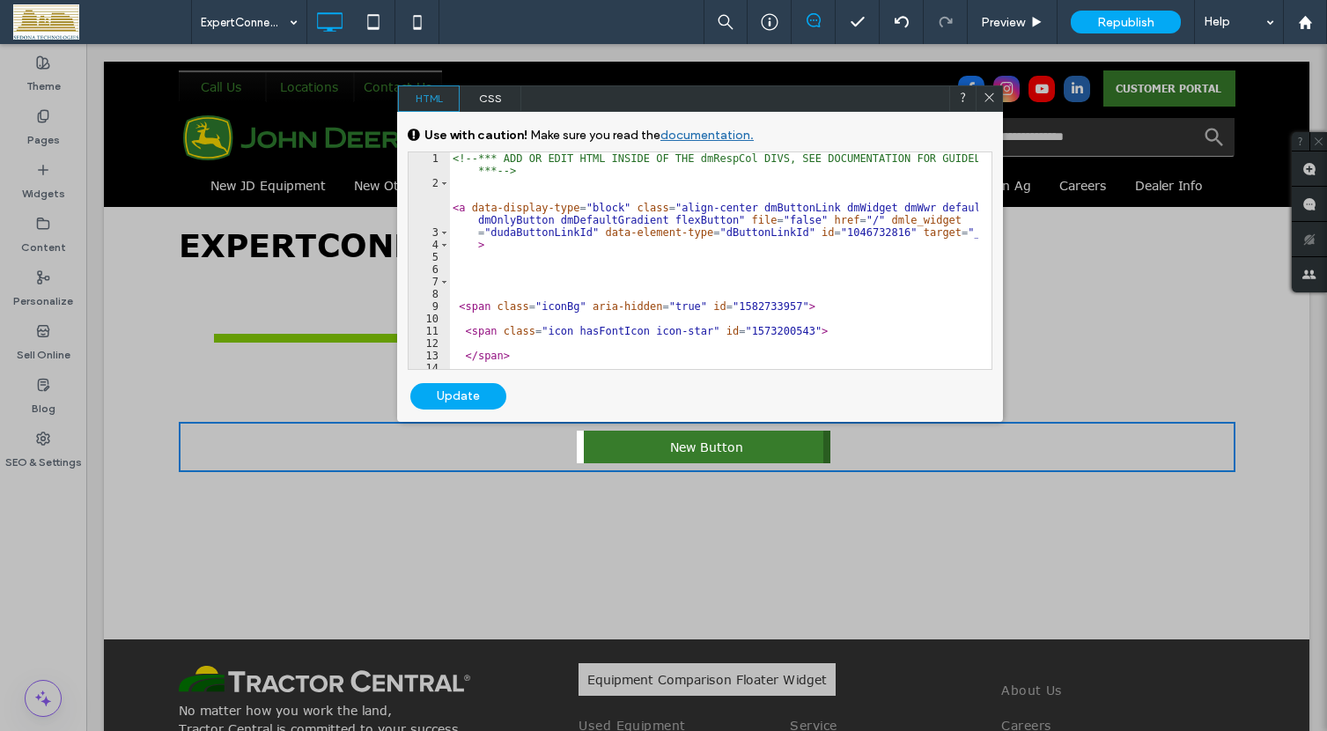
scroll to position [0, 0]
click at [994, 96] on icon at bounding box center [989, 97] width 13 height 13
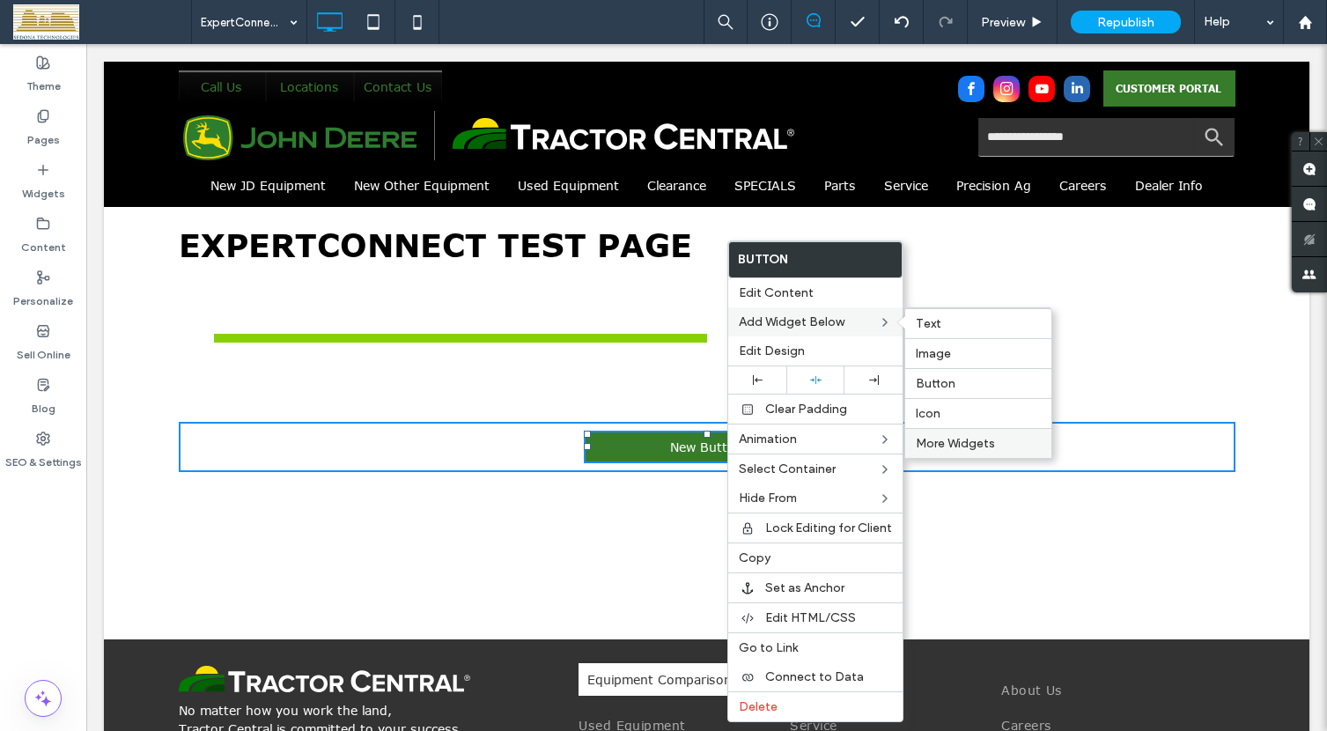
click at [932, 438] on span "More Widgets" at bounding box center [955, 443] width 79 height 15
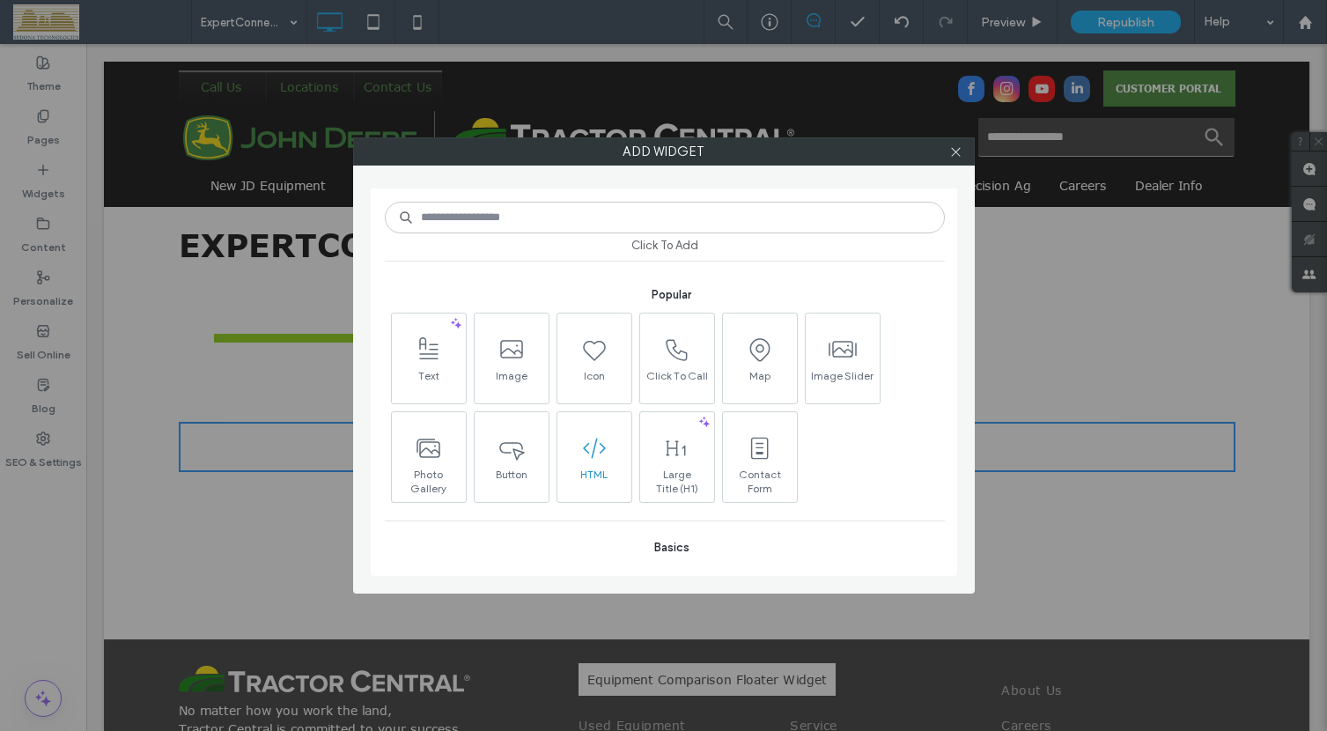
click at [599, 456] on icon at bounding box center [594, 448] width 28 height 28
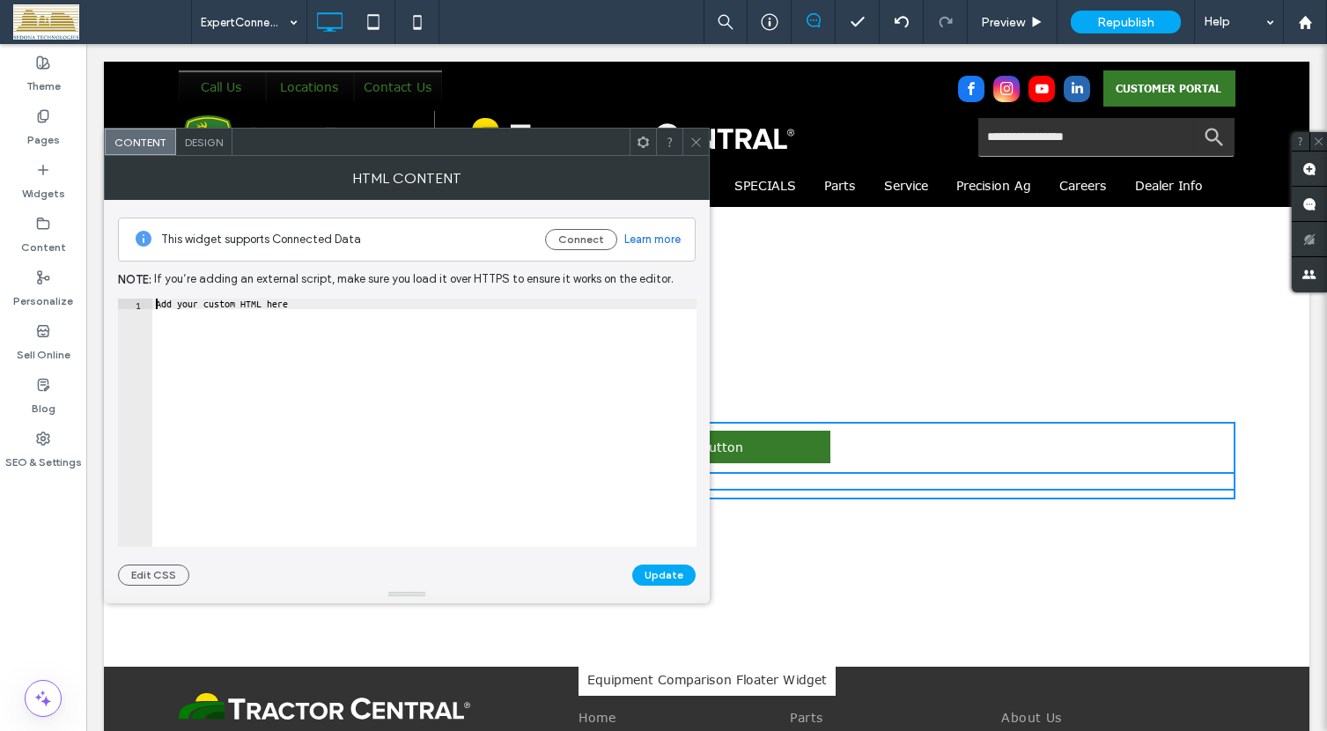
click at [158, 304] on div "Add your custom HTML here" at bounding box center [424, 432] width 544 height 269
paste textarea "*********"
type textarea "**********"
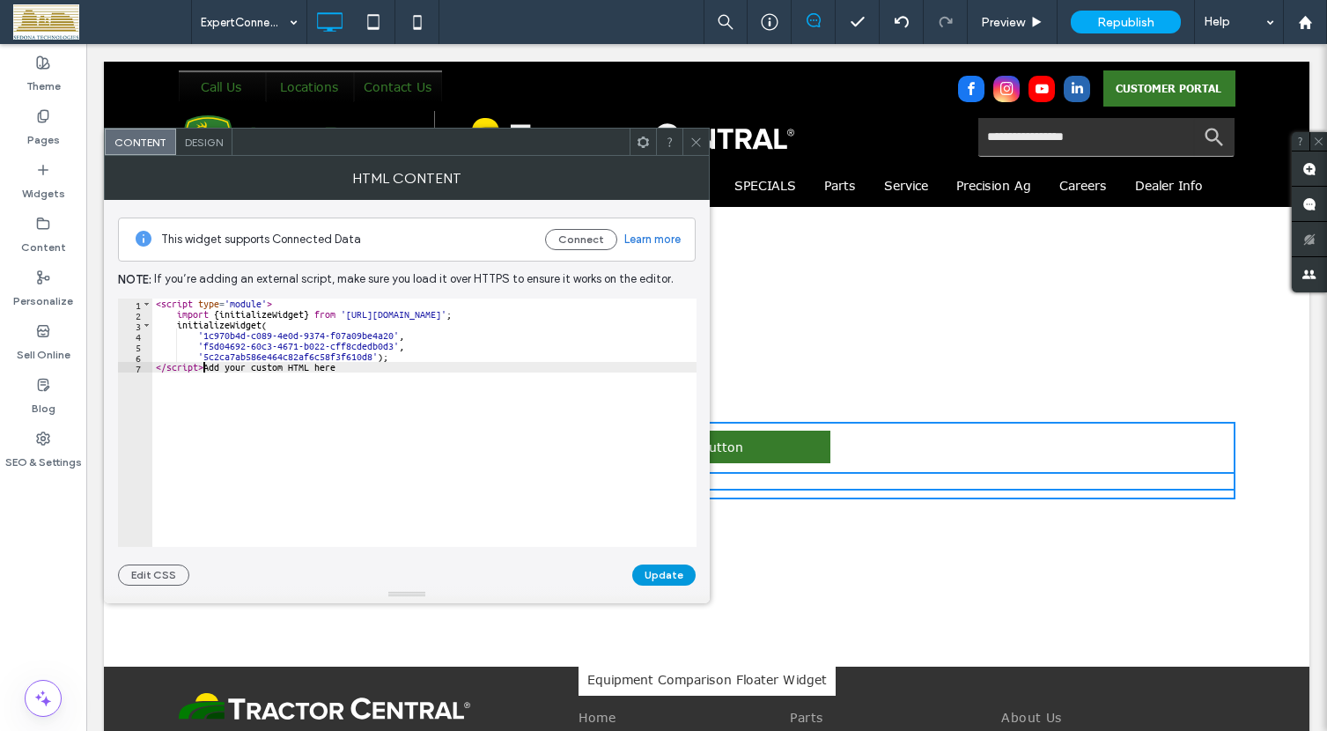
click at [670, 570] on button "Update" at bounding box center [663, 574] width 63 height 21
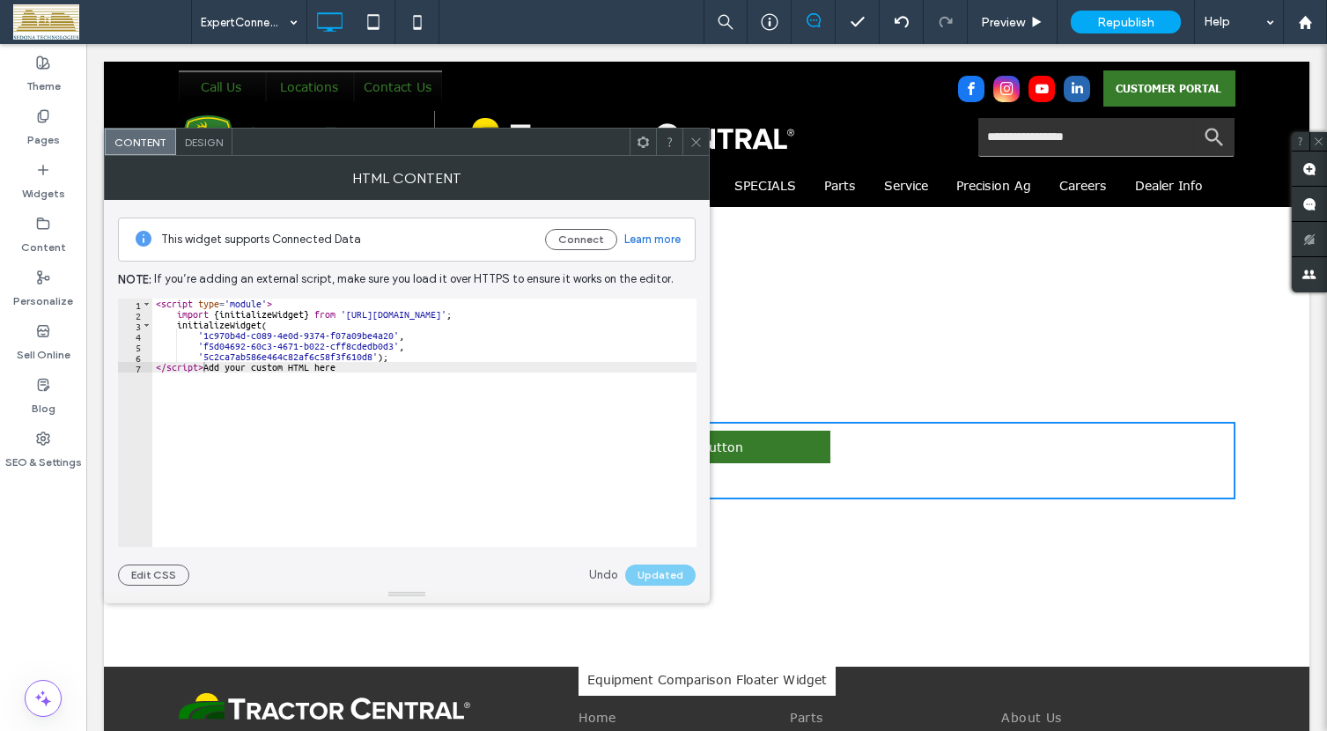
click at [690, 138] on icon at bounding box center [695, 142] width 13 height 13
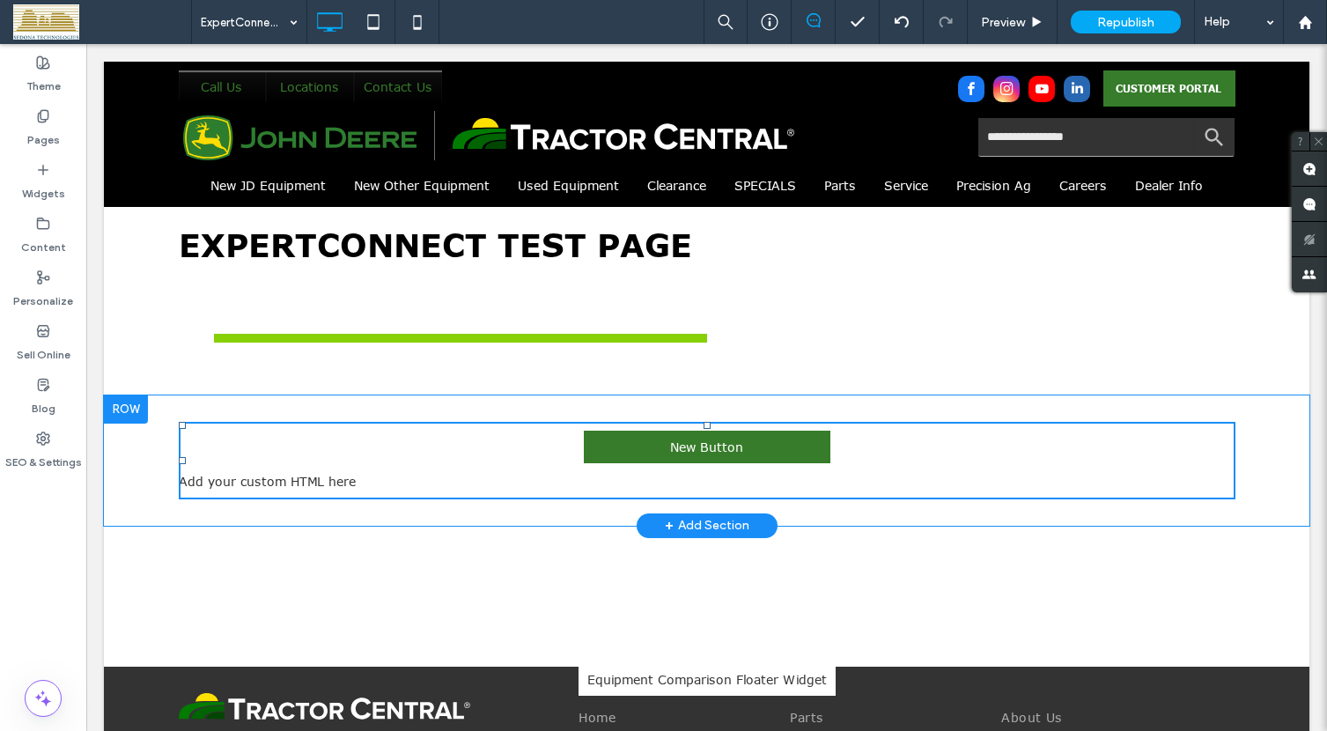
click at [299, 478] on div "Add your custom HTML here" at bounding box center [707, 481] width 1057 height 18
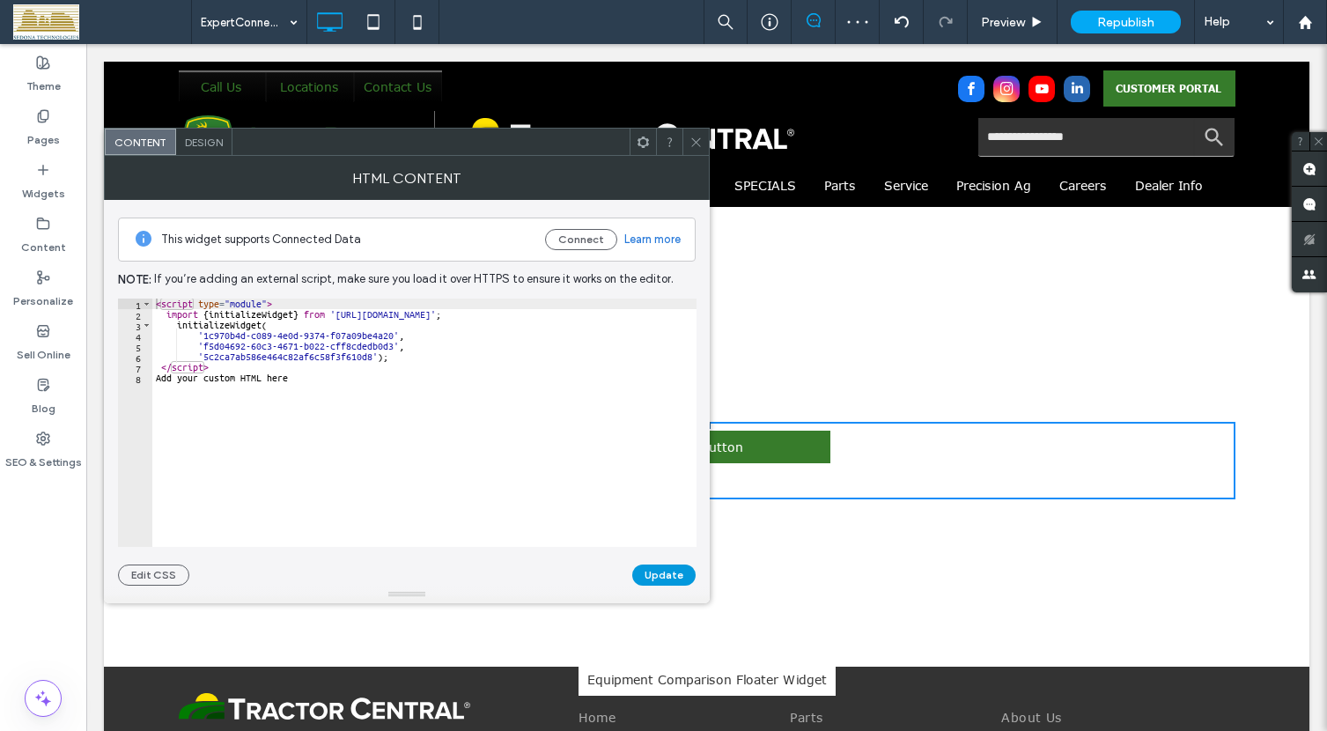
click at [659, 569] on button "Update" at bounding box center [663, 574] width 63 height 21
click at [699, 150] on span at bounding box center [695, 142] width 13 height 26
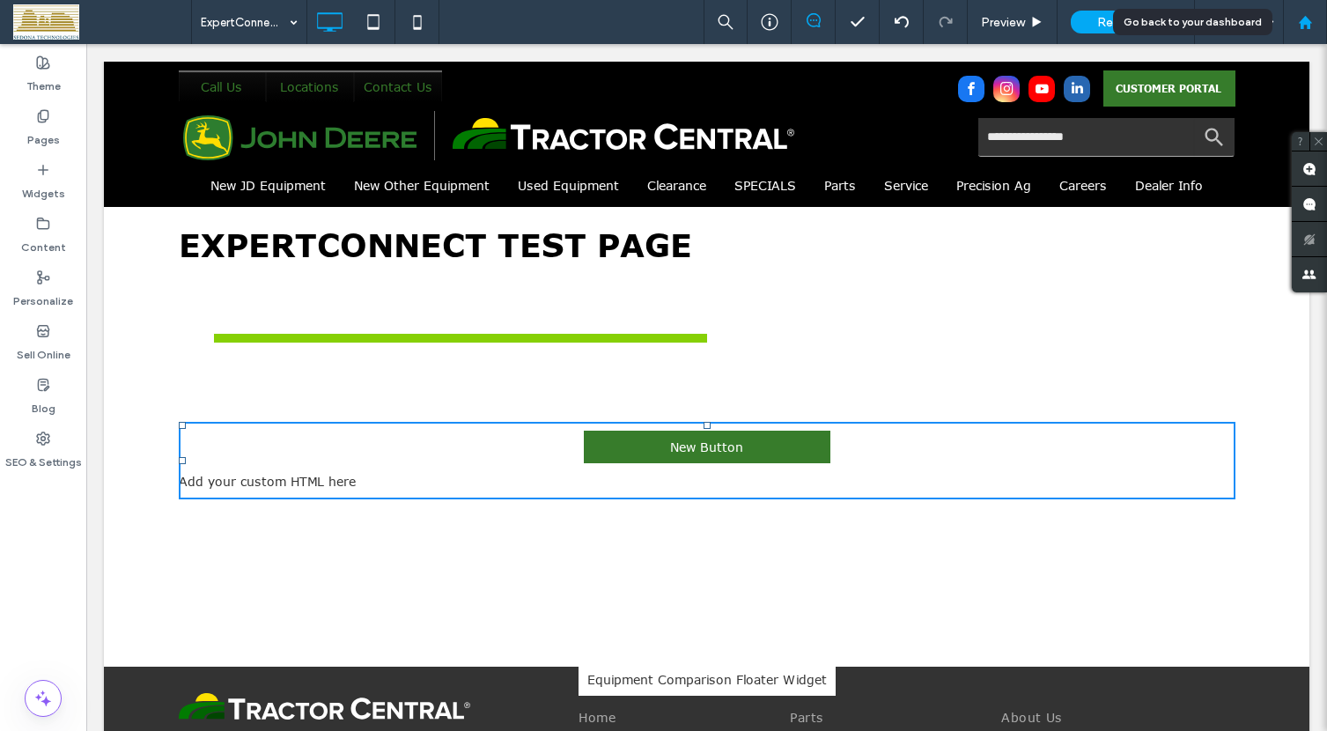
click at [1300, 18] on icon at bounding box center [1305, 22] width 15 height 15
